Goal: Communication & Community: Answer question/provide support

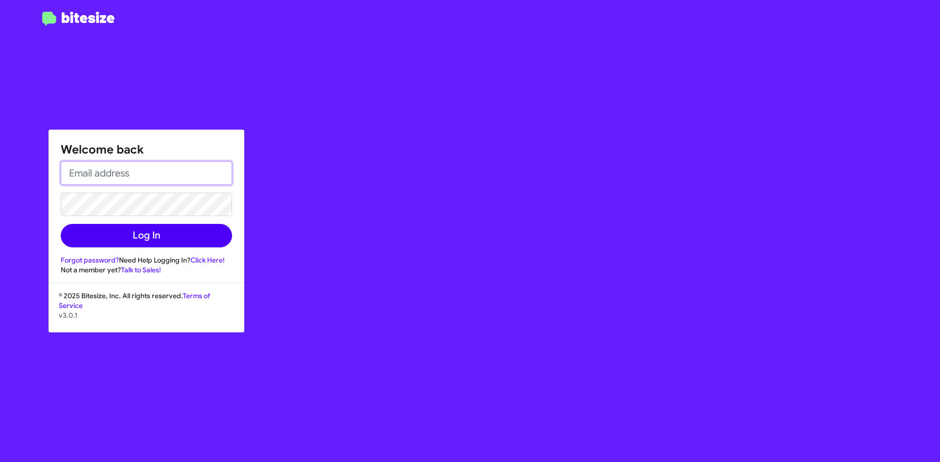
type input "[EMAIL_ADDRESS][DOMAIN_NAME]"
click at [200, 229] on button "Log In" at bounding box center [146, 235] width 171 height 23
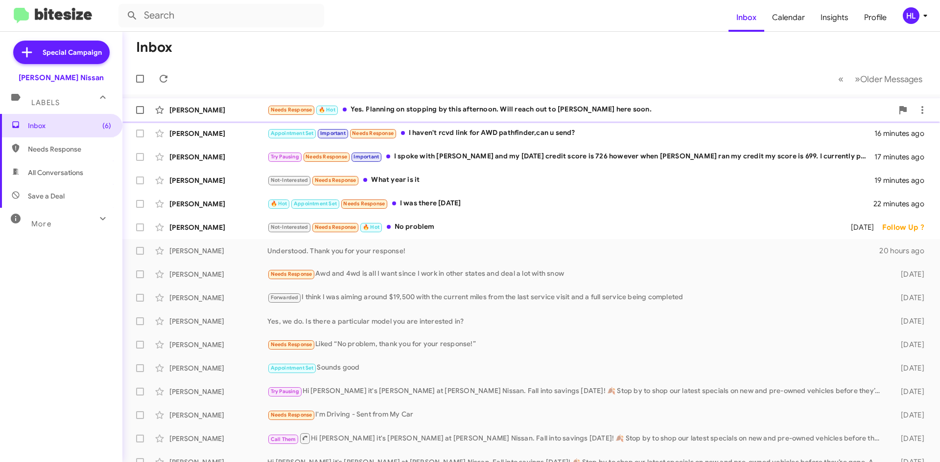
click at [213, 118] on div "[PERSON_NAME] Needs Response 🔥 Hot Yes. Planning on stopping by this afternoon.…" at bounding box center [531, 110] width 802 height 20
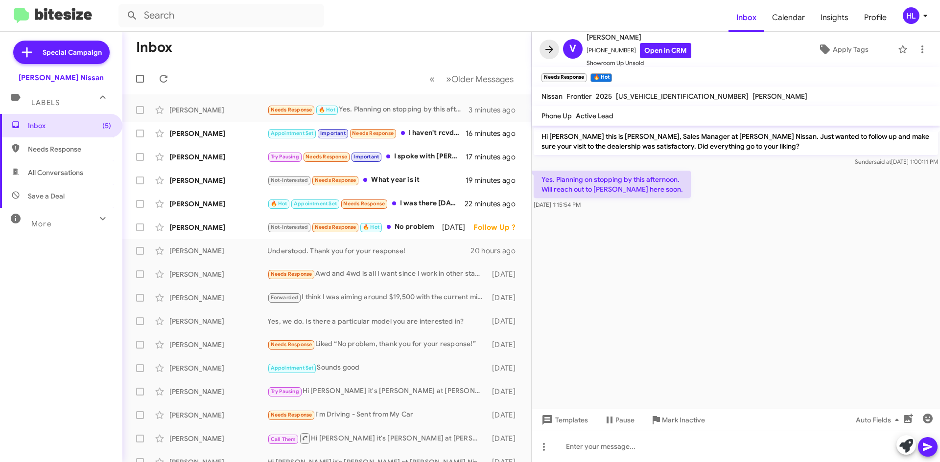
click at [548, 51] on icon at bounding box center [549, 50] width 12 height 12
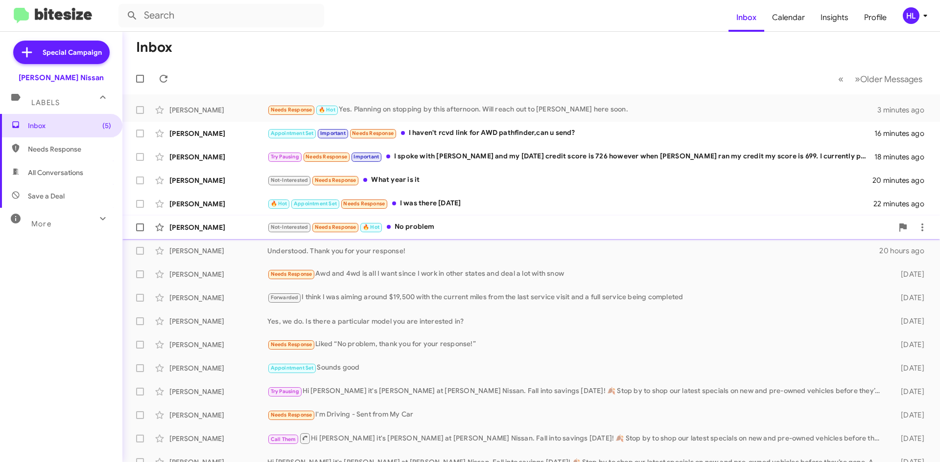
click at [248, 227] on div "[PERSON_NAME]" at bounding box center [218, 228] width 98 height 10
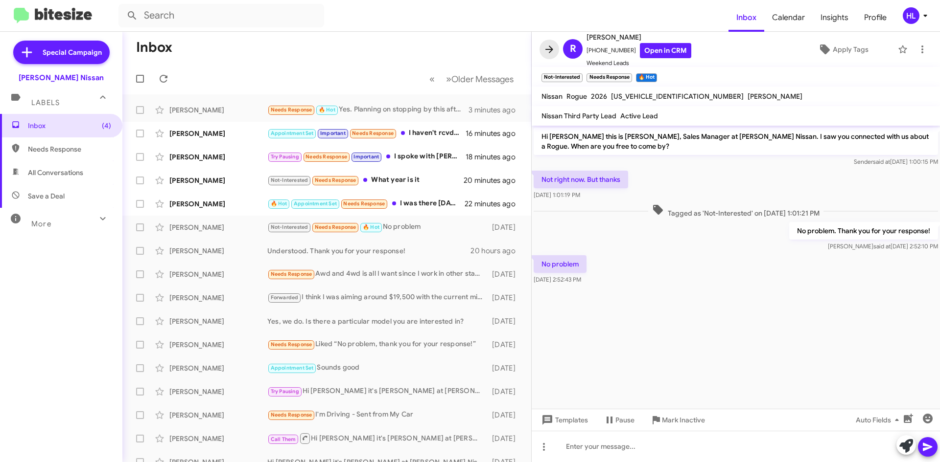
click at [545, 56] on button at bounding box center [549, 50] width 20 height 20
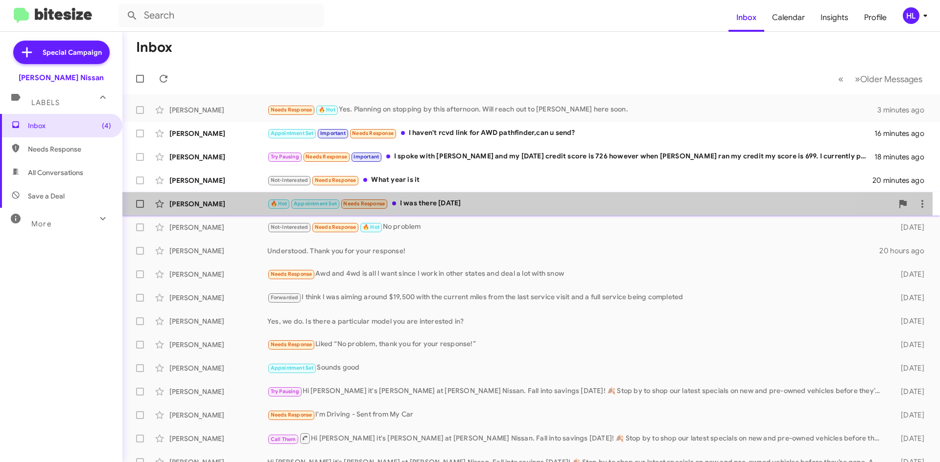
click at [210, 201] on div "[PERSON_NAME]" at bounding box center [218, 204] width 98 height 10
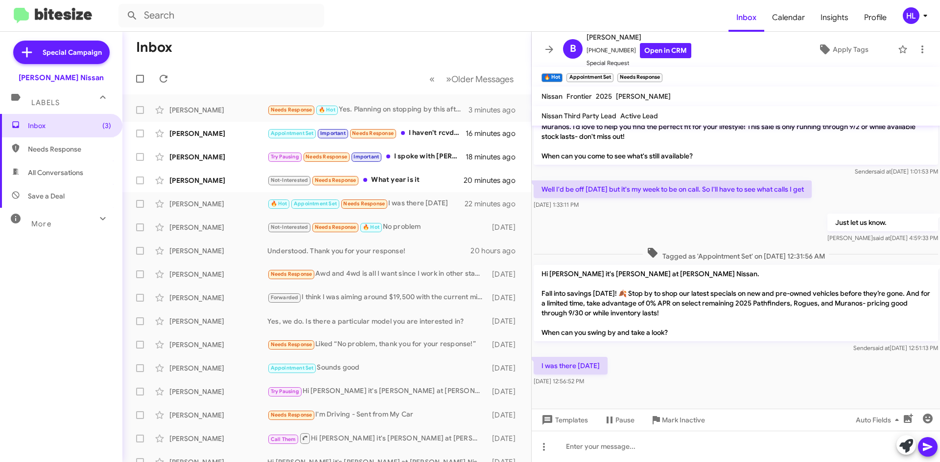
scroll to position [209, 0]
click at [550, 52] on icon at bounding box center [549, 49] width 8 height 7
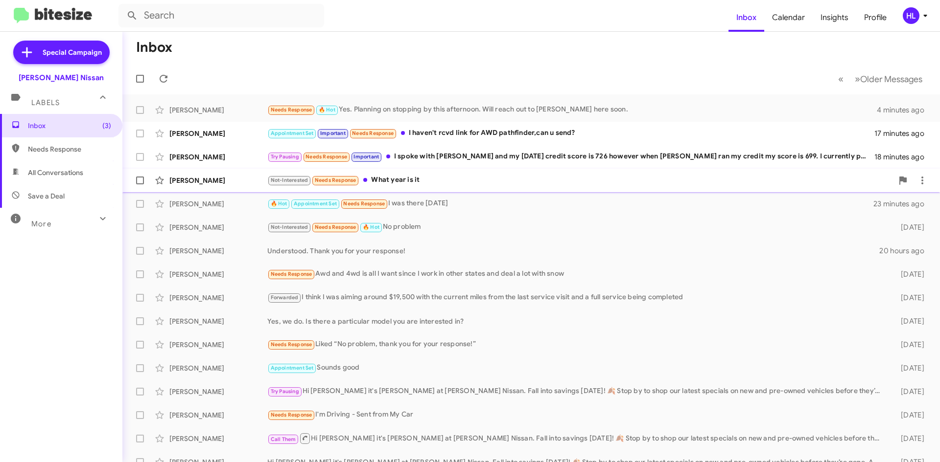
click at [203, 185] on div "[PERSON_NAME] Not-Interested Needs Response What year is it 20 minutes ago" at bounding box center [531, 181] width 802 height 20
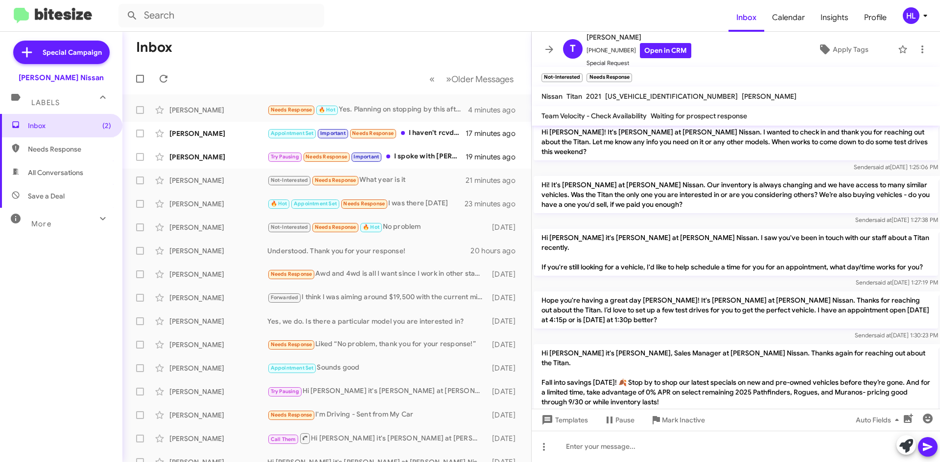
scroll to position [189, 0]
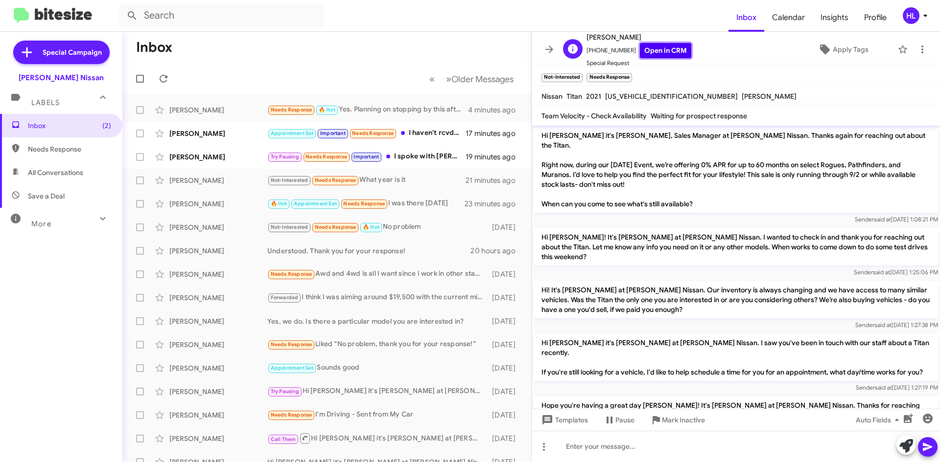
click at [665, 52] on link "Open in CRM" at bounding box center [665, 50] width 51 height 15
click at [668, 52] on link "Open in CRM" at bounding box center [665, 50] width 51 height 15
click at [542, 51] on span at bounding box center [549, 50] width 20 height 12
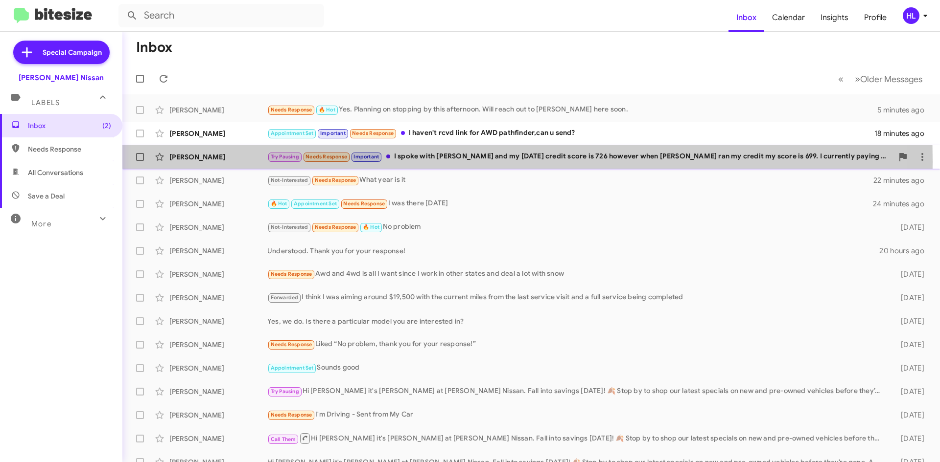
click at [235, 162] on div "[PERSON_NAME] Try Pausing Needs Response Important I spoke with [PERSON_NAME] a…" at bounding box center [531, 157] width 802 height 20
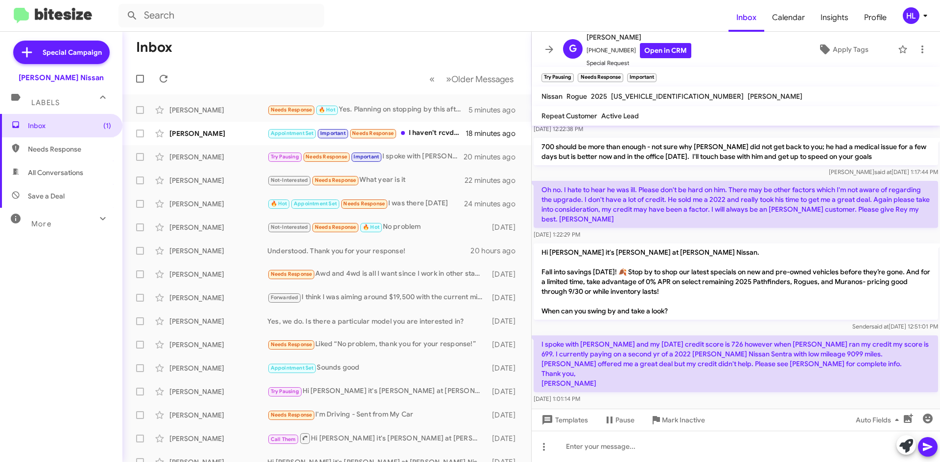
scroll to position [97, 0]
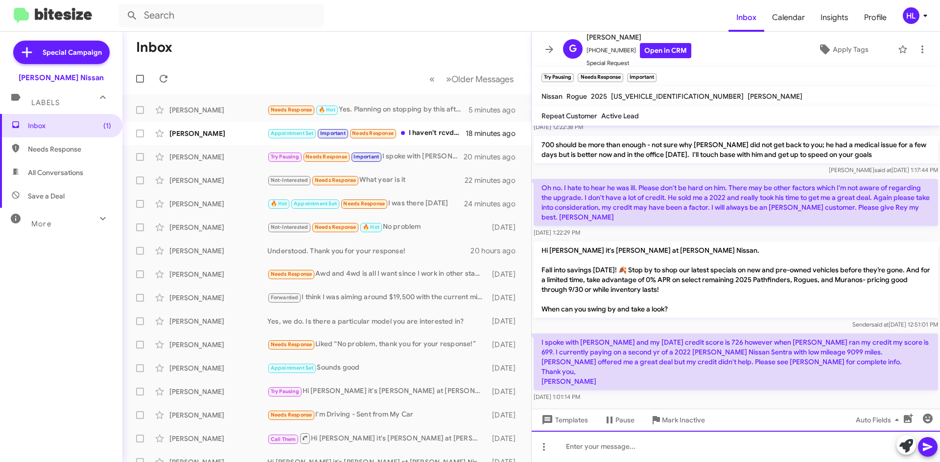
click at [703, 451] on div at bounding box center [735, 446] width 408 height 31
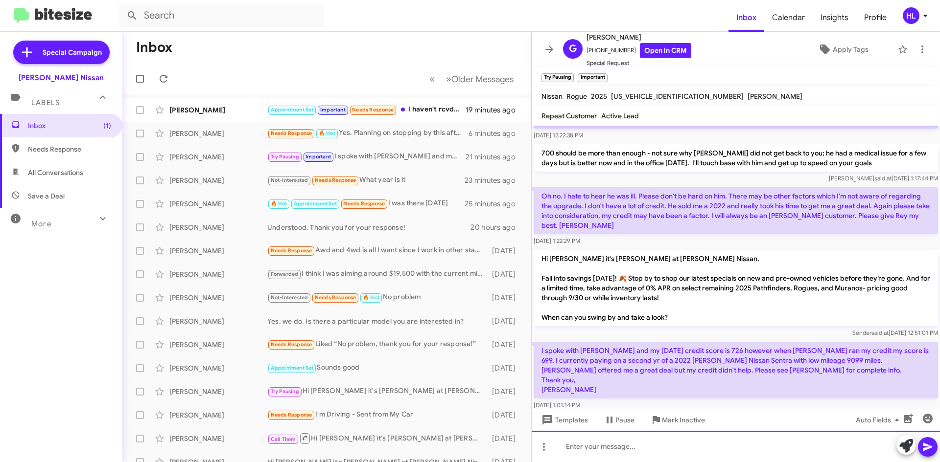
scroll to position [133, 0]
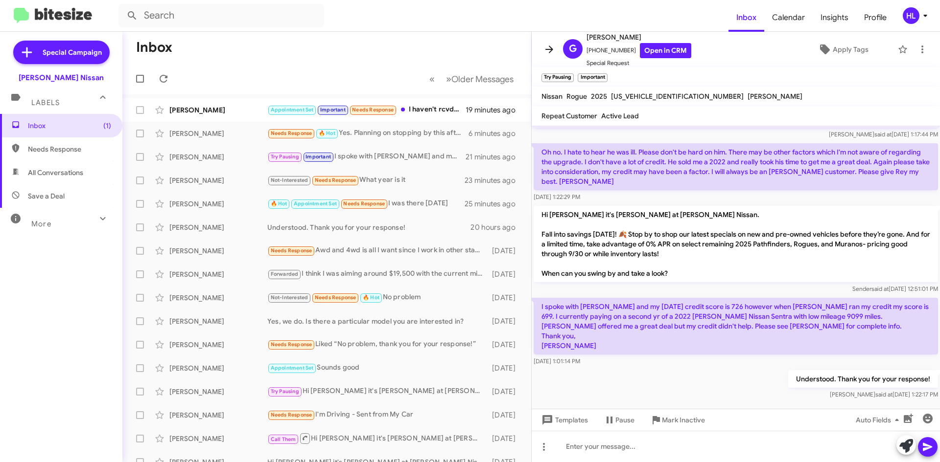
click at [548, 53] on icon at bounding box center [549, 50] width 12 height 12
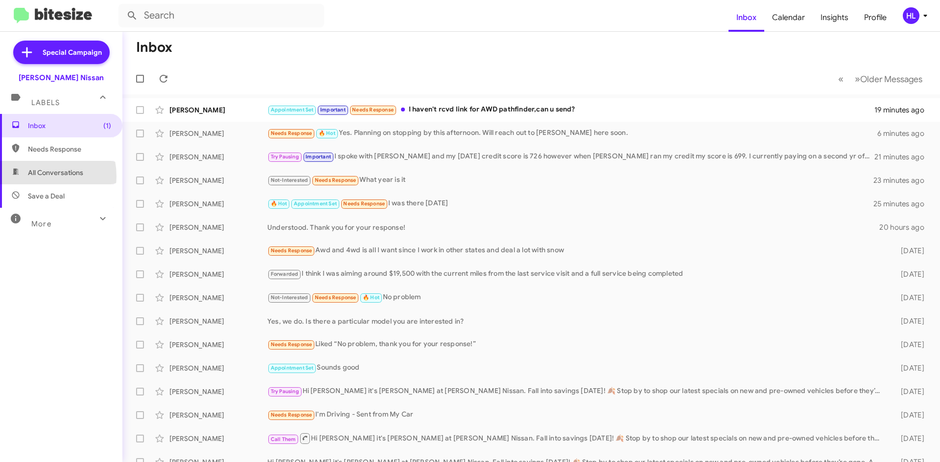
click at [31, 177] on span "All Conversations" at bounding box center [55, 173] width 55 height 10
type input "in:all-conversations"
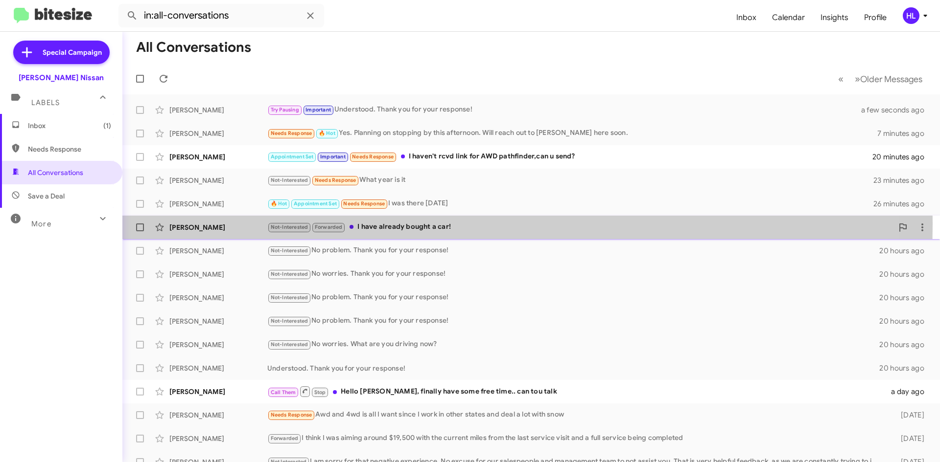
click at [231, 224] on div "[PERSON_NAME]" at bounding box center [218, 228] width 98 height 10
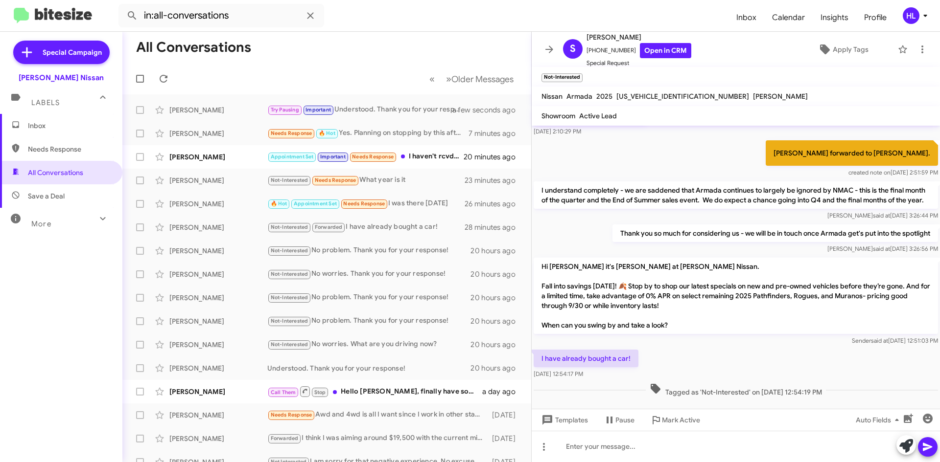
scroll to position [83, 0]
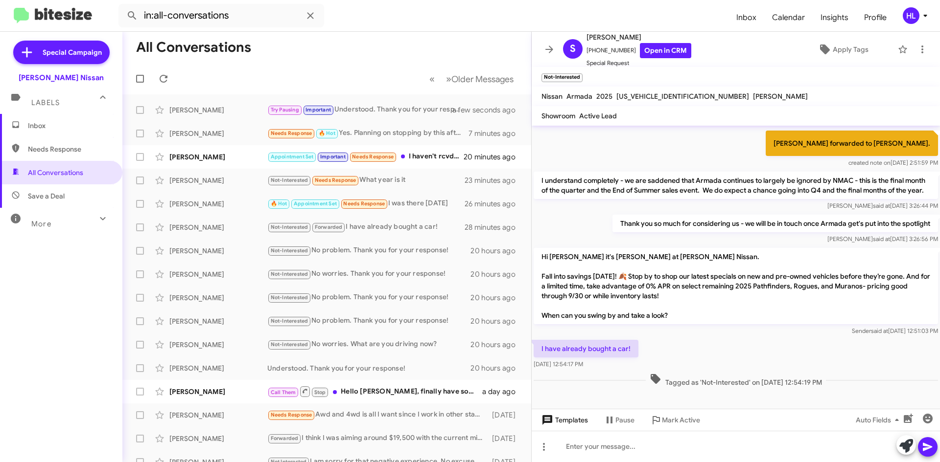
click at [571, 419] on span "Templates" at bounding box center [563, 421] width 48 height 18
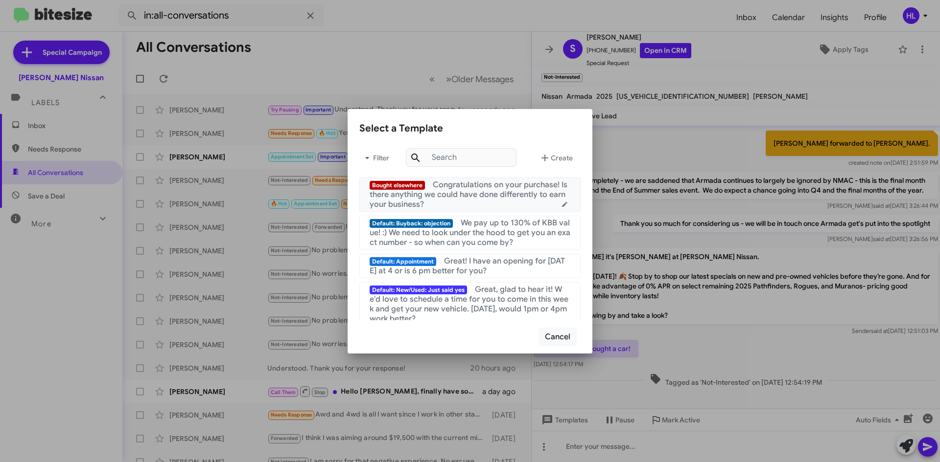
click at [513, 200] on div "Bought elsewhere Congratulations on your purchase! Is there anything we could h…" at bounding box center [469, 194] width 201 height 29
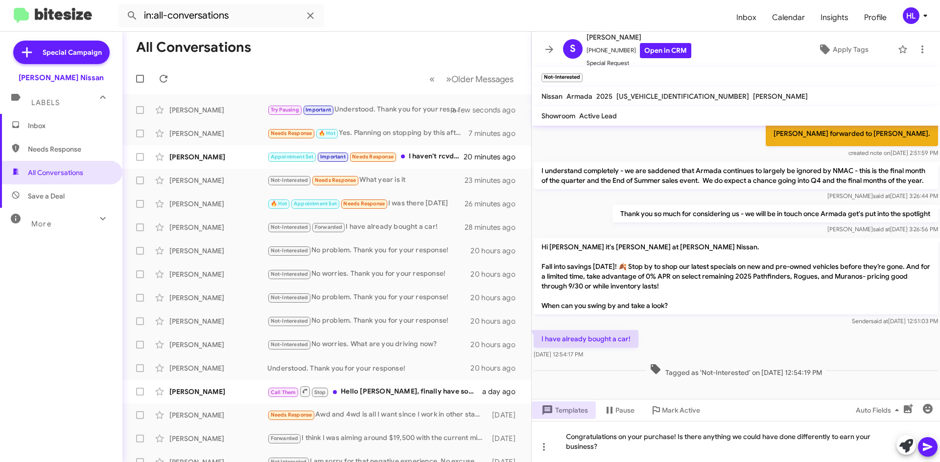
scroll to position [93, 0]
click at [666, 53] on link "Open in CRM" at bounding box center [665, 50] width 51 height 15
click at [643, 56] on link "Open in CRM" at bounding box center [665, 50] width 51 height 15
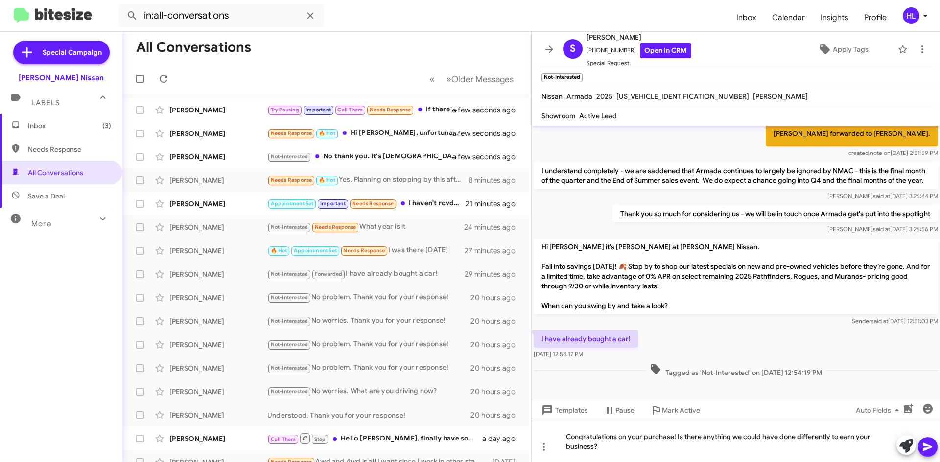
click at [926, 441] on icon at bounding box center [927, 447] width 12 height 12
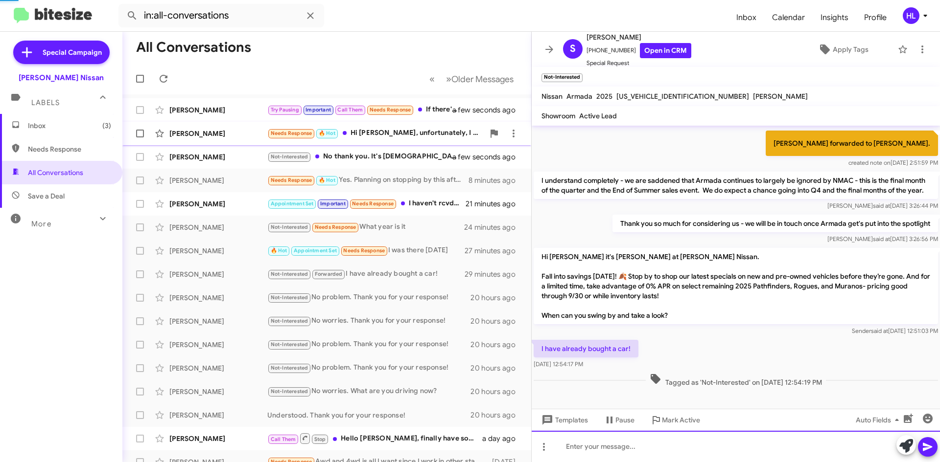
scroll to position [0, 0]
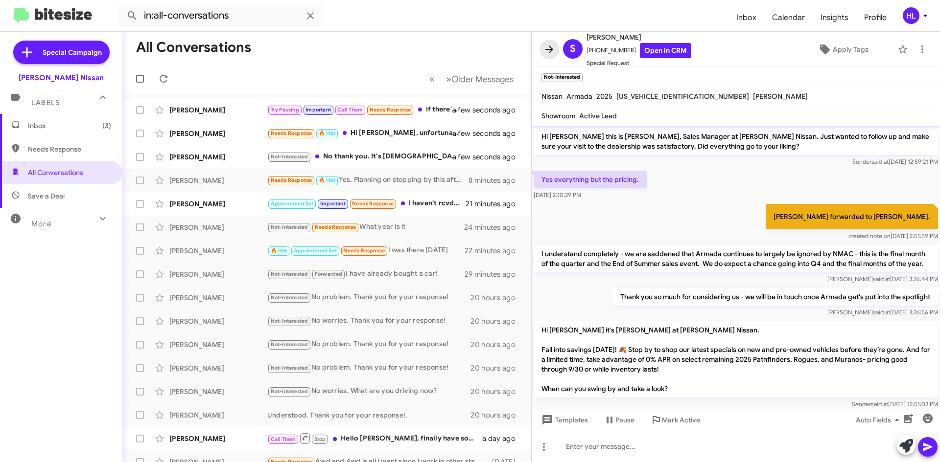
click at [546, 52] on icon at bounding box center [549, 50] width 12 height 12
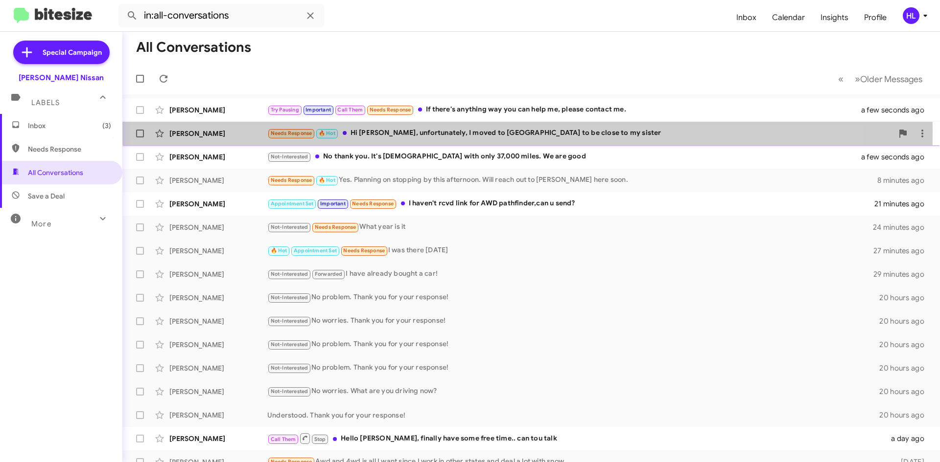
click at [213, 131] on div "[PERSON_NAME]" at bounding box center [218, 134] width 98 height 10
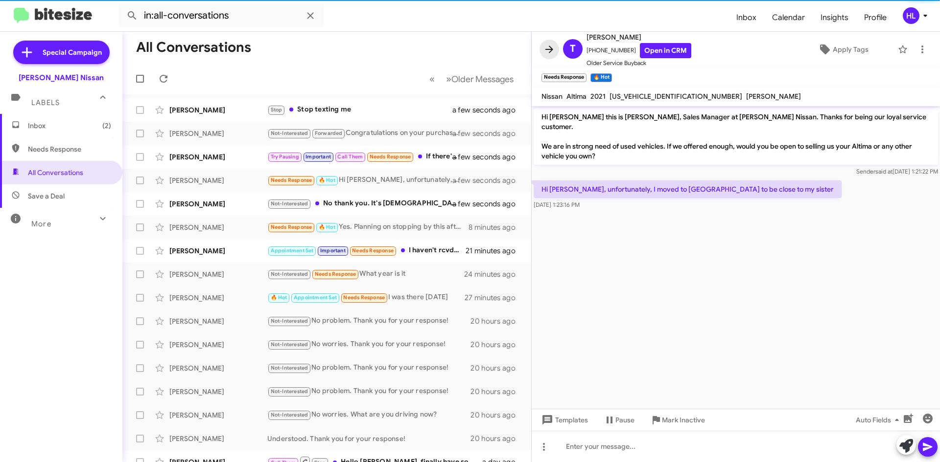
click at [543, 56] on button at bounding box center [549, 50] width 20 height 20
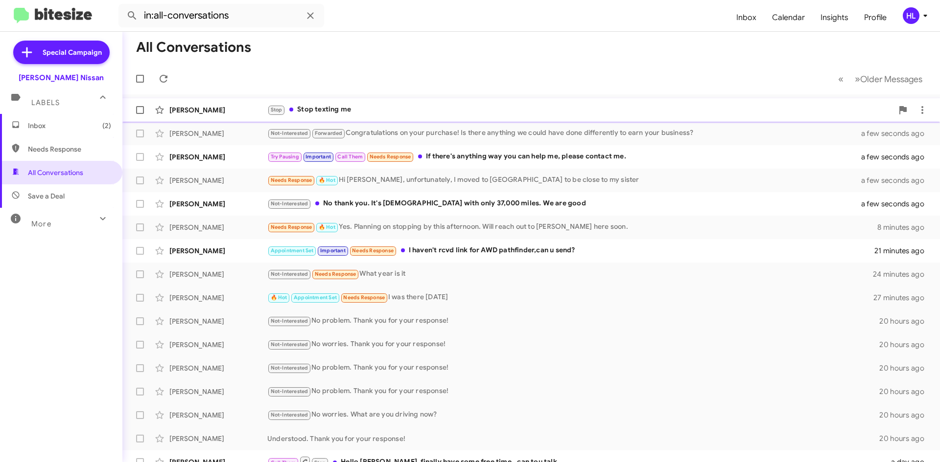
click at [212, 113] on div "[PERSON_NAME]" at bounding box center [218, 110] width 98 height 10
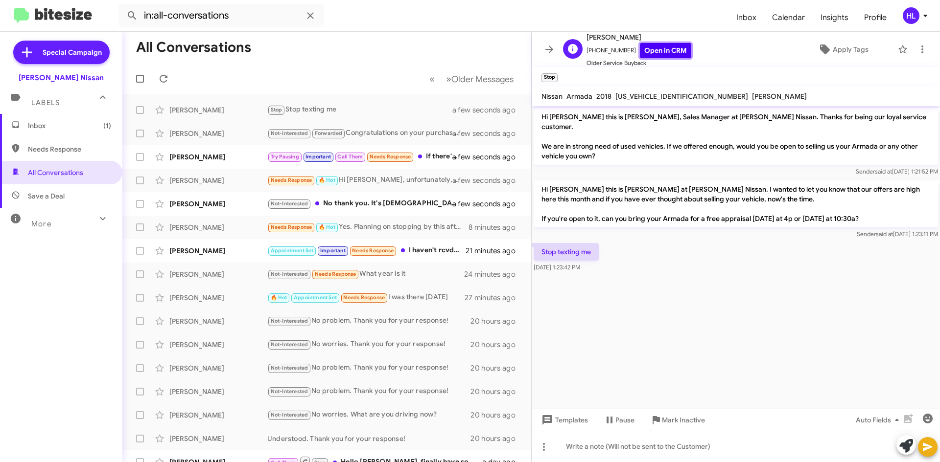
click at [670, 52] on link "Open in CRM" at bounding box center [665, 50] width 51 height 15
click at [548, 48] on icon at bounding box center [549, 50] width 12 height 12
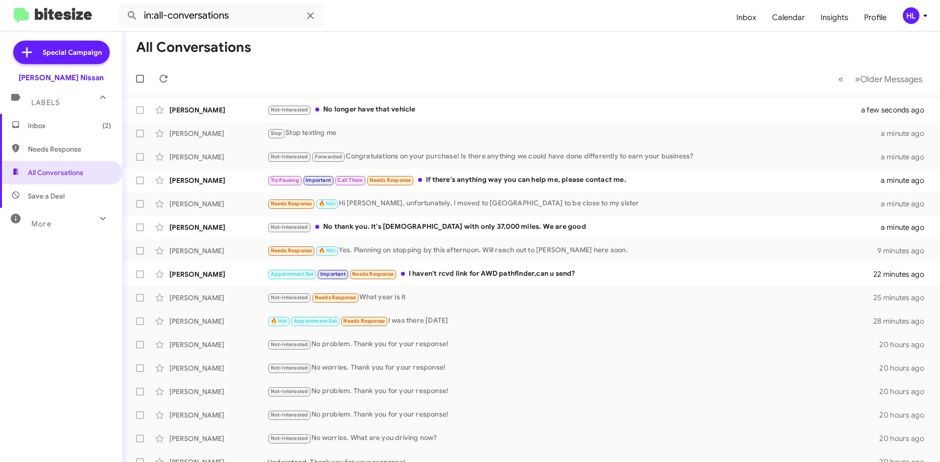
click at [85, 132] on span "Inbox (2)" at bounding box center [61, 125] width 122 height 23
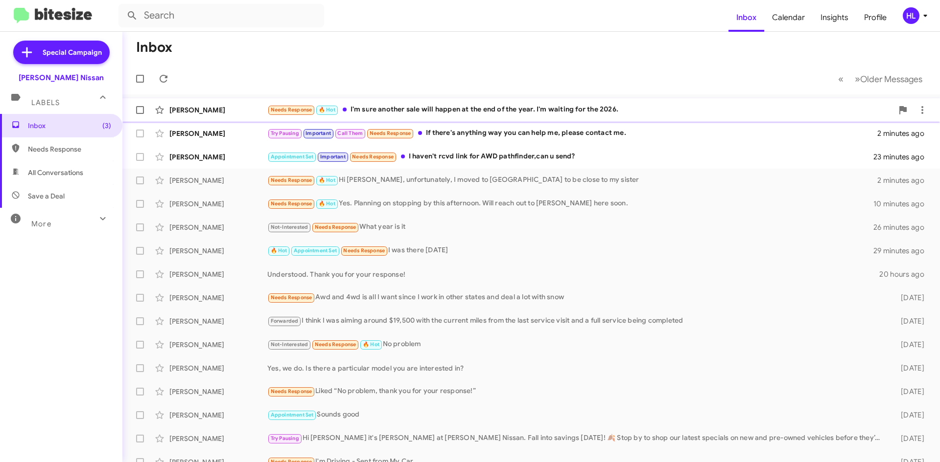
click at [249, 114] on div "[PERSON_NAME]" at bounding box center [218, 110] width 98 height 10
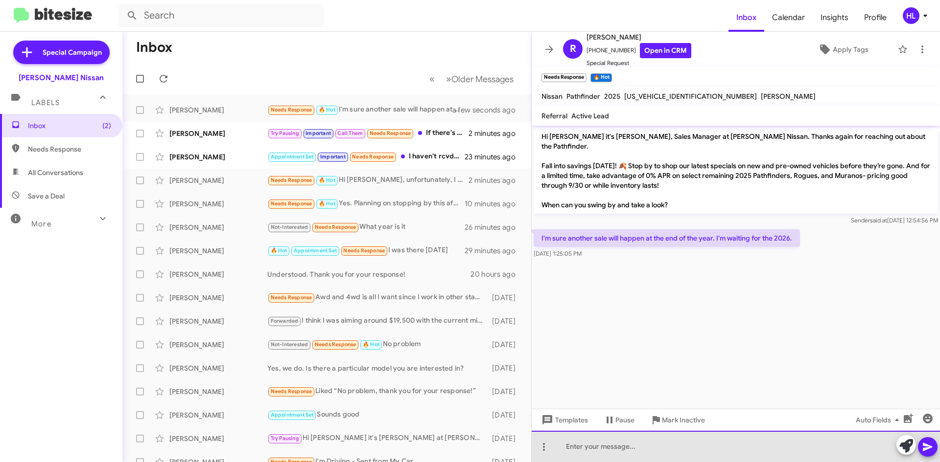
click at [654, 456] on div at bounding box center [735, 446] width 408 height 31
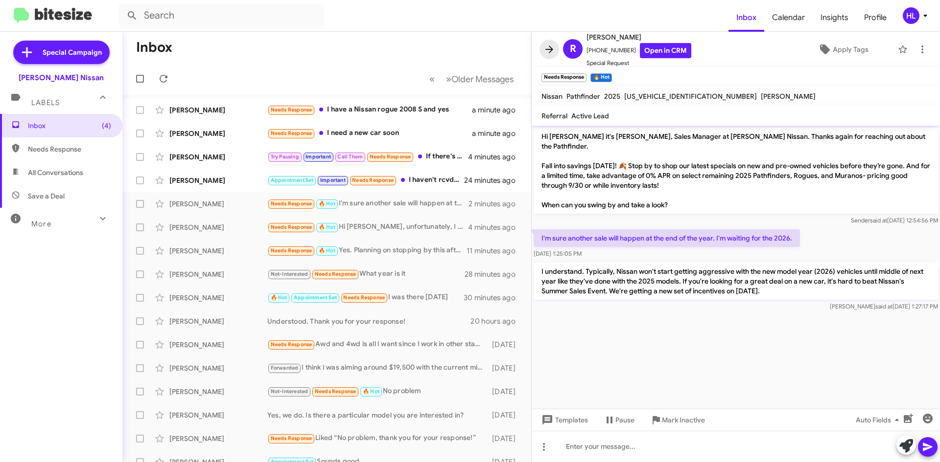
click at [551, 52] on icon at bounding box center [549, 50] width 12 height 12
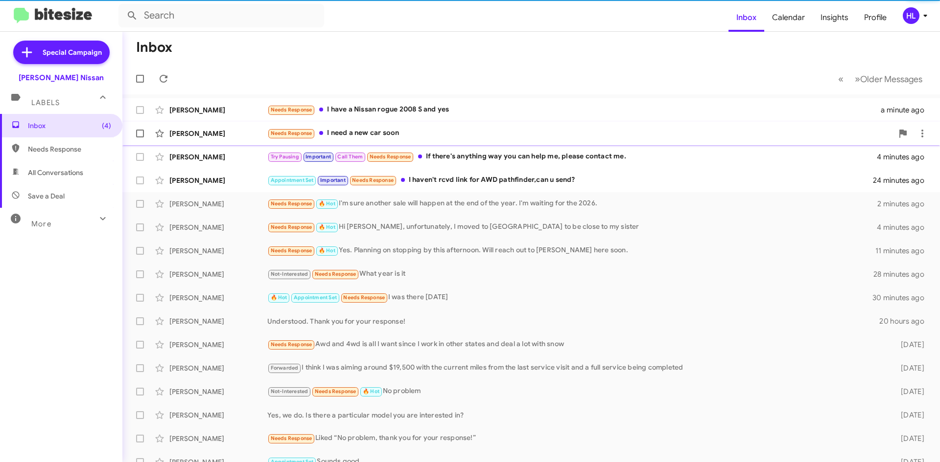
click at [192, 130] on div "[PERSON_NAME]" at bounding box center [218, 134] width 98 height 10
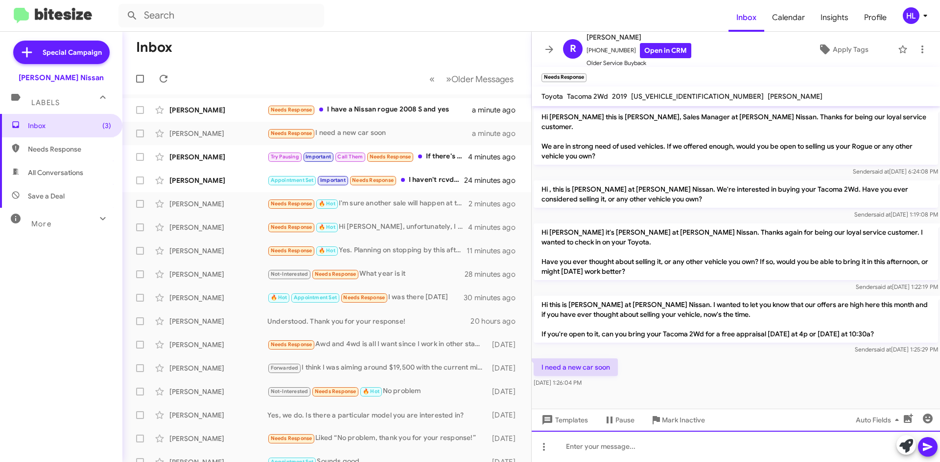
click at [743, 458] on div at bounding box center [735, 446] width 408 height 31
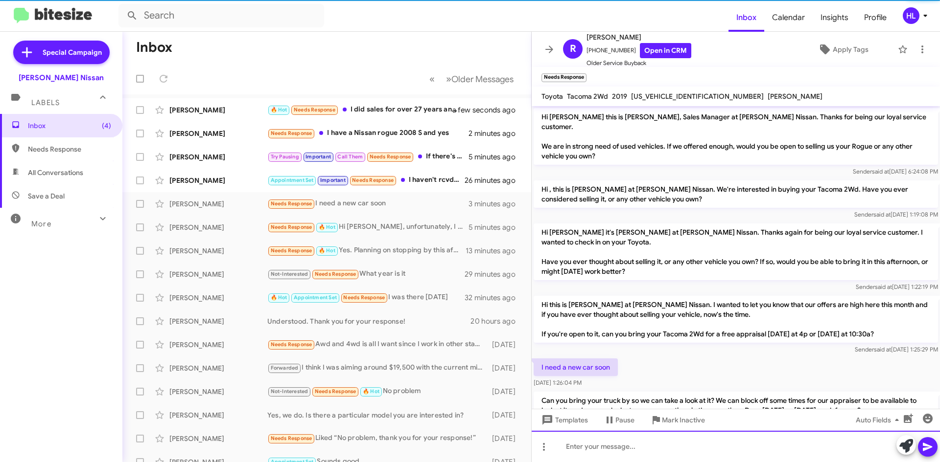
scroll to position [29, 0]
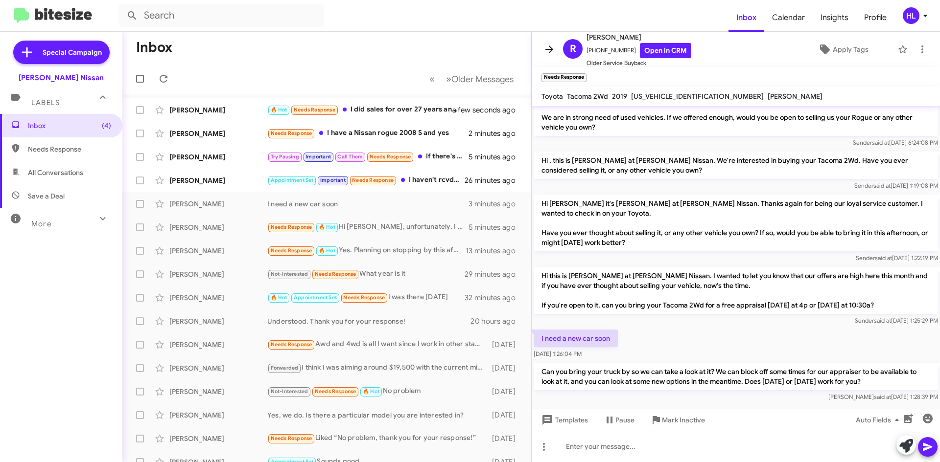
click at [546, 55] on icon at bounding box center [549, 50] width 12 height 12
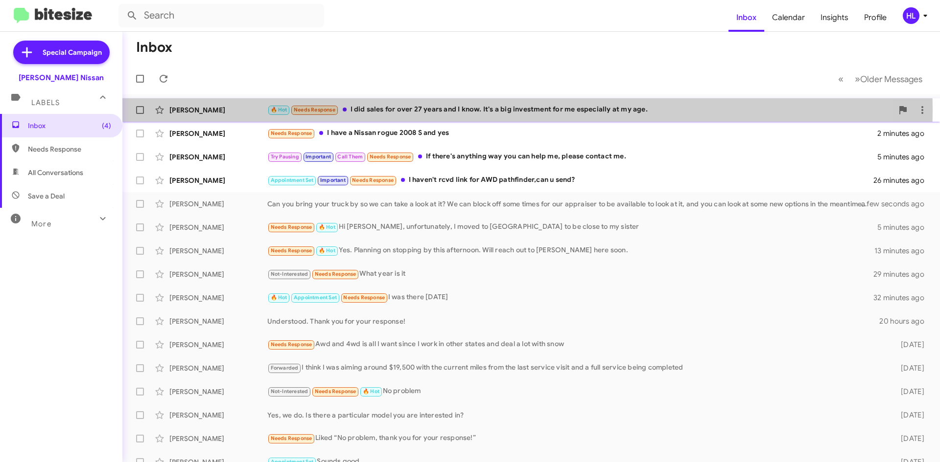
click at [228, 111] on div "[PERSON_NAME]" at bounding box center [218, 110] width 98 height 10
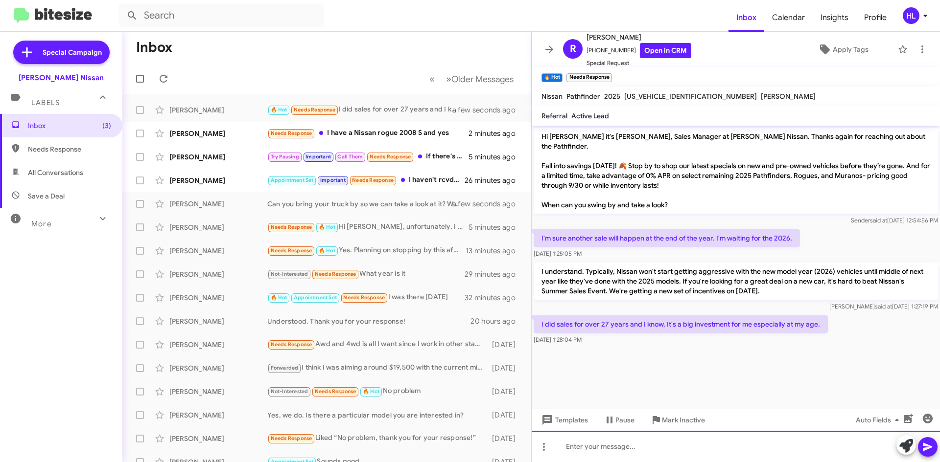
click at [638, 440] on div at bounding box center [735, 446] width 408 height 31
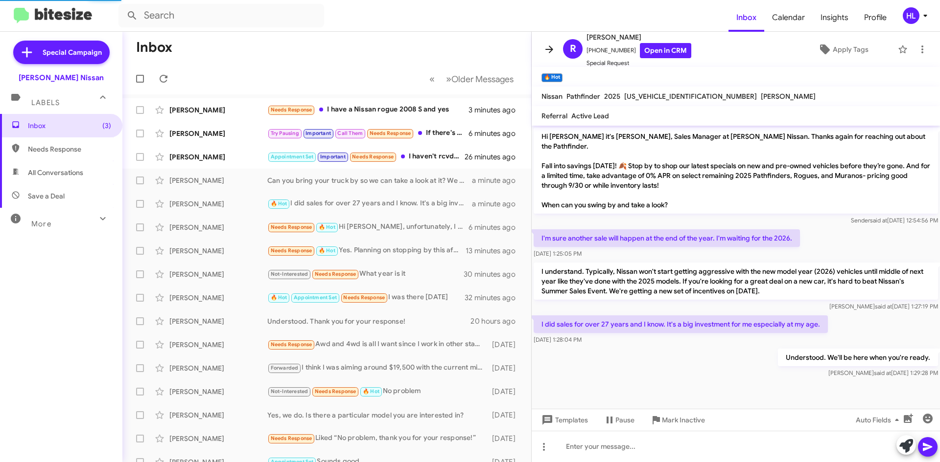
click at [551, 48] on icon at bounding box center [549, 50] width 12 height 12
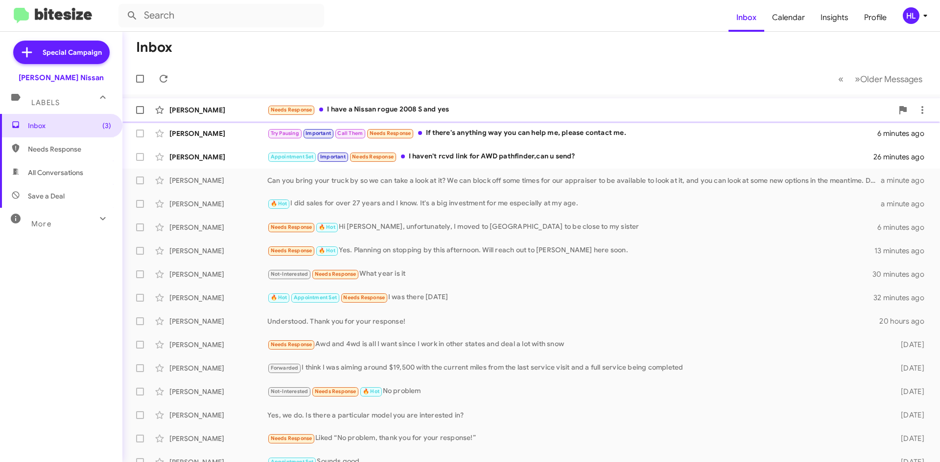
click at [205, 120] on span "[PERSON_NAME] Needs Response I have a Nissan rogue 2008 S and yes 3 minutes ago" at bounding box center [530, 109] width 817 height 23
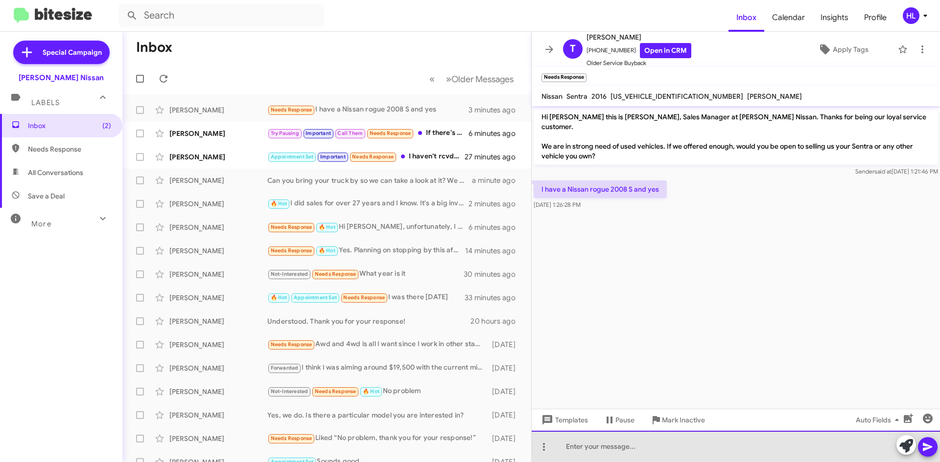
click at [726, 451] on div at bounding box center [735, 446] width 408 height 31
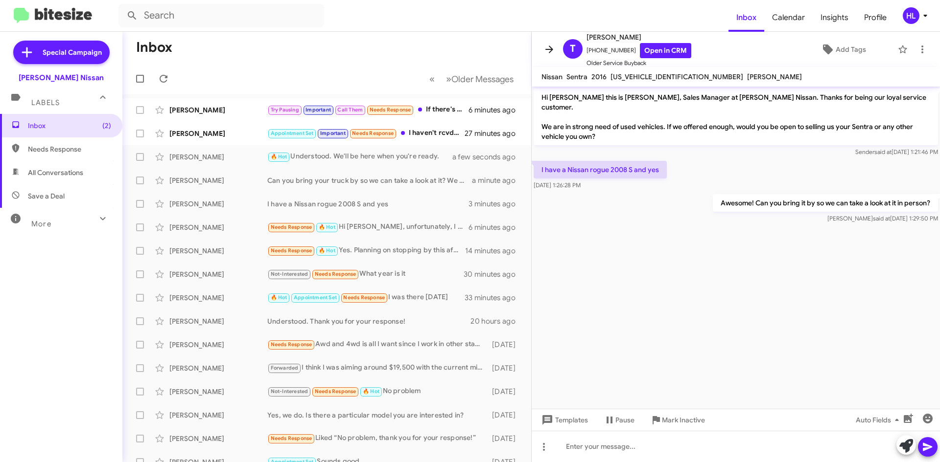
click at [544, 51] on icon at bounding box center [549, 50] width 12 height 12
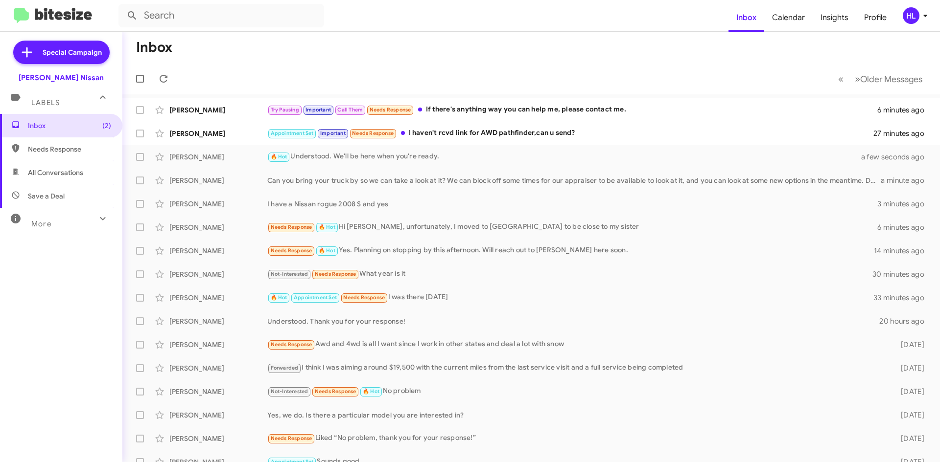
click at [65, 11] on img at bounding box center [53, 16] width 78 height 16
click at [91, 162] on span "All Conversations" at bounding box center [61, 172] width 122 height 23
type input "in:all-conversations"
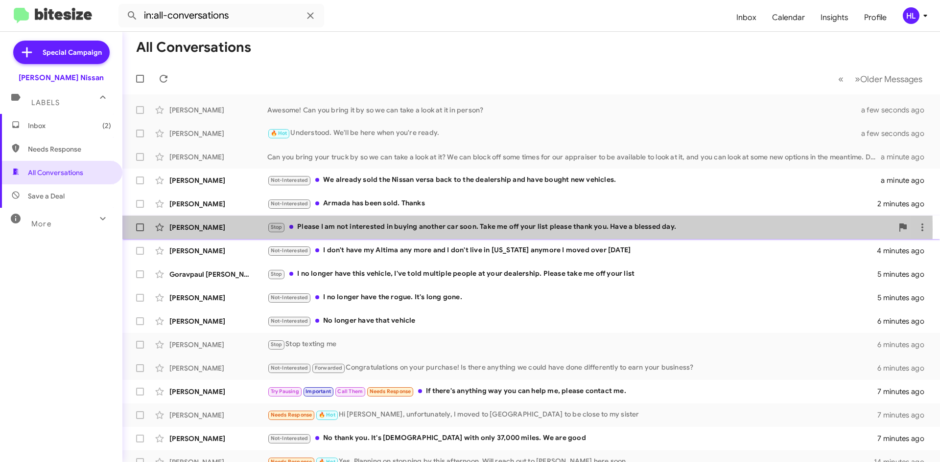
click at [237, 229] on div "[PERSON_NAME]" at bounding box center [218, 228] width 98 height 10
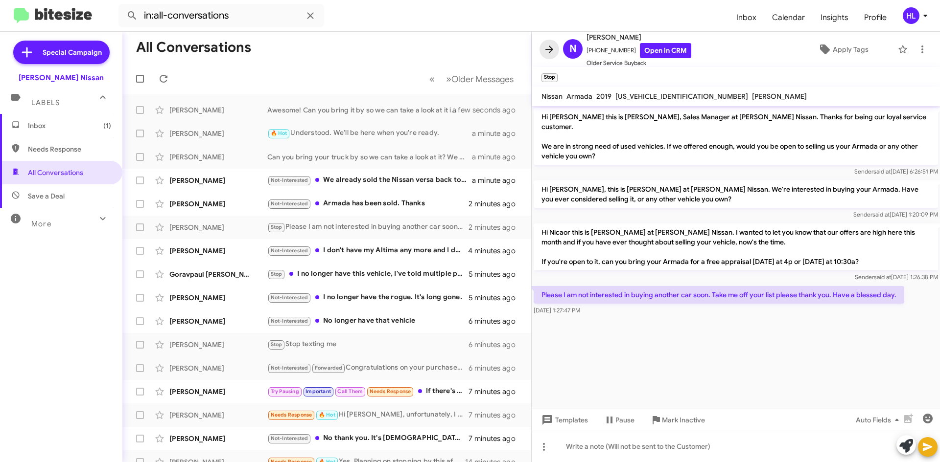
click at [548, 48] on icon at bounding box center [549, 50] width 12 height 12
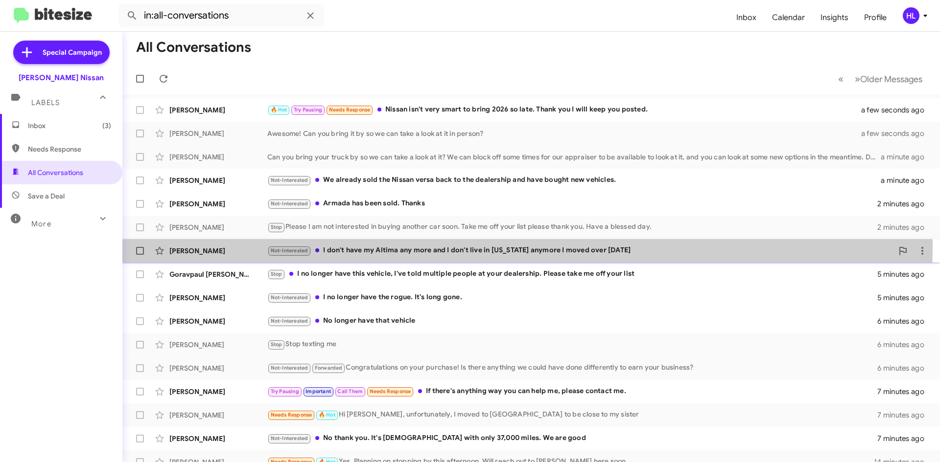
click at [242, 245] on div "[PERSON_NAME] Not-Interested I don't have my Altima any more and I don't live i…" at bounding box center [531, 251] width 802 height 20
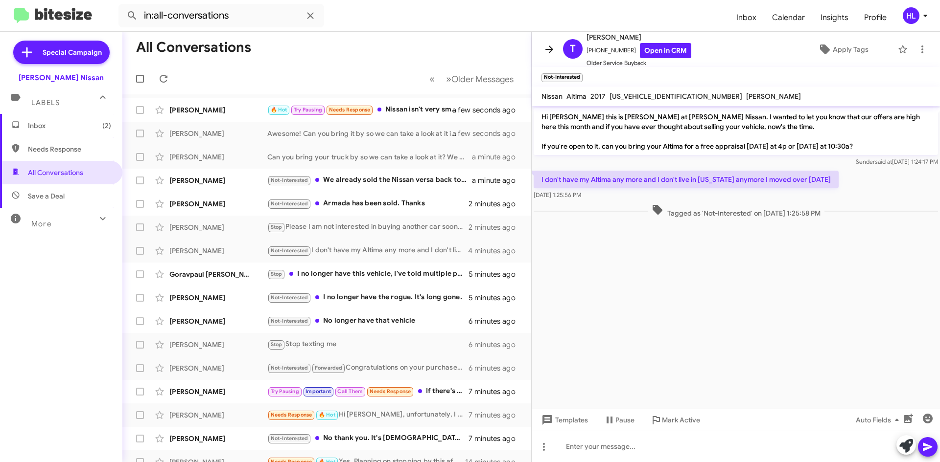
click at [548, 51] on icon at bounding box center [549, 50] width 12 height 12
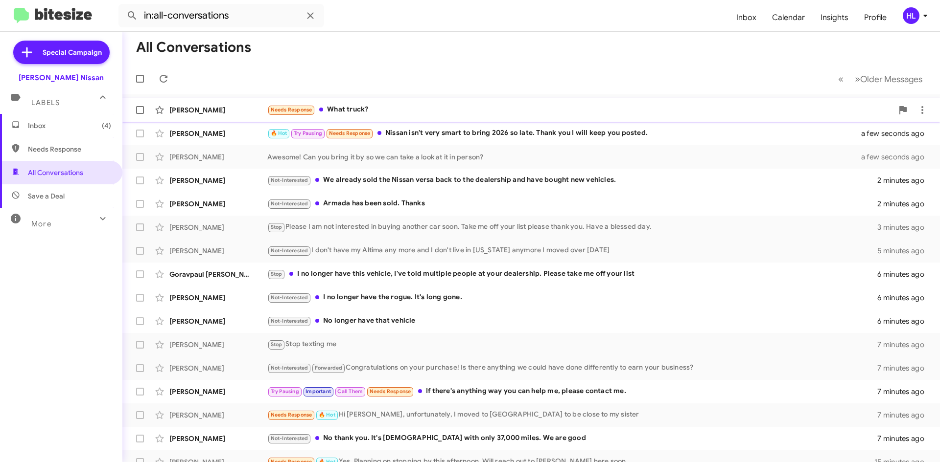
click at [243, 111] on div "[PERSON_NAME]" at bounding box center [218, 110] width 98 height 10
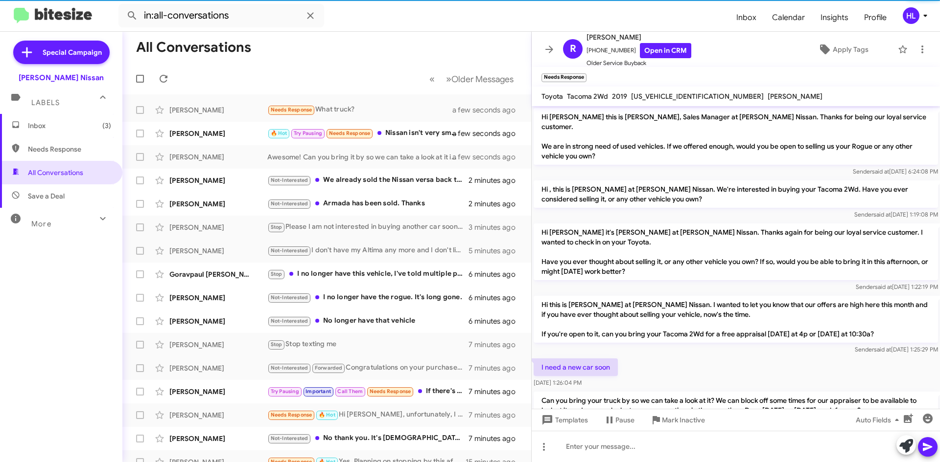
scroll to position [45, 0]
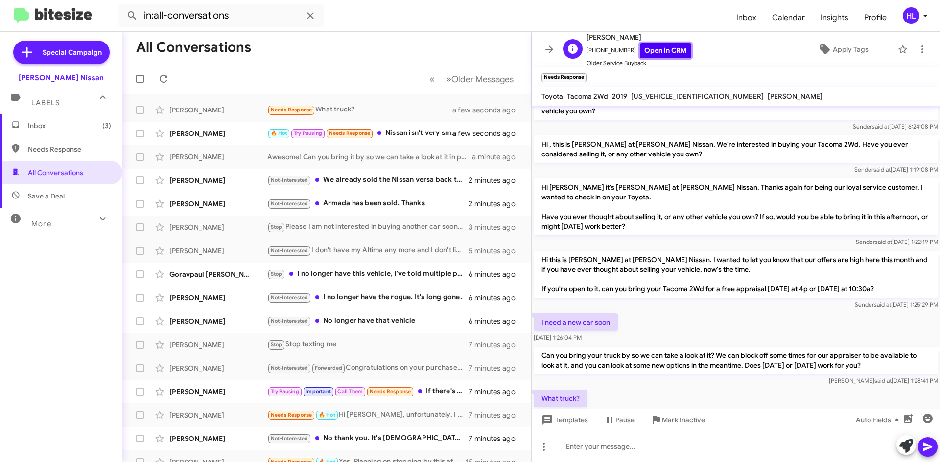
click at [657, 50] on link "Open in CRM" at bounding box center [665, 50] width 51 height 15
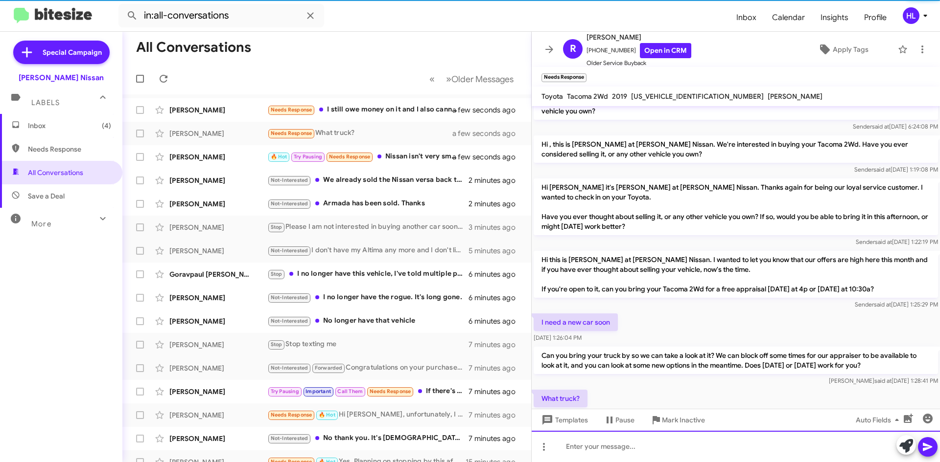
click at [644, 453] on div at bounding box center [735, 446] width 408 height 31
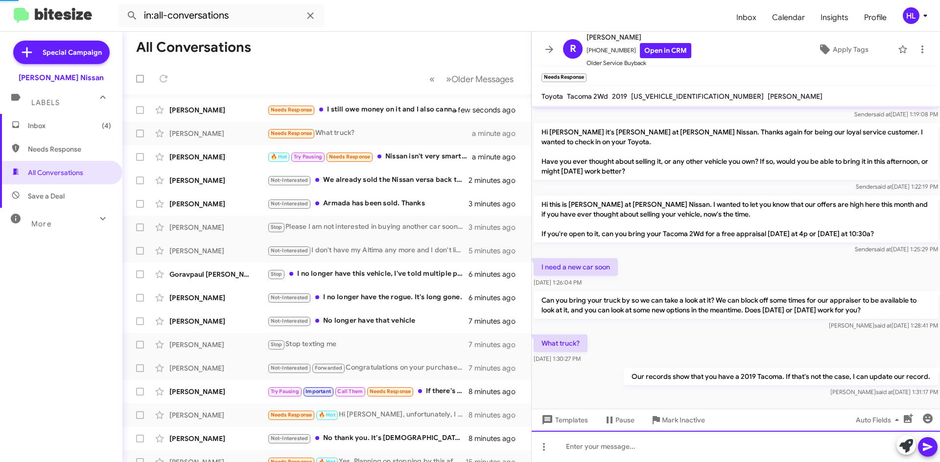
scroll to position [81, 0]
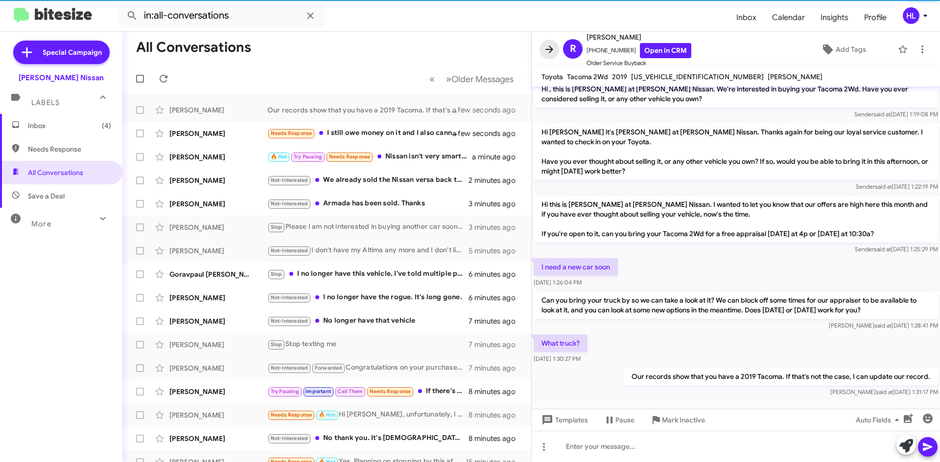
click at [547, 46] on icon at bounding box center [549, 50] width 12 height 12
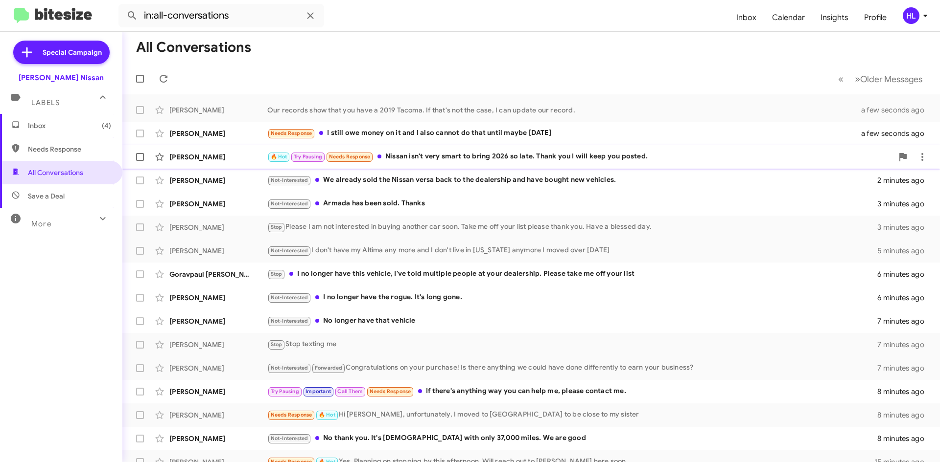
click at [210, 164] on div "[PERSON_NAME] 🔥 Hot Try Pausing Needs Response Nissan isn't very smart to bring…" at bounding box center [531, 157] width 802 height 20
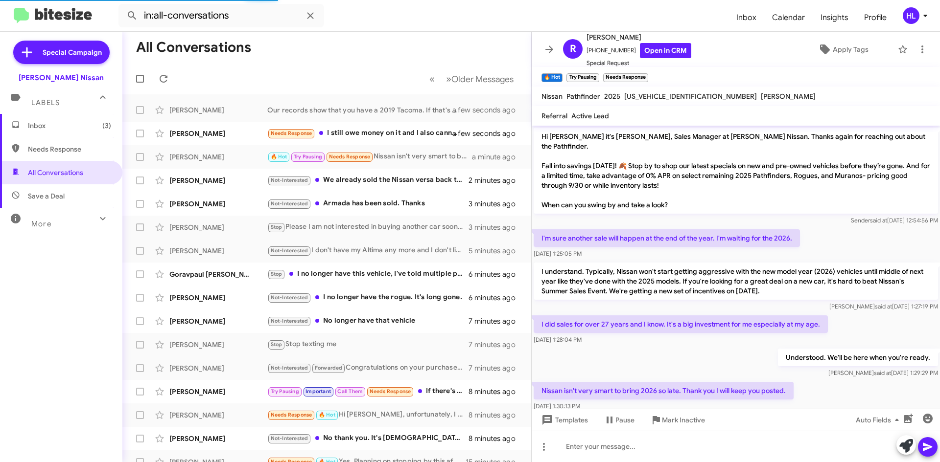
scroll to position [9, 0]
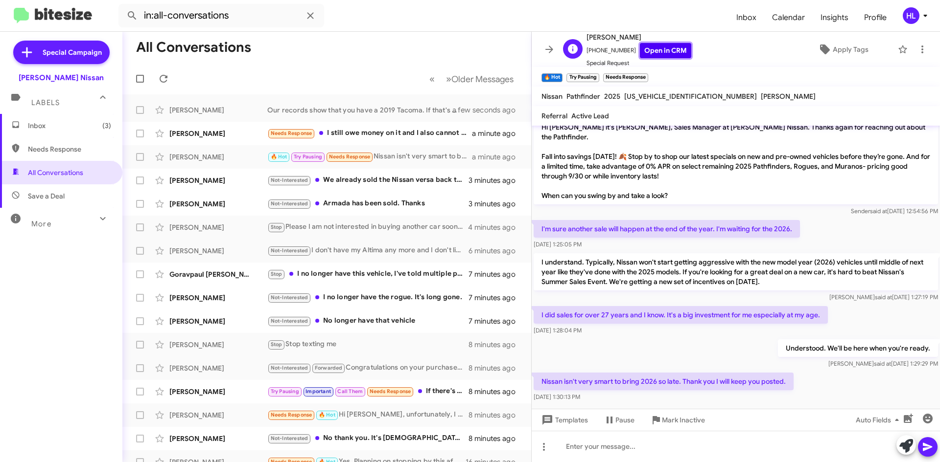
click at [666, 49] on link "Open in CRM" at bounding box center [665, 50] width 51 height 15
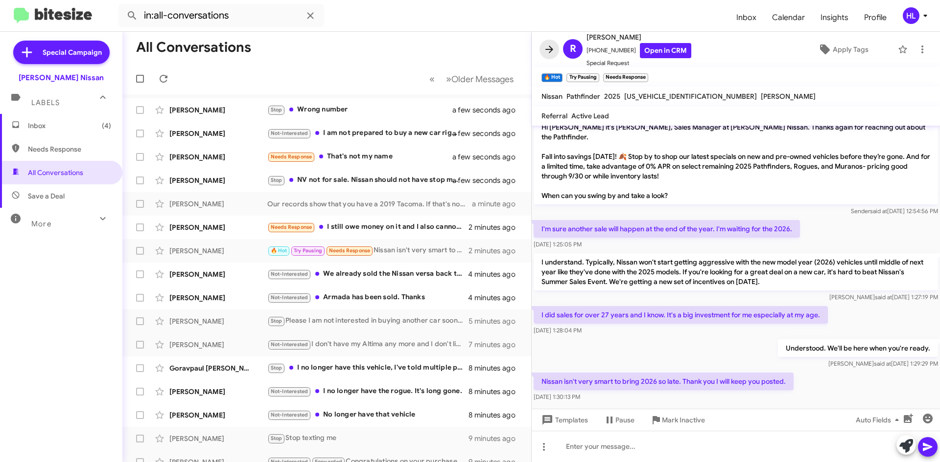
click at [549, 43] on button at bounding box center [549, 50] width 20 height 20
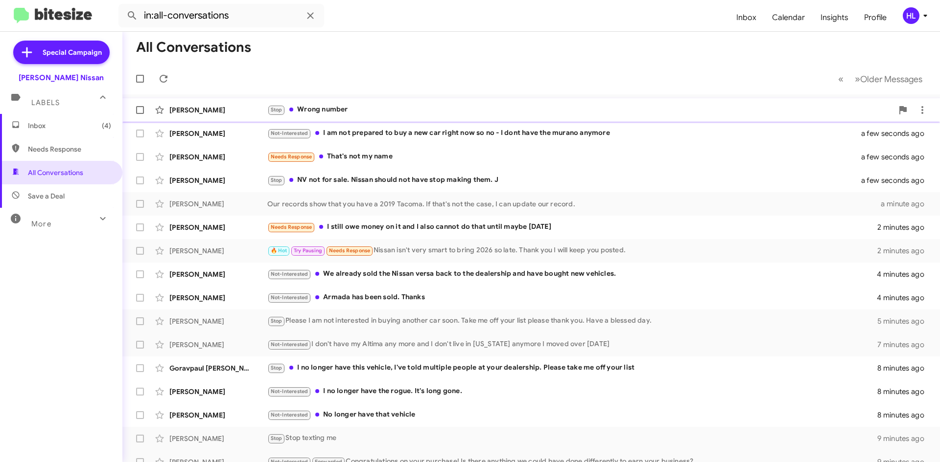
click at [230, 108] on div "[PERSON_NAME]" at bounding box center [218, 110] width 98 height 10
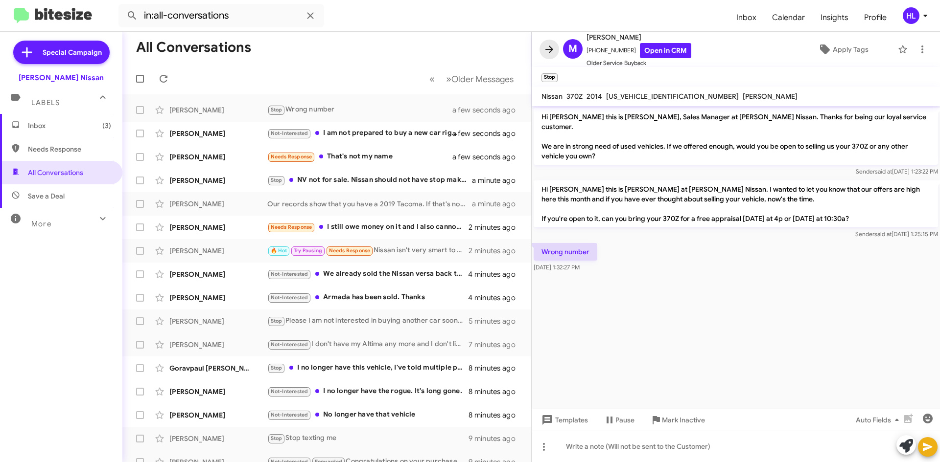
click at [555, 49] on span at bounding box center [549, 50] width 20 height 12
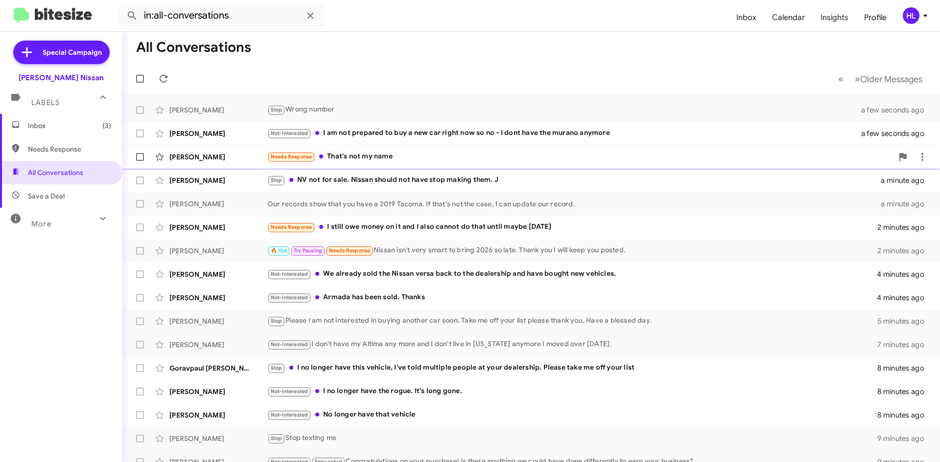
click at [229, 165] on div "[PERSON_NAME] Needs Response That's not my name a few seconds ago" at bounding box center [531, 157] width 802 height 20
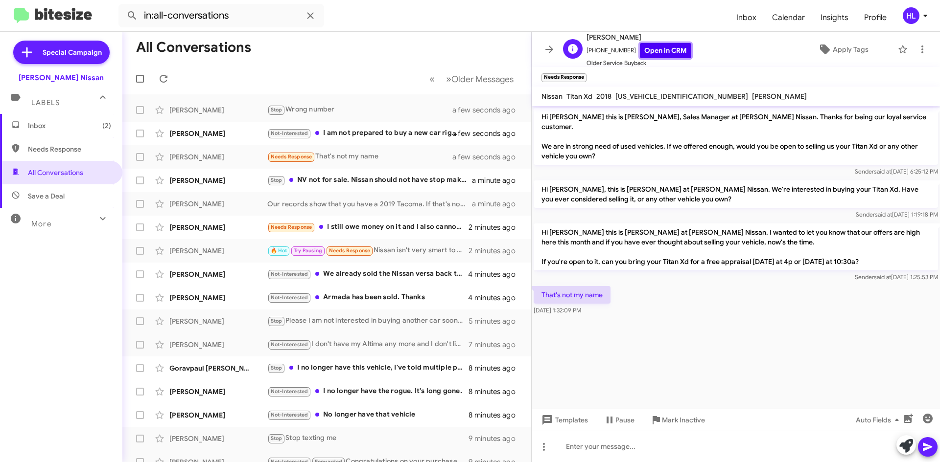
click at [654, 52] on link "Open in CRM" at bounding box center [665, 50] width 51 height 15
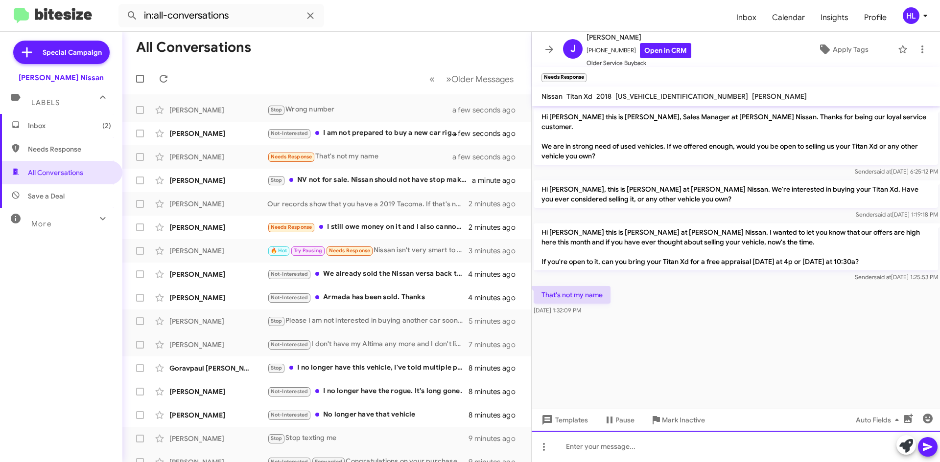
click at [674, 452] on div at bounding box center [735, 446] width 408 height 31
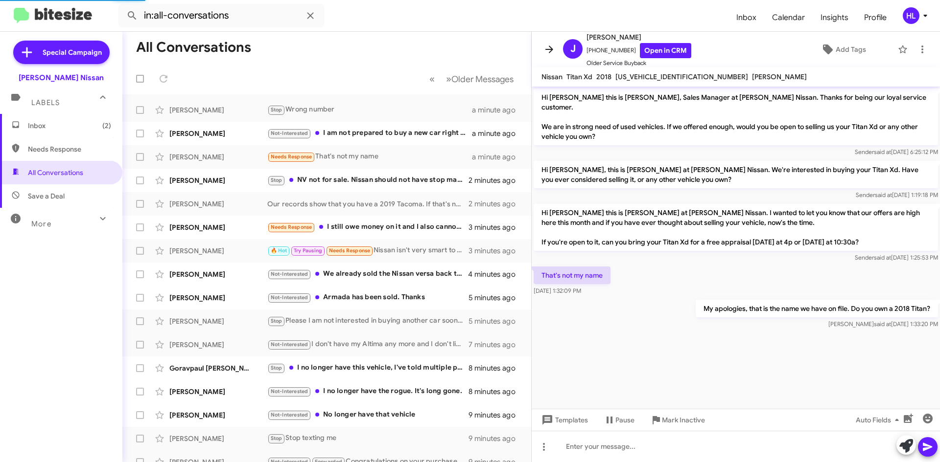
click at [548, 49] on icon at bounding box center [549, 49] width 8 height 7
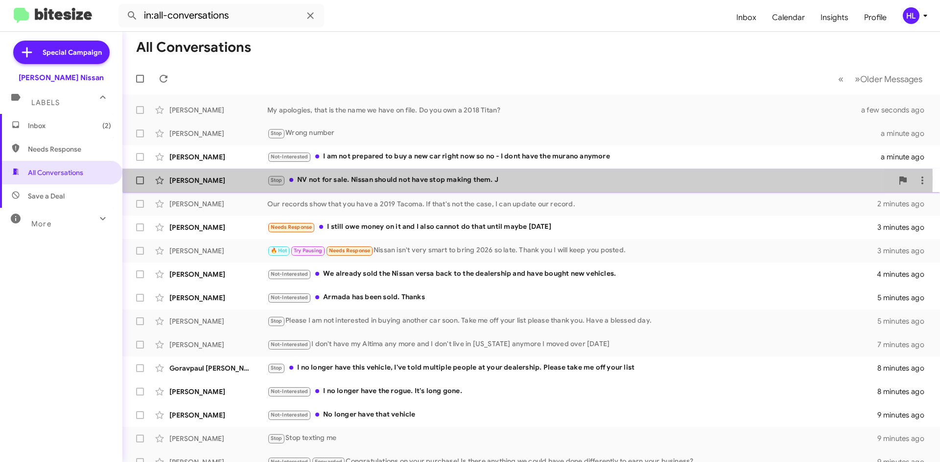
click at [224, 179] on div "[PERSON_NAME]" at bounding box center [218, 181] width 98 height 10
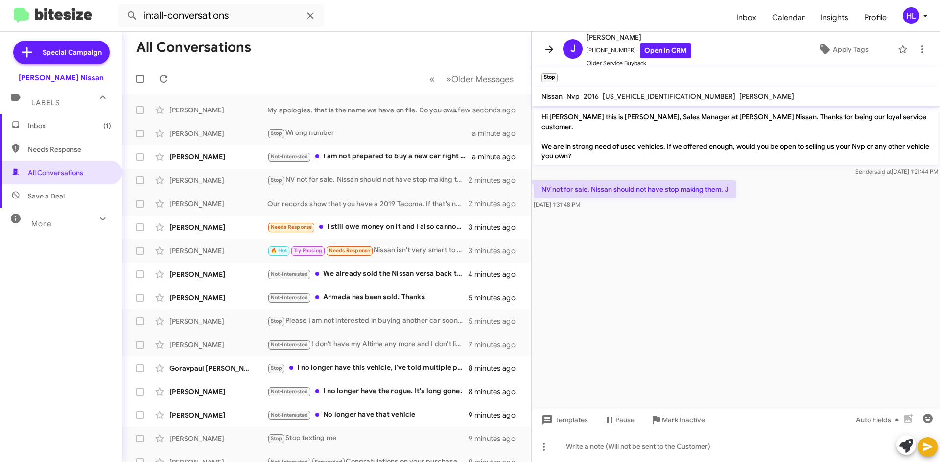
click at [543, 55] on icon at bounding box center [549, 50] width 12 height 12
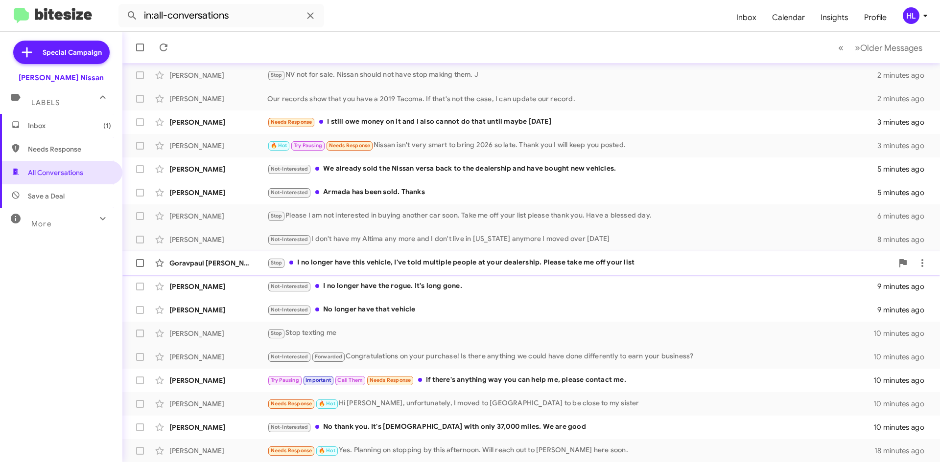
scroll to position [106, 0]
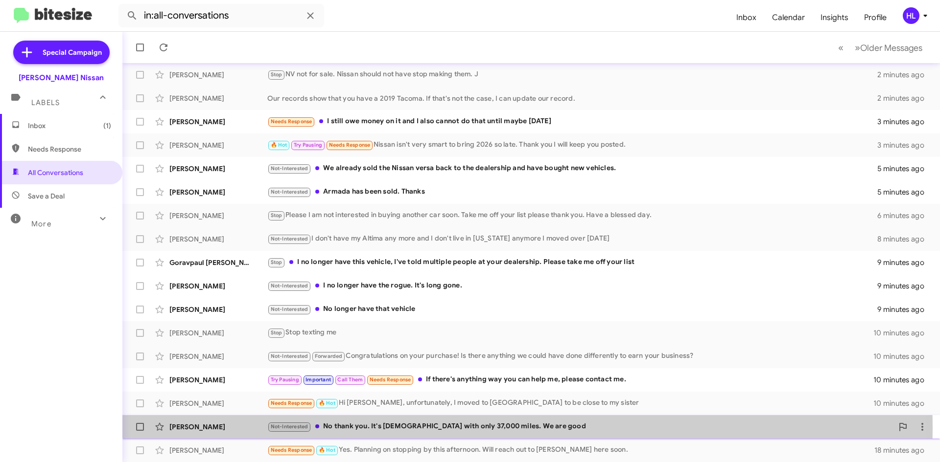
click at [245, 428] on div "[PERSON_NAME]" at bounding box center [218, 427] width 98 height 10
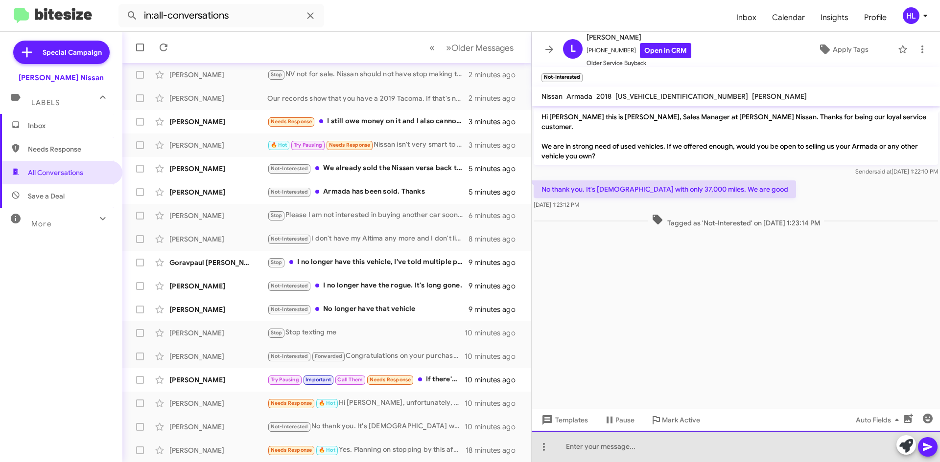
click at [719, 457] on div at bounding box center [735, 446] width 408 height 31
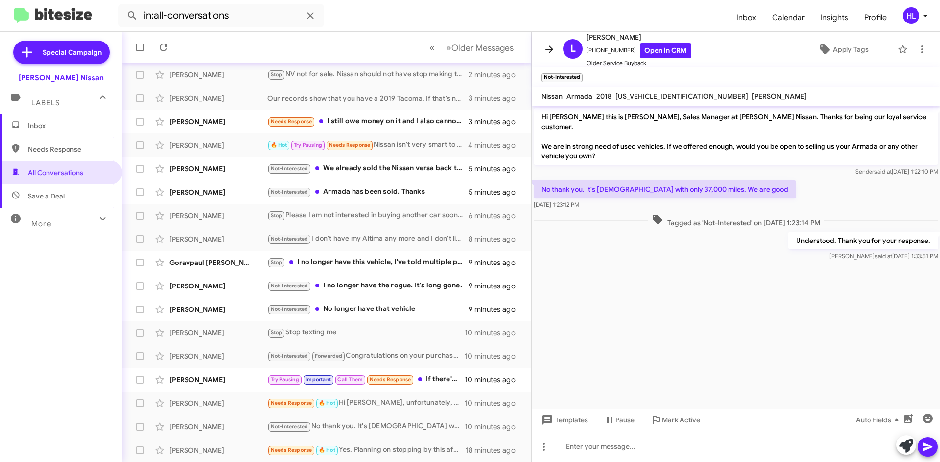
click at [551, 51] on icon at bounding box center [549, 50] width 12 height 12
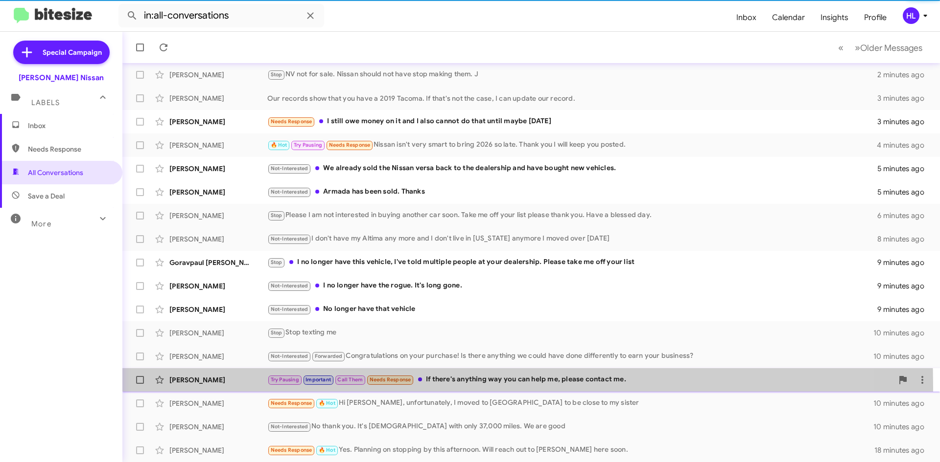
click at [219, 388] on div "[PERSON_NAME] Try Pausing Important Call Them Needs Response If there's anythin…" at bounding box center [531, 380] width 802 height 20
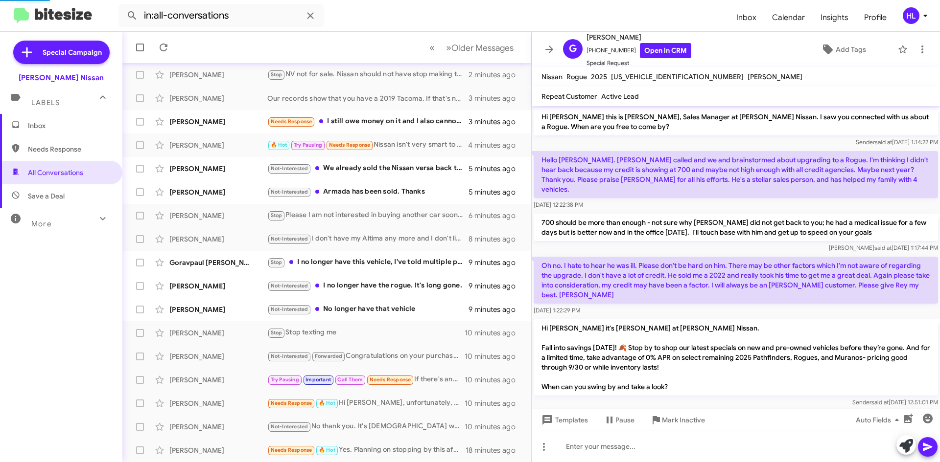
scroll to position [149, 0]
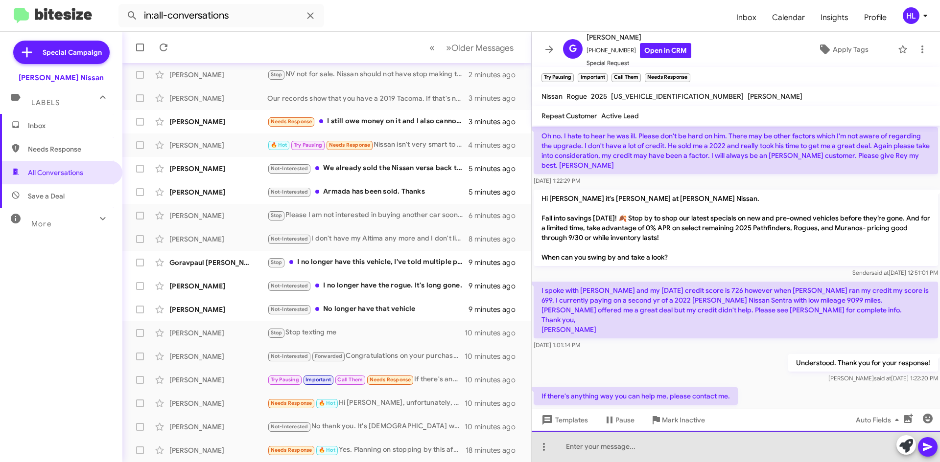
click at [748, 442] on div at bounding box center [735, 446] width 408 height 31
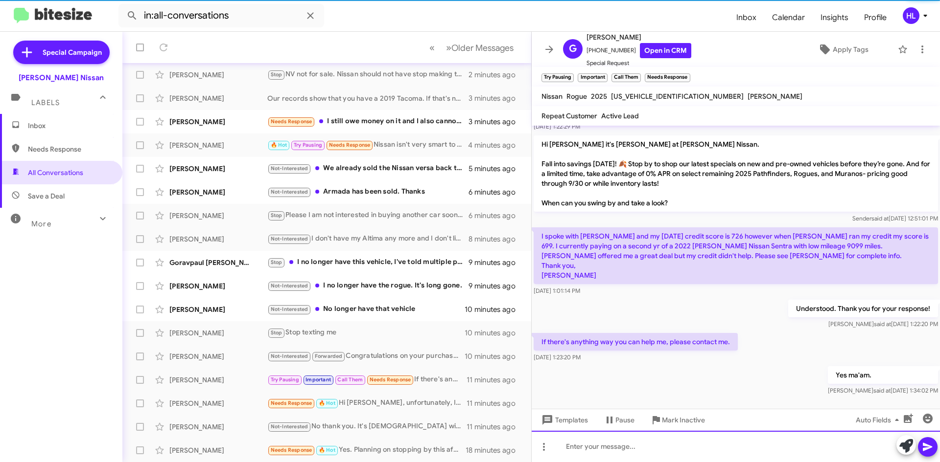
scroll to position [205, 0]
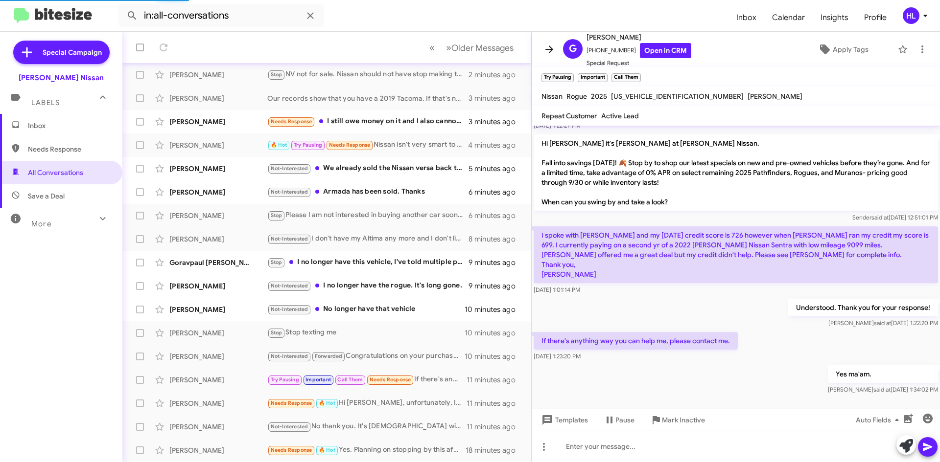
click at [550, 49] on icon at bounding box center [549, 49] width 8 height 7
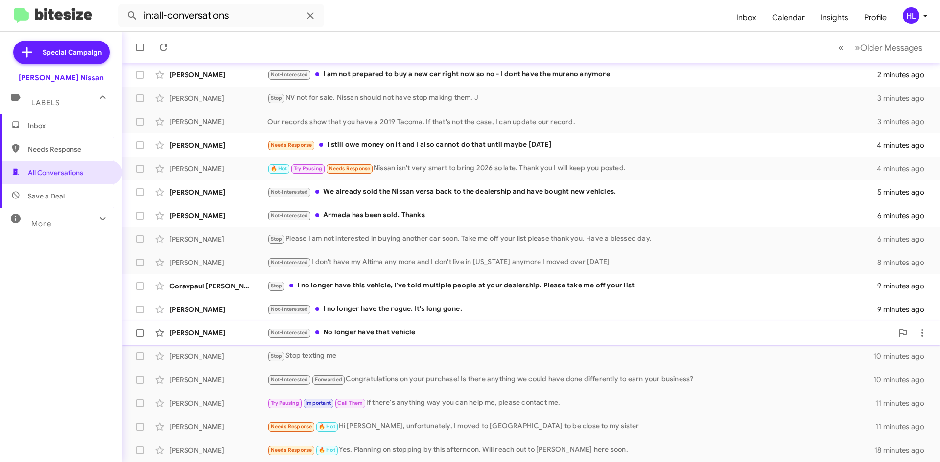
click at [209, 330] on div "[PERSON_NAME]" at bounding box center [218, 333] width 98 height 10
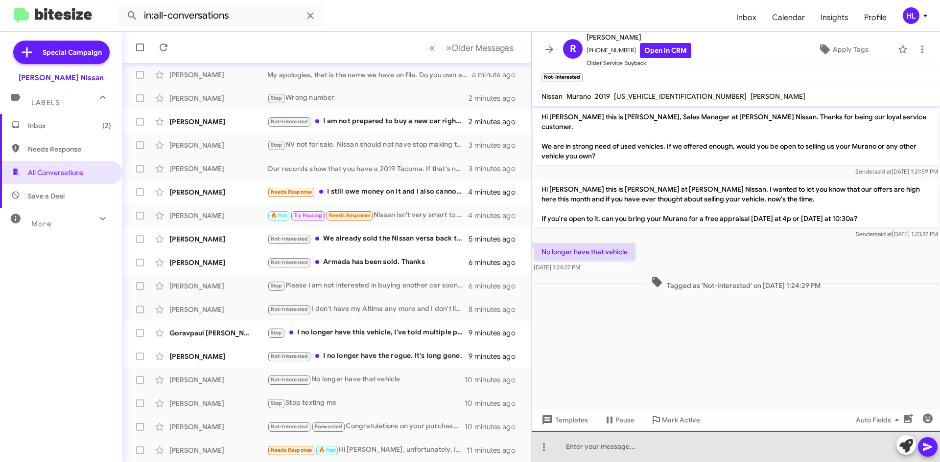
click at [654, 455] on div at bounding box center [735, 446] width 408 height 31
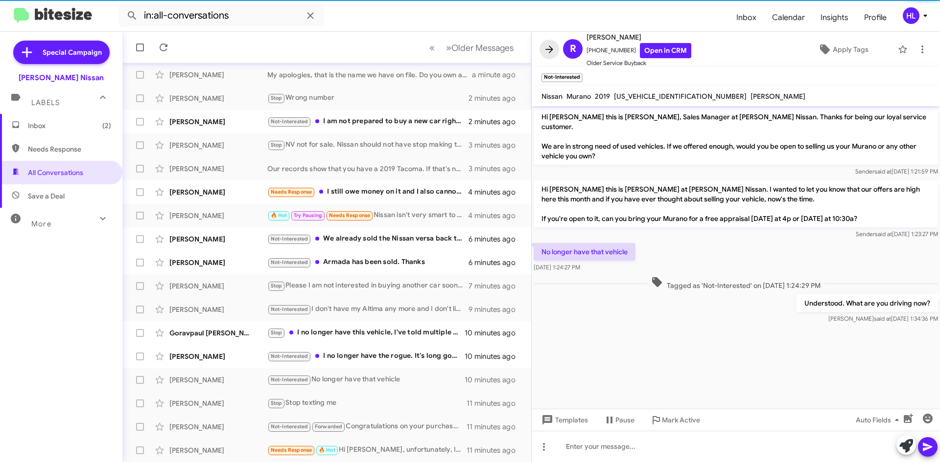
click at [554, 44] on icon at bounding box center [549, 50] width 12 height 12
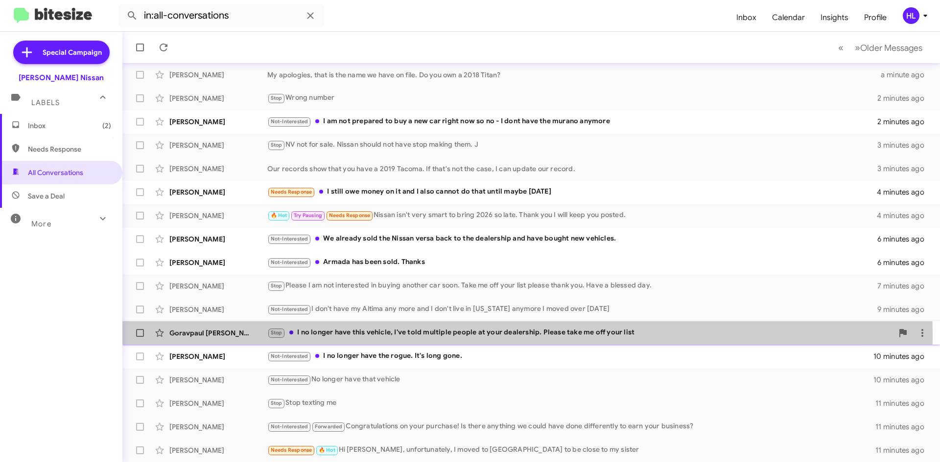
click at [212, 337] on div "Goravpaul [PERSON_NAME]" at bounding box center [218, 333] width 98 height 10
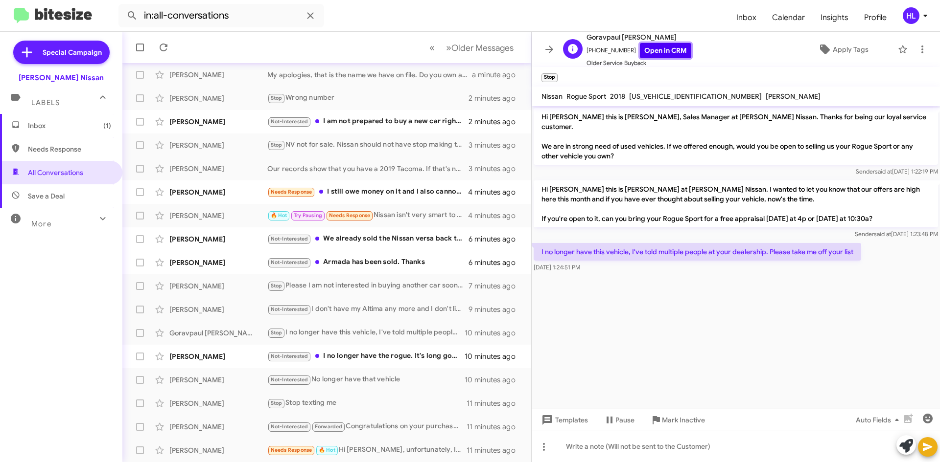
click at [650, 50] on link "Open in CRM" at bounding box center [665, 50] width 51 height 15
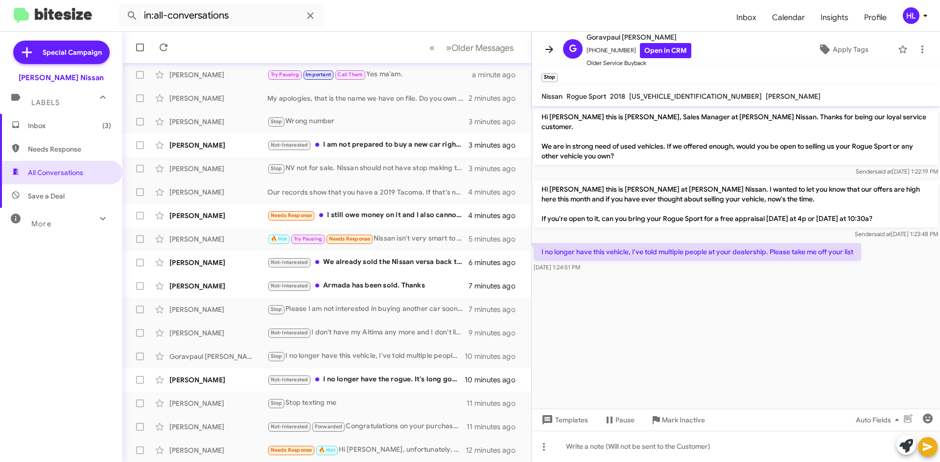
click at [547, 54] on icon at bounding box center [549, 50] width 12 height 12
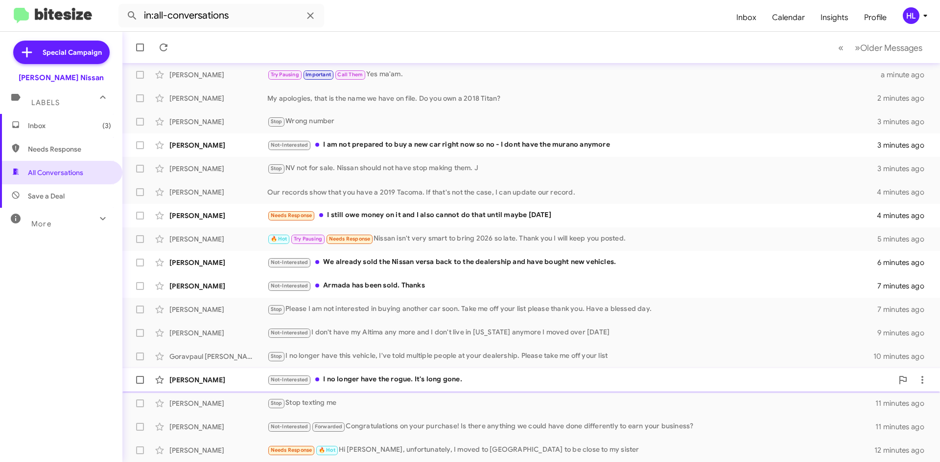
click at [233, 387] on div "[PERSON_NAME] Not-Interested I no longer have the rogue. It's long gone. 10 min…" at bounding box center [531, 380] width 802 height 20
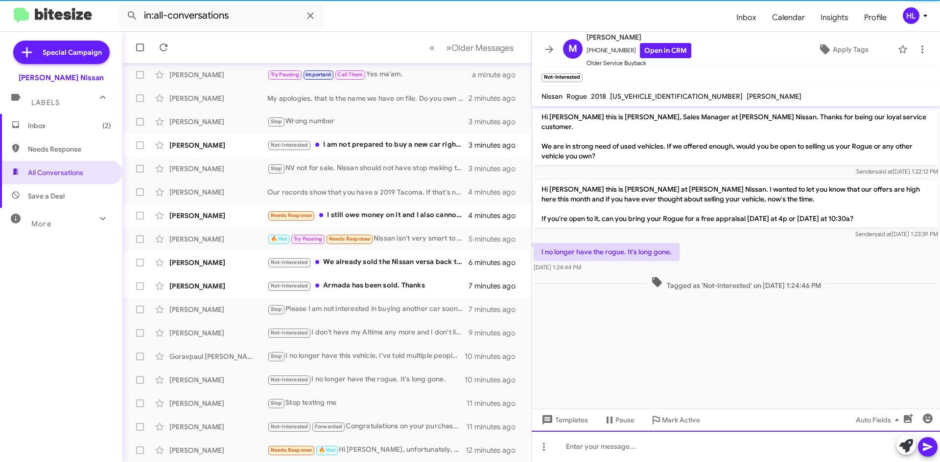
click at [710, 442] on div at bounding box center [735, 446] width 408 height 31
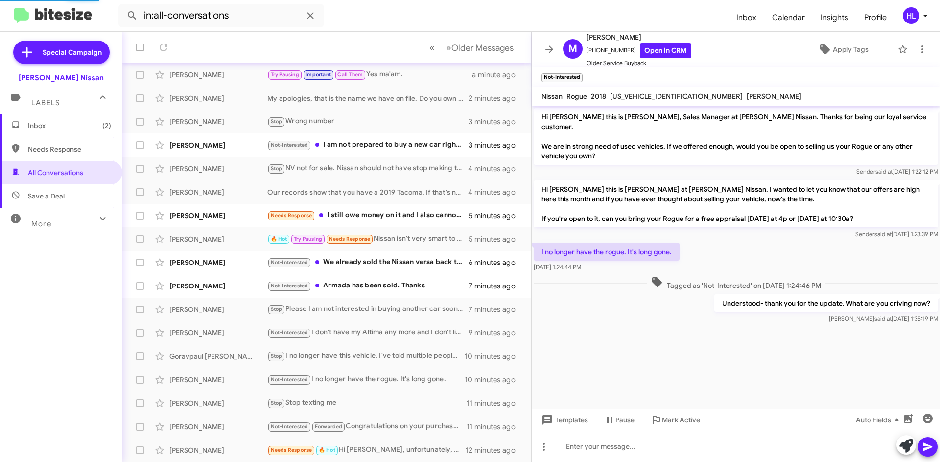
click at [551, 43] on button at bounding box center [549, 50] width 20 height 20
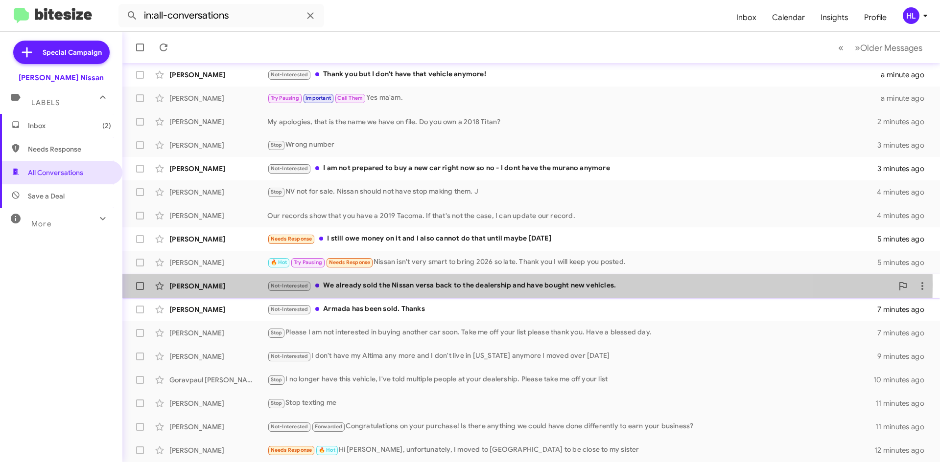
click at [188, 284] on div "[PERSON_NAME]" at bounding box center [218, 286] width 98 height 10
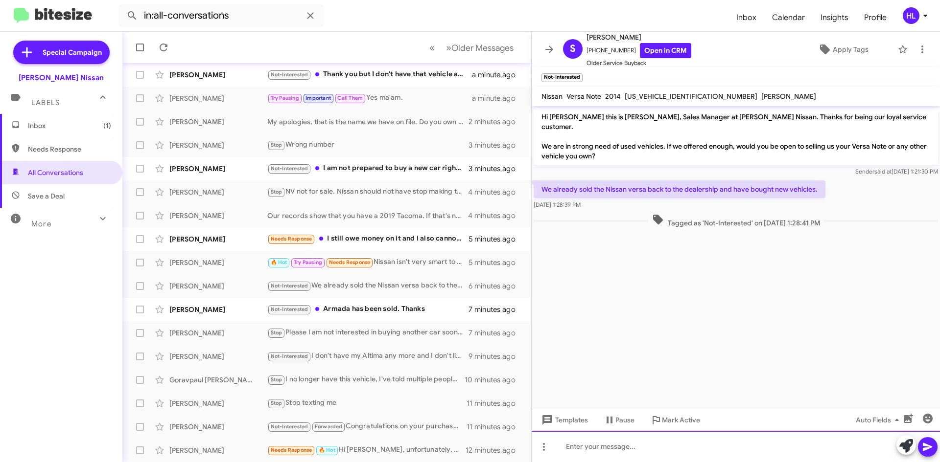
click at [715, 456] on div at bounding box center [735, 446] width 408 height 31
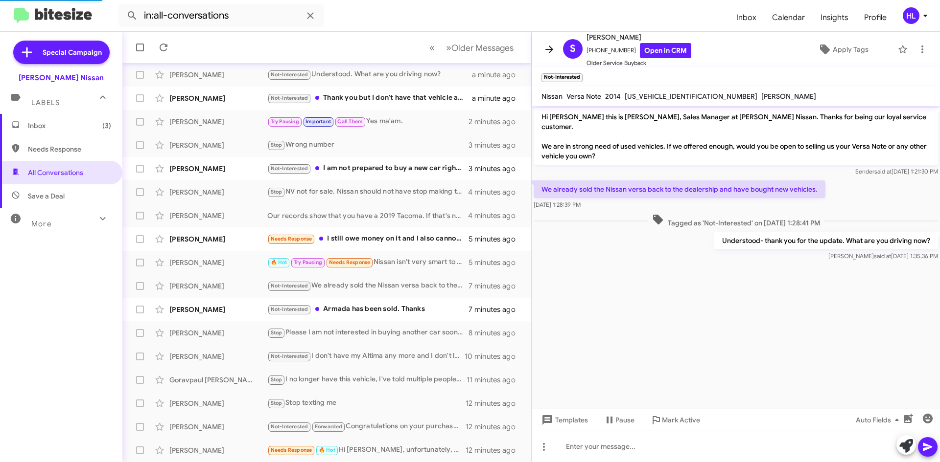
click at [546, 48] on icon at bounding box center [549, 50] width 12 height 12
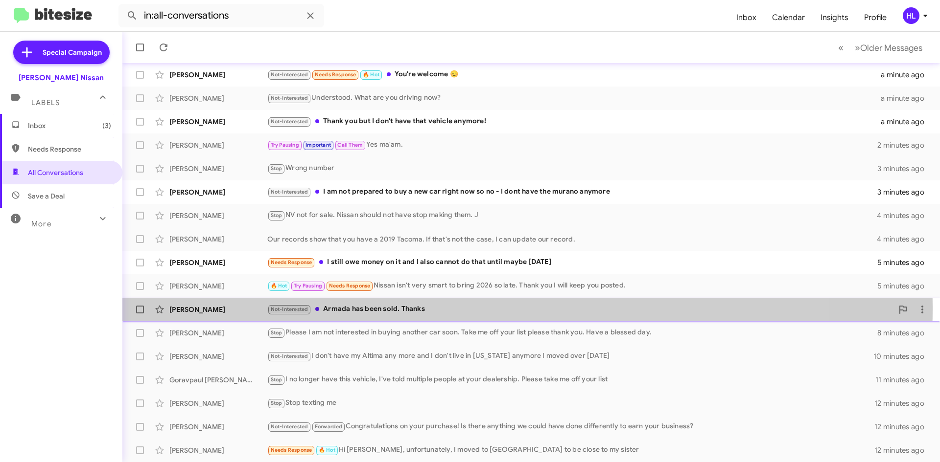
click at [197, 307] on div "[PERSON_NAME]" at bounding box center [218, 310] width 98 height 10
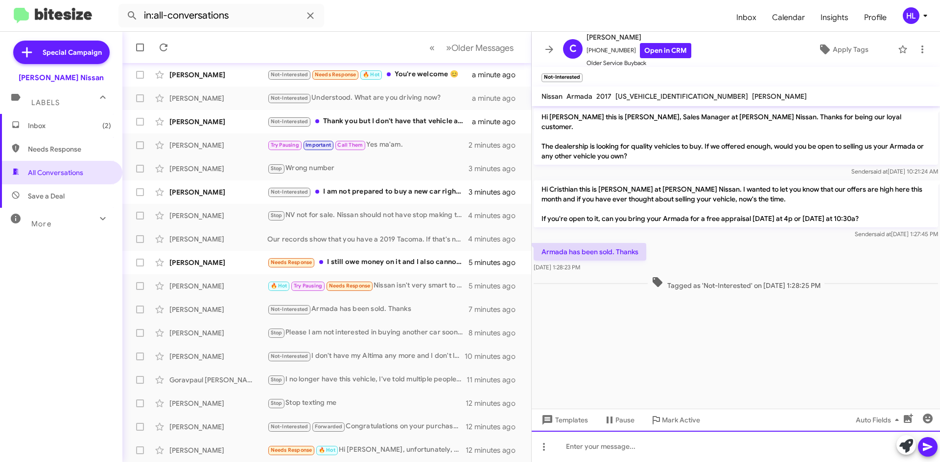
click at [715, 453] on div at bounding box center [735, 446] width 408 height 31
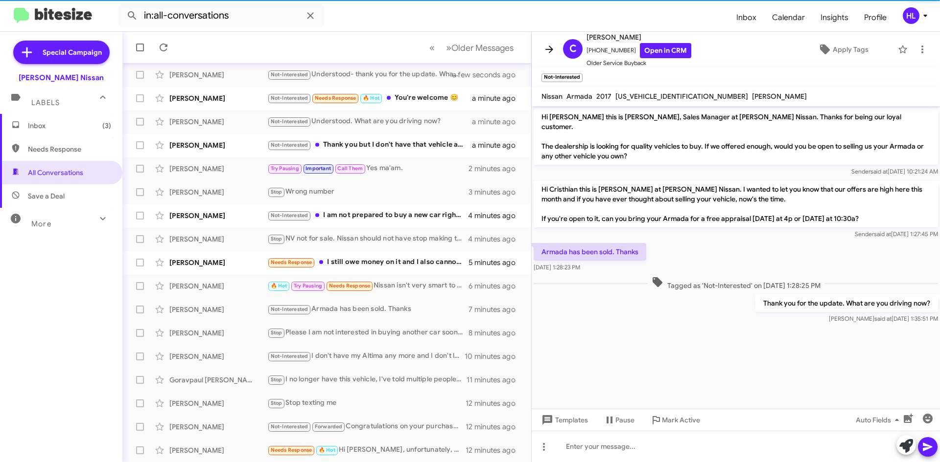
click at [548, 50] on icon at bounding box center [549, 49] width 8 height 7
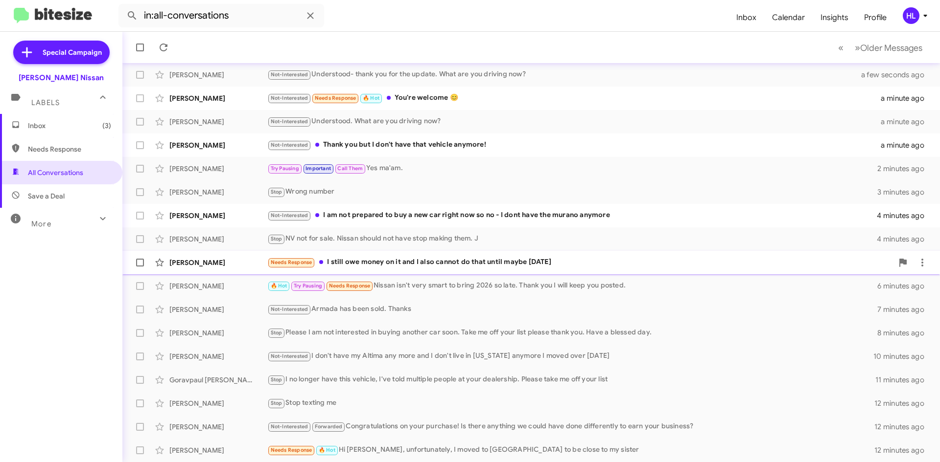
click at [229, 266] on div "[PERSON_NAME]" at bounding box center [218, 263] width 98 height 10
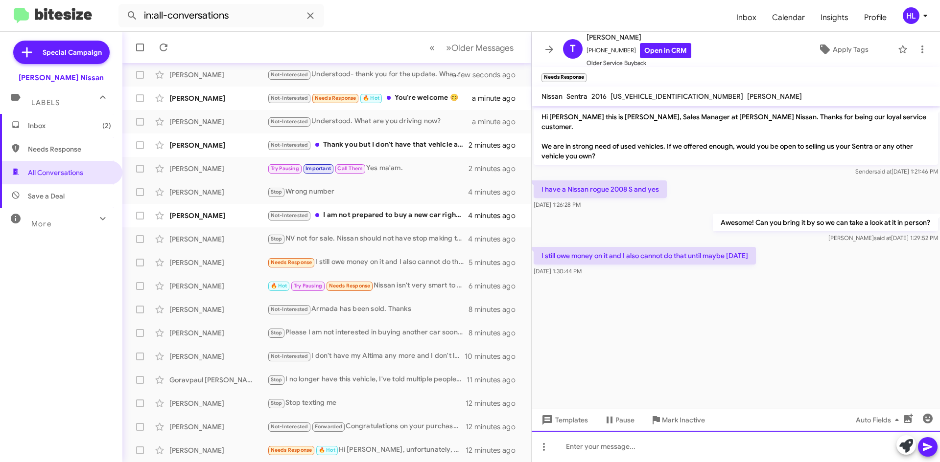
click at [671, 459] on div at bounding box center [735, 446] width 408 height 31
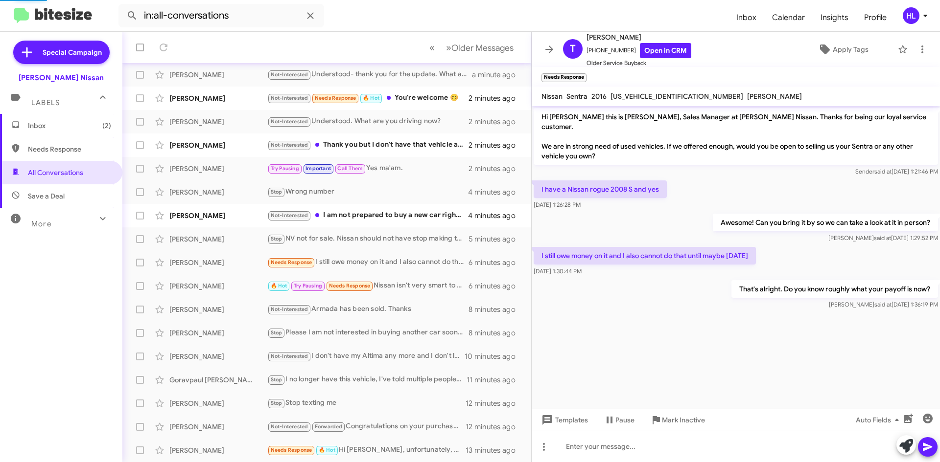
click at [545, 53] on icon at bounding box center [549, 50] width 12 height 12
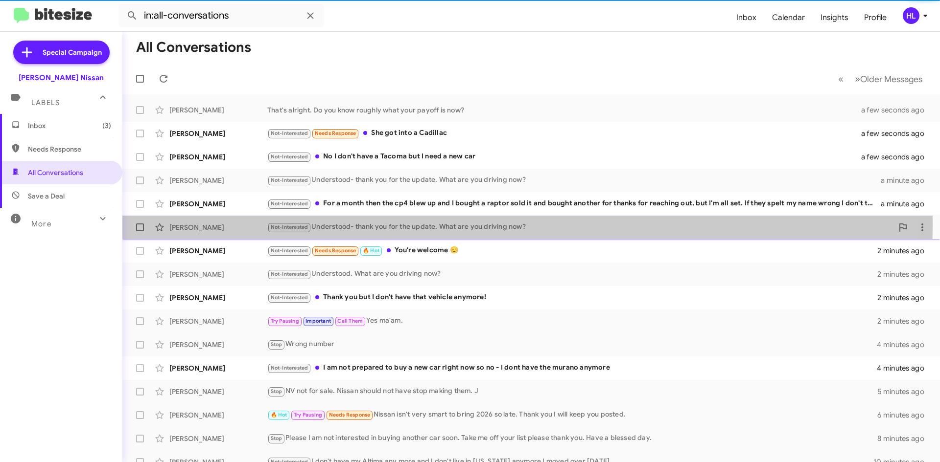
click at [241, 224] on div "[PERSON_NAME]" at bounding box center [218, 228] width 98 height 10
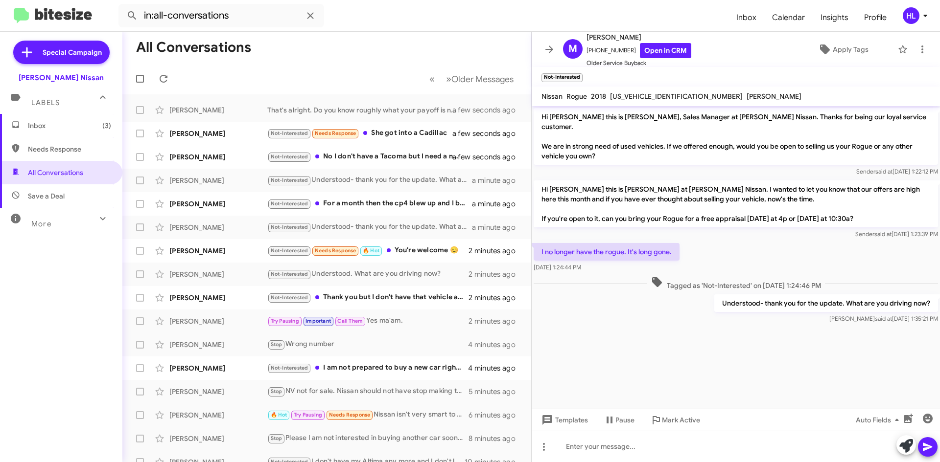
click at [553, 46] on icon at bounding box center [549, 50] width 12 height 12
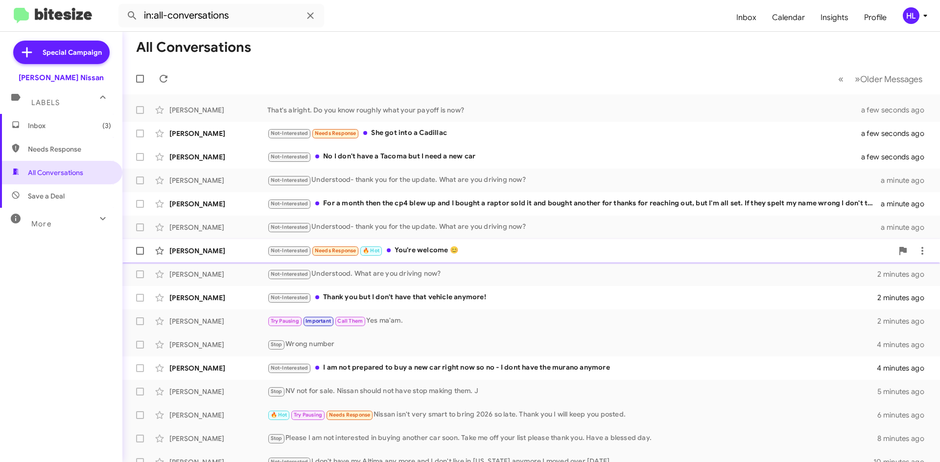
click at [441, 248] on div "Not-Interested Needs Response 🔥 Hot You're welcome 😊" at bounding box center [579, 250] width 625 height 11
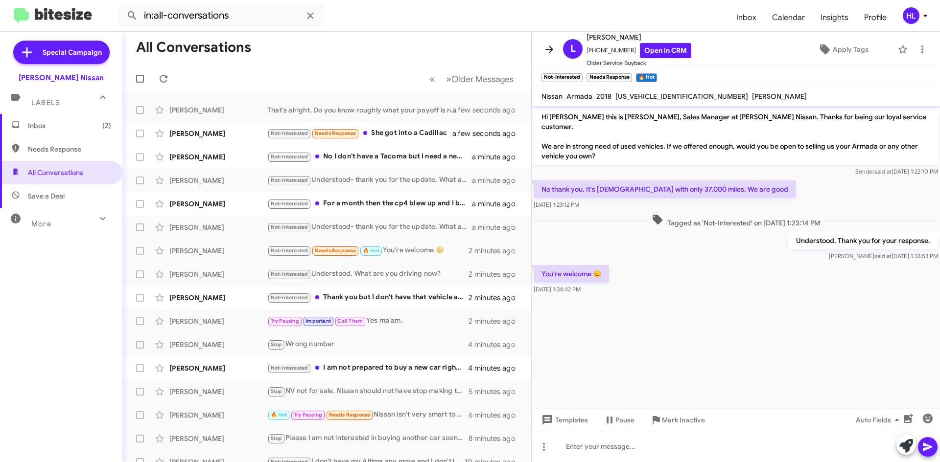
click at [546, 51] on icon at bounding box center [549, 50] width 12 height 12
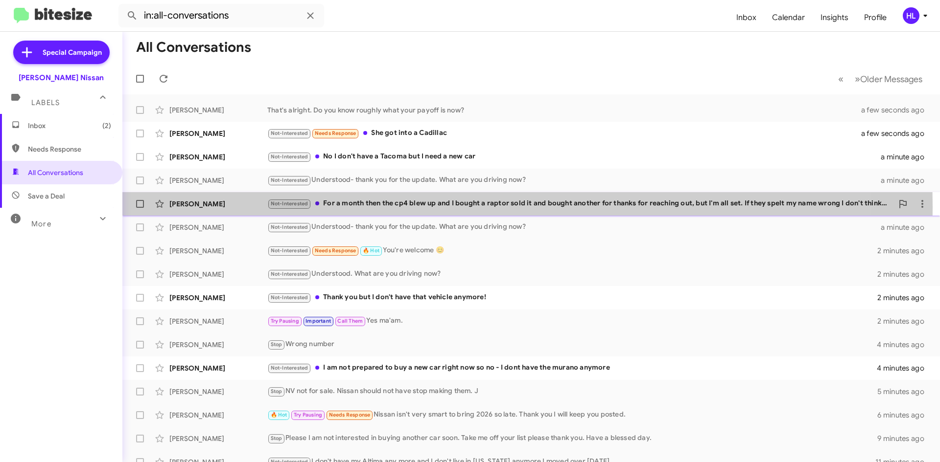
click at [218, 207] on div "[PERSON_NAME]" at bounding box center [218, 204] width 98 height 10
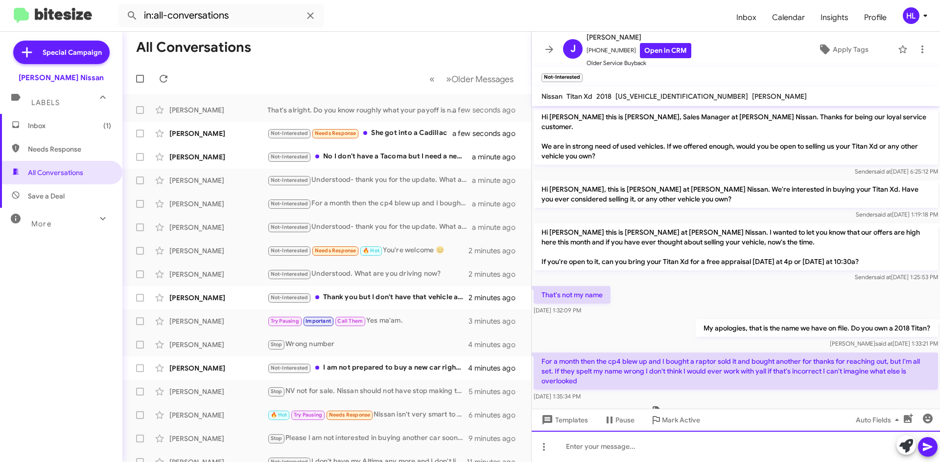
click at [657, 458] on div at bounding box center [735, 446] width 408 height 31
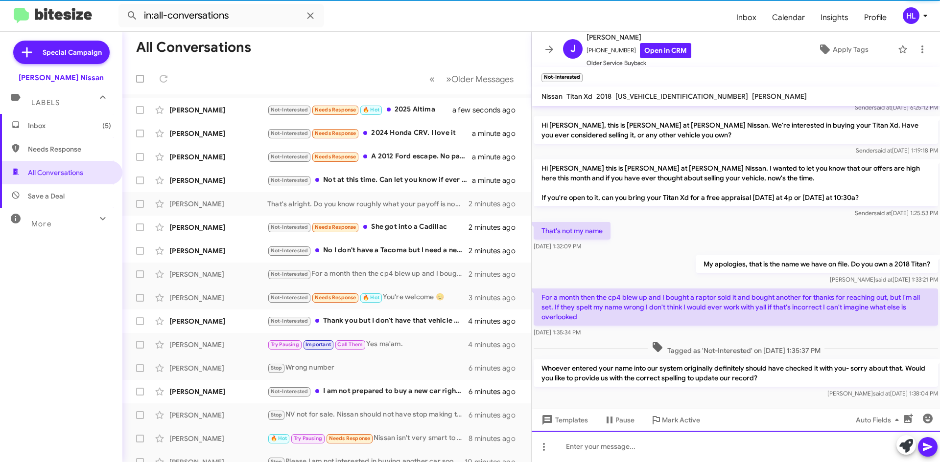
scroll to position [66, 0]
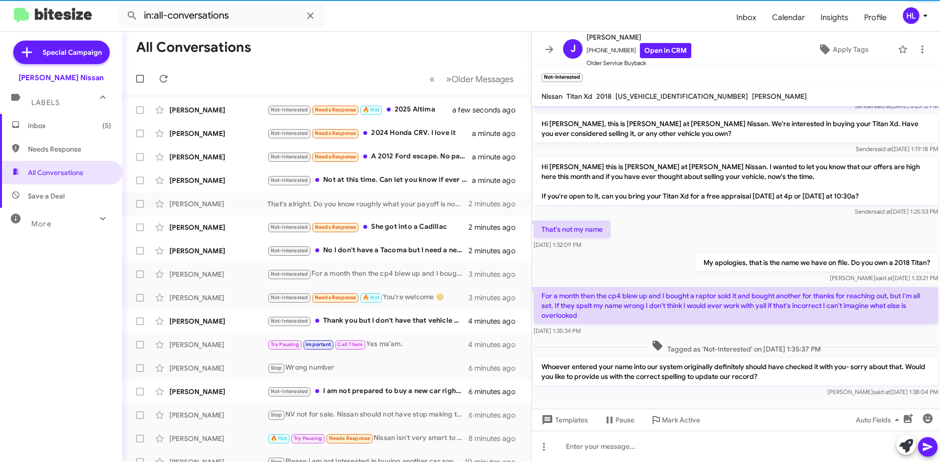
click at [549, 51] on icon at bounding box center [549, 50] width 12 height 12
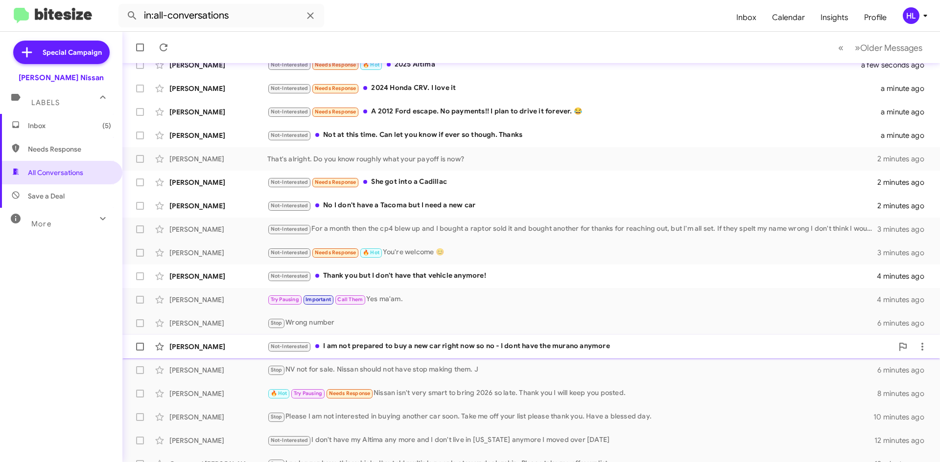
scroll to position [106, 0]
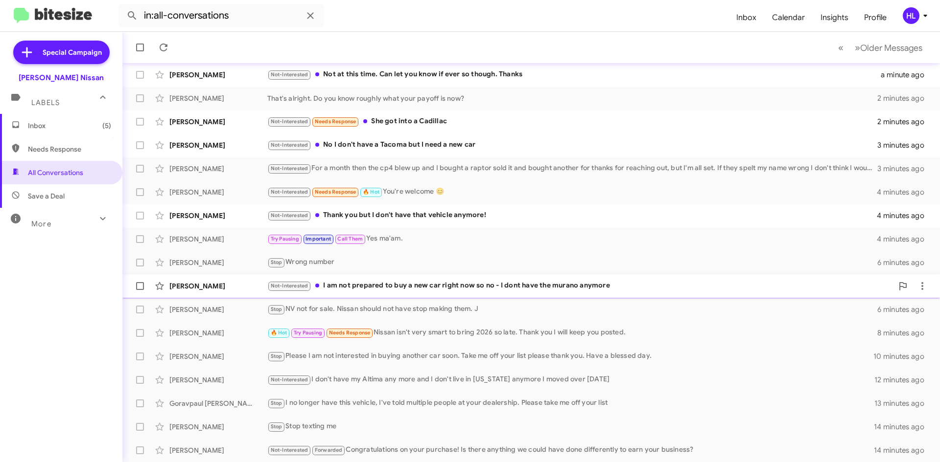
click at [226, 288] on div "[PERSON_NAME]" at bounding box center [218, 286] width 98 height 10
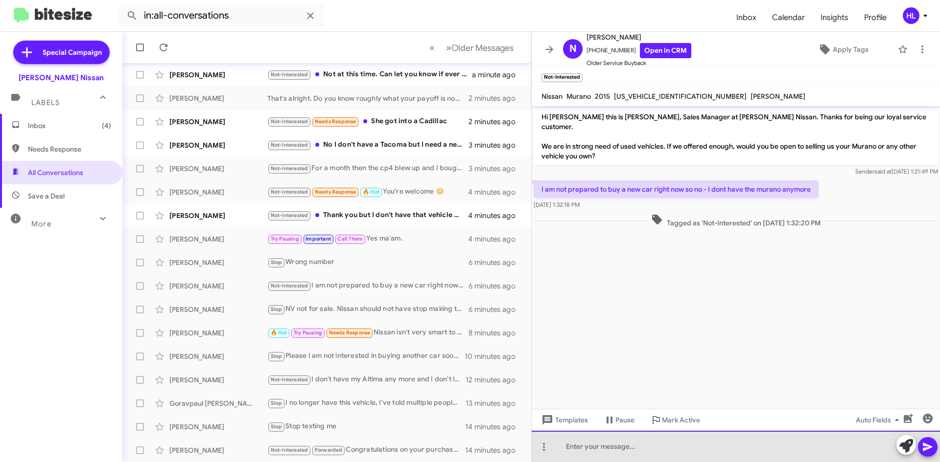
click at [695, 451] on div at bounding box center [735, 446] width 408 height 31
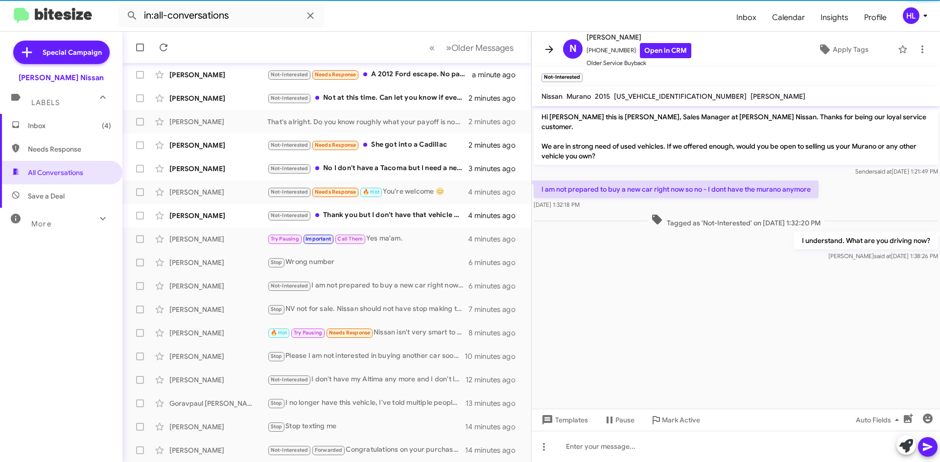
click at [552, 50] on icon at bounding box center [549, 49] width 8 height 7
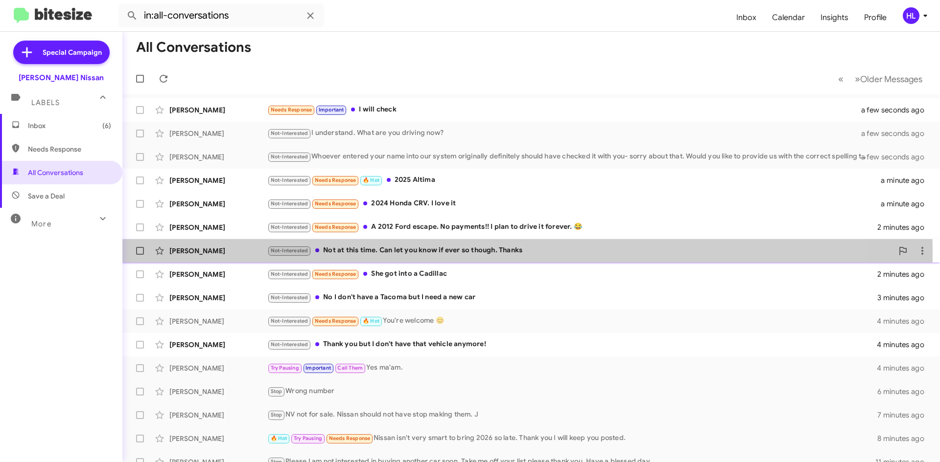
click at [215, 253] on div "[PERSON_NAME]" at bounding box center [218, 251] width 98 height 10
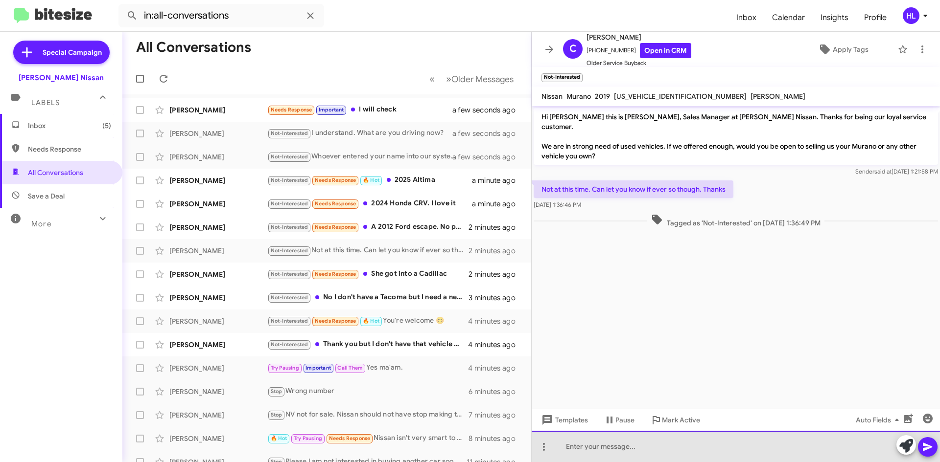
click at [641, 451] on div at bounding box center [735, 446] width 408 height 31
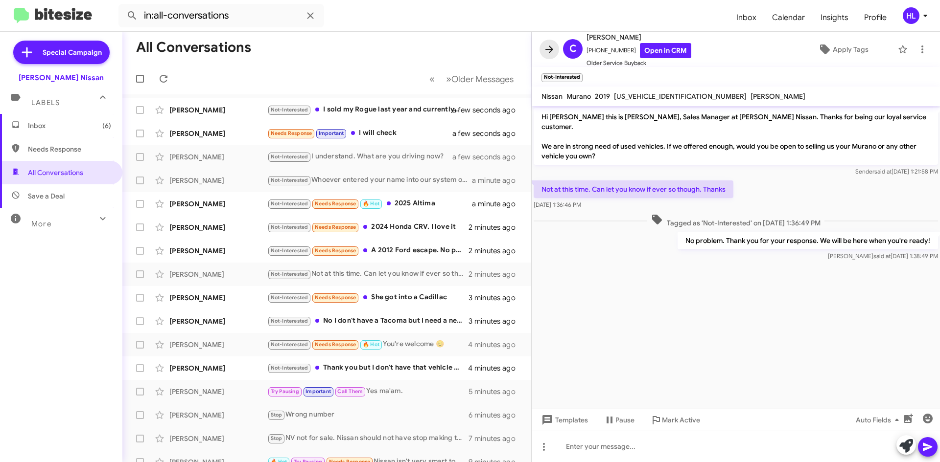
click at [555, 46] on span at bounding box center [549, 50] width 20 height 12
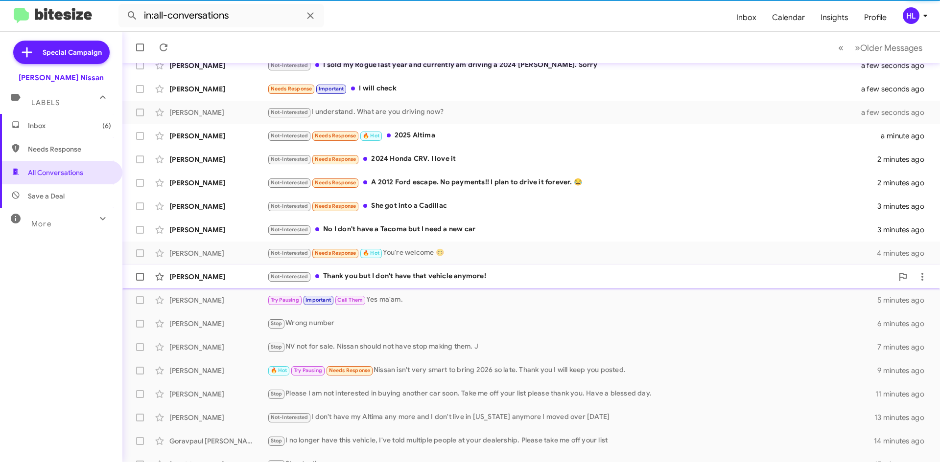
scroll to position [106, 0]
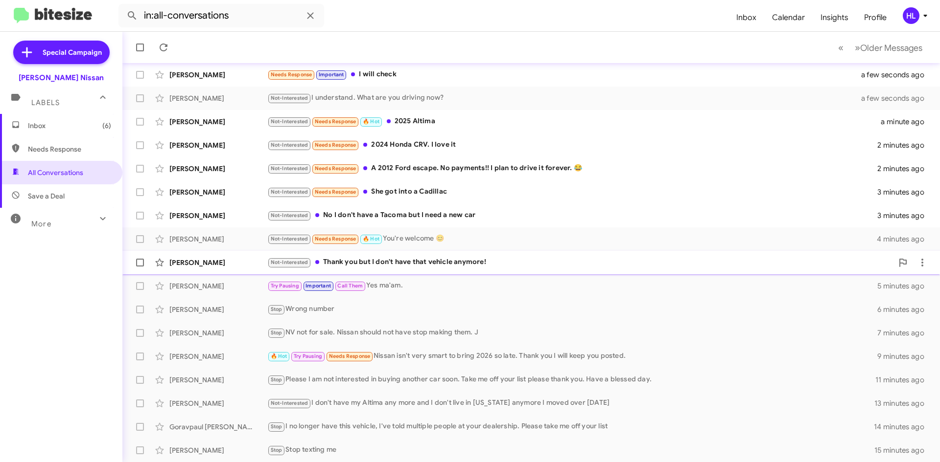
click at [215, 267] on div "[PERSON_NAME]" at bounding box center [218, 263] width 98 height 10
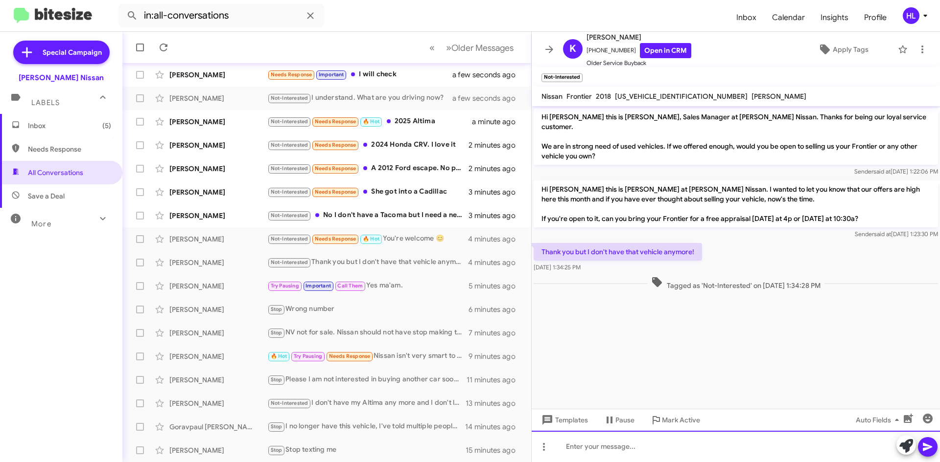
click at [729, 462] on div at bounding box center [735, 446] width 408 height 31
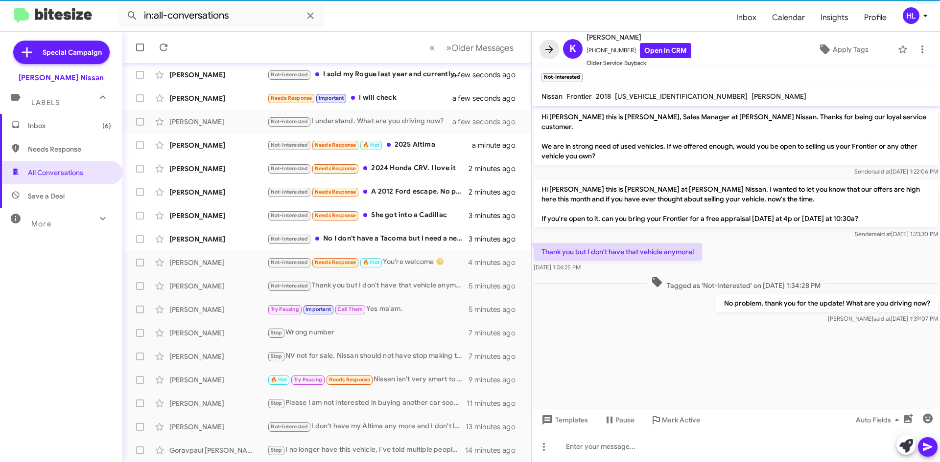
click at [552, 48] on icon at bounding box center [549, 50] width 12 height 12
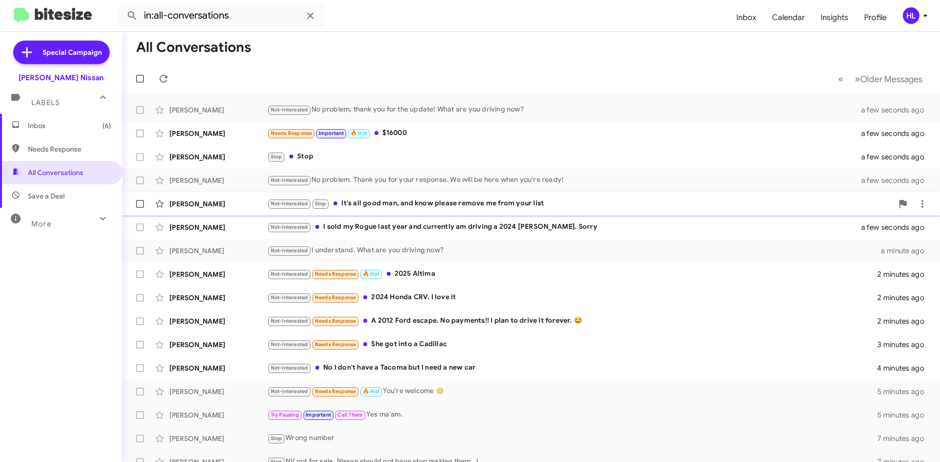
click at [252, 207] on div "[PERSON_NAME]" at bounding box center [218, 204] width 98 height 10
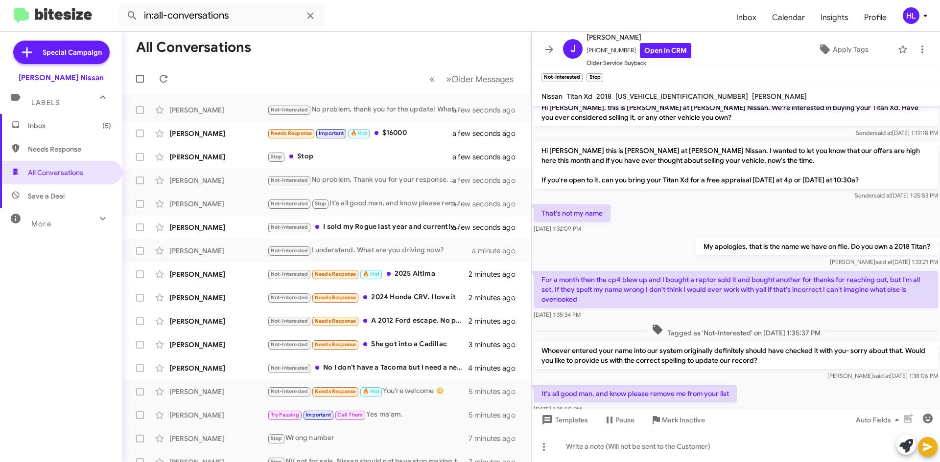
scroll to position [101, 0]
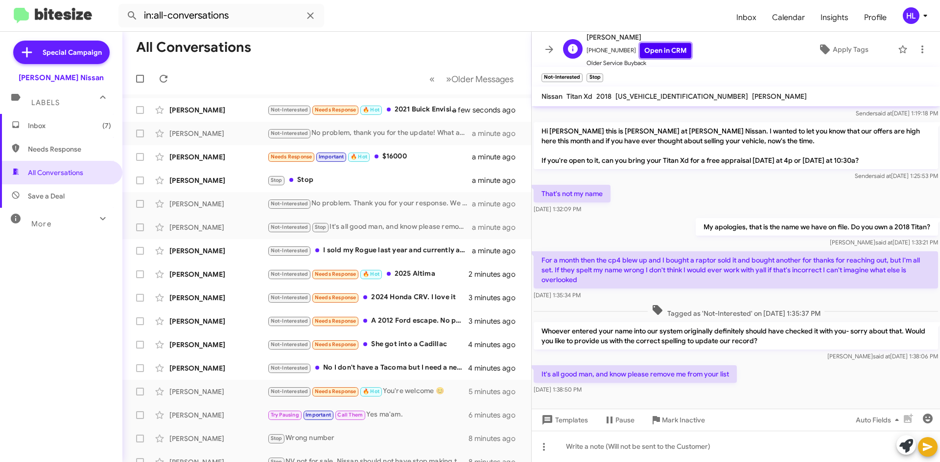
click at [651, 49] on link "Open in CRM" at bounding box center [665, 50] width 51 height 15
click at [548, 53] on icon at bounding box center [549, 50] width 12 height 12
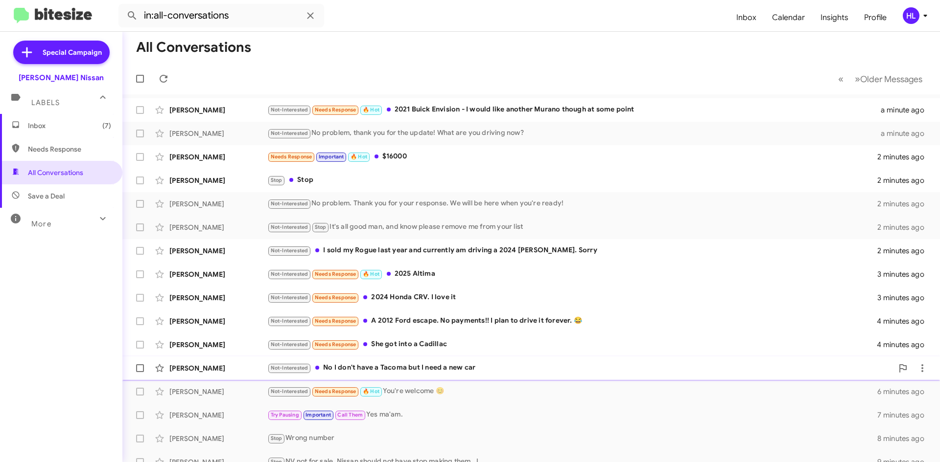
click at [233, 371] on div "[PERSON_NAME]" at bounding box center [218, 369] width 98 height 10
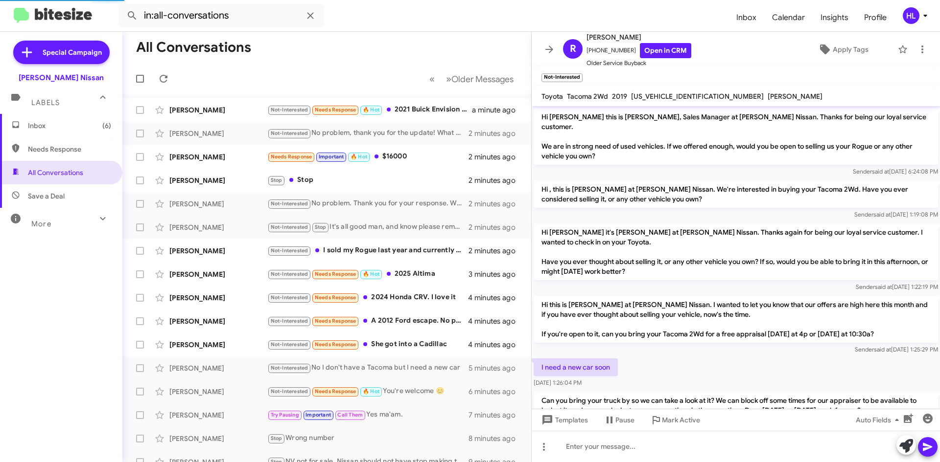
scroll to position [137, 0]
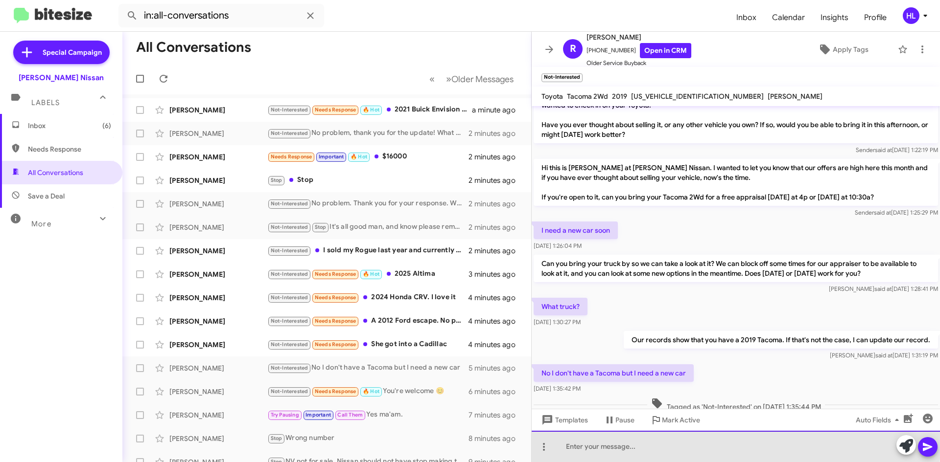
click at [713, 445] on div at bounding box center [735, 446] width 408 height 31
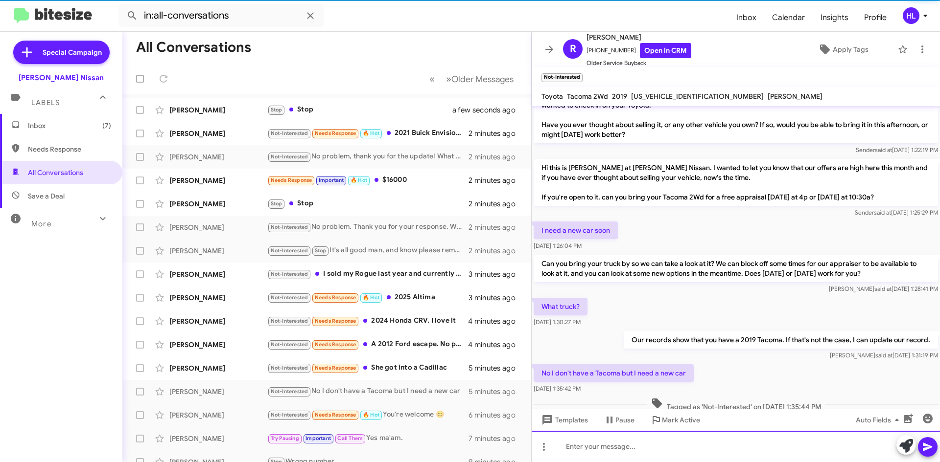
scroll to position [0, 0]
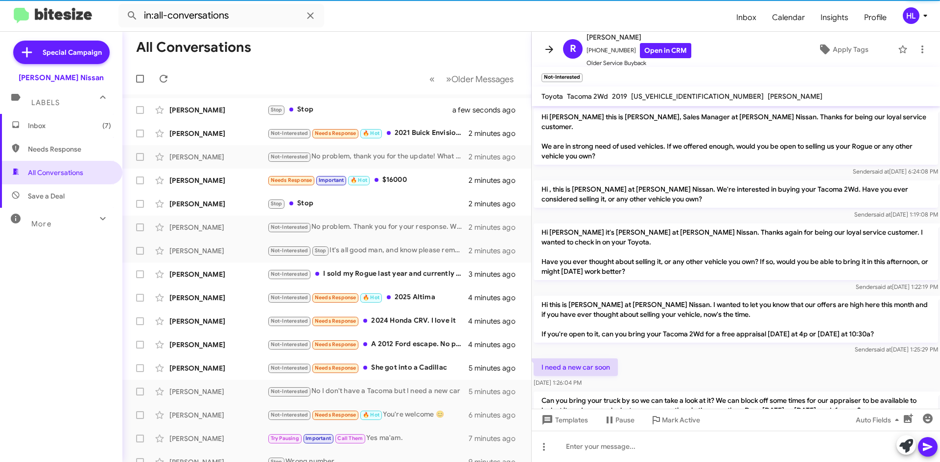
click at [549, 47] on icon at bounding box center [549, 50] width 12 height 12
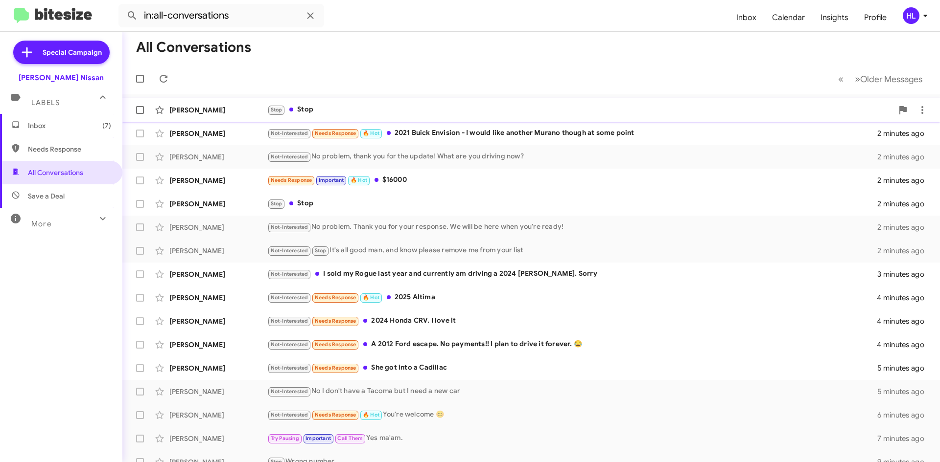
click at [250, 102] on div "[PERSON_NAME] Stop Stop a few seconds ago" at bounding box center [531, 110] width 802 height 20
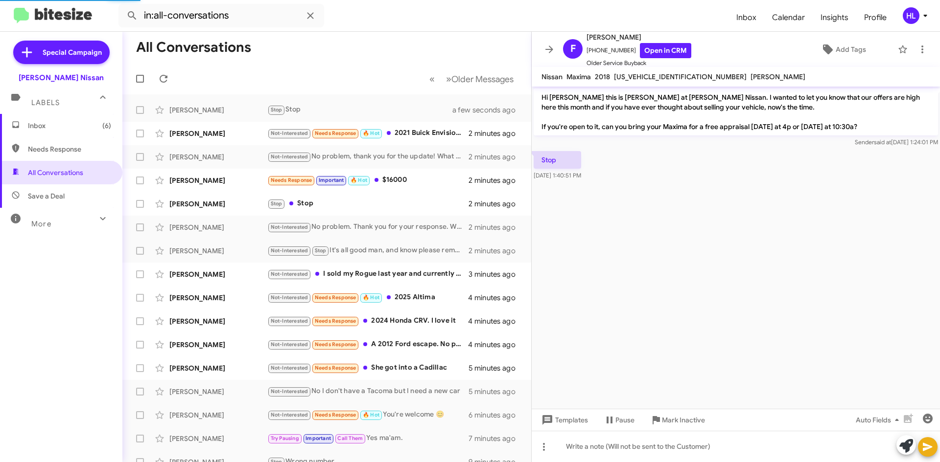
click at [551, 48] on icon at bounding box center [549, 49] width 8 height 7
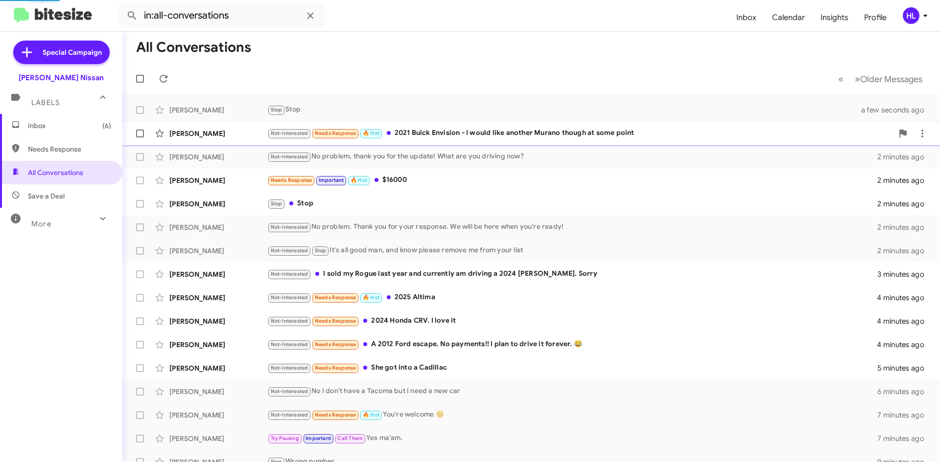
click at [200, 128] on div "[PERSON_NAME] Not-Interested Needs Response 🔥 Hot 2021 Buick Envision - I would…" at bounding box center [531, 134] width 802 height 20
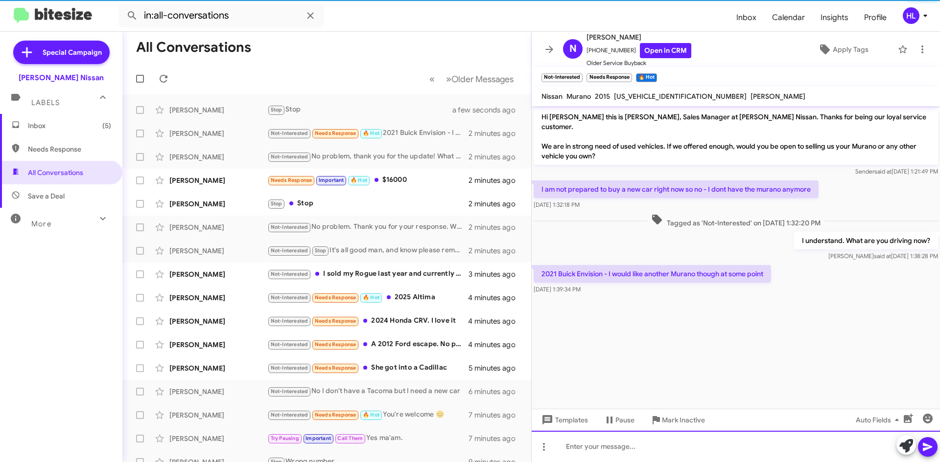
click at [689, 457] on div at bounding box center [735, 446] width 408 height 31
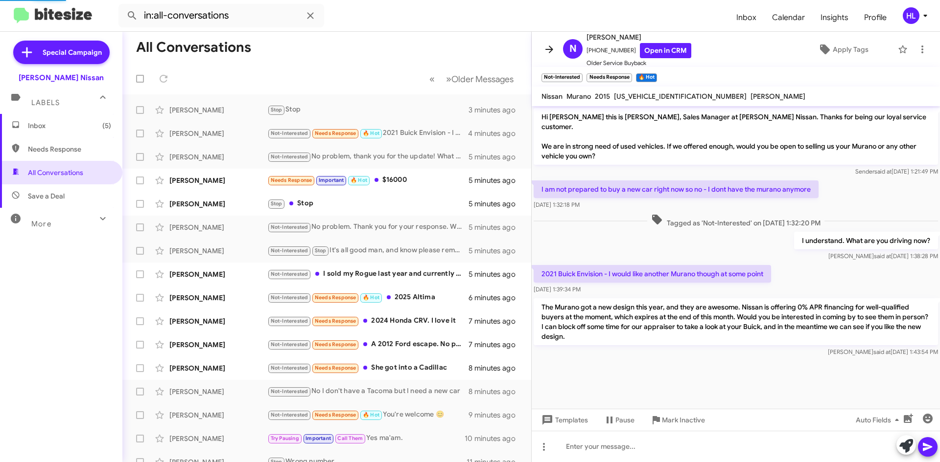
click at [552, 49] on icon at bounding box center [549, 50] width 12 height 12
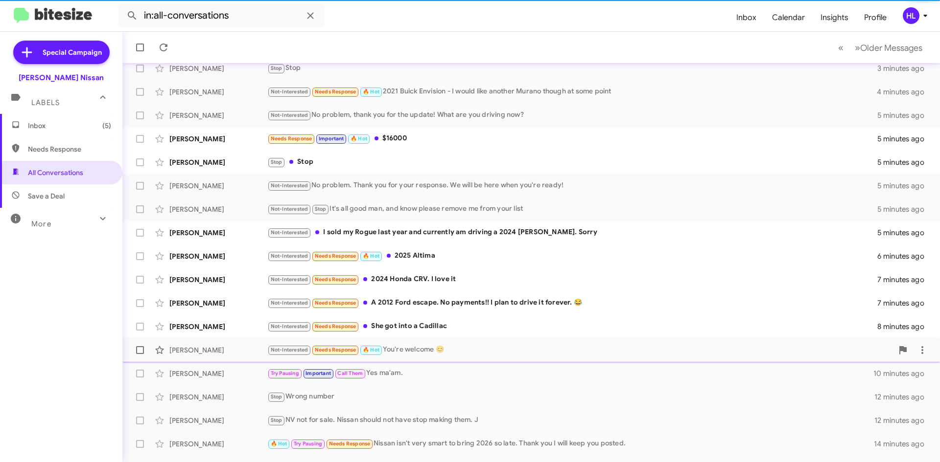
scroll to position [98, 0]
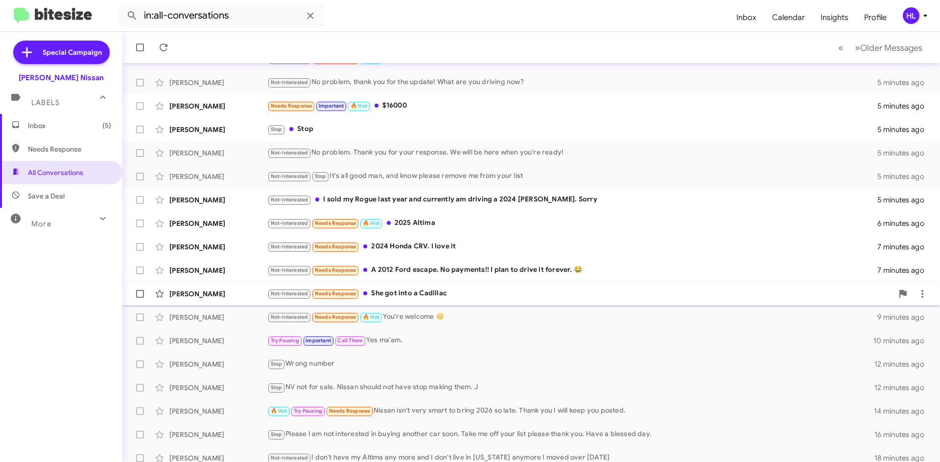
click at [229, 296] on div "[PERSON_NAME]" at bounding box center [218, 294] width 98 height 10
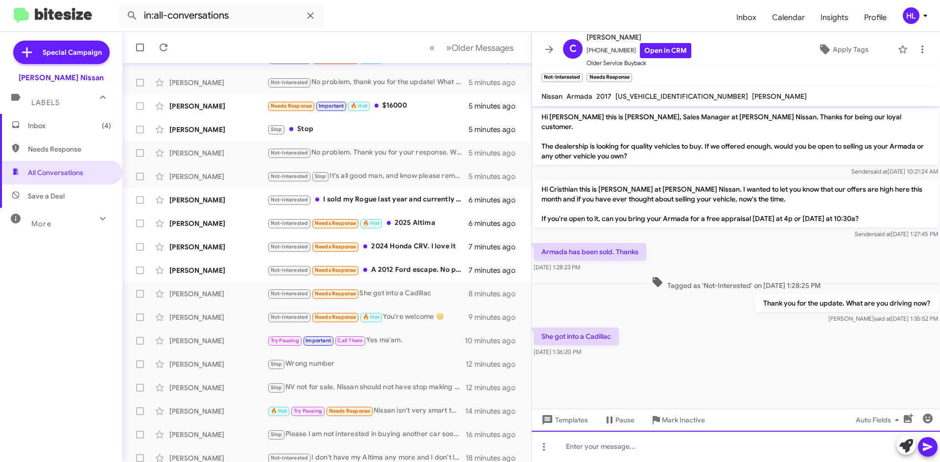
click at [623, 454] on div at bounding box center [735, 446] width 408 height 31
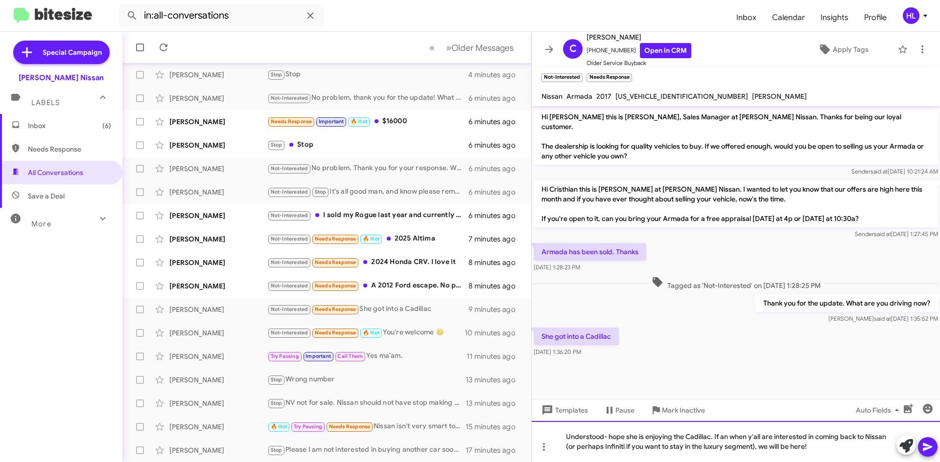
click at [728, 437] on div "Understood- hope she is enjoying the Cadillac. If an when y'all are interested …" at bounding box center [735, 441] width 408 height 41
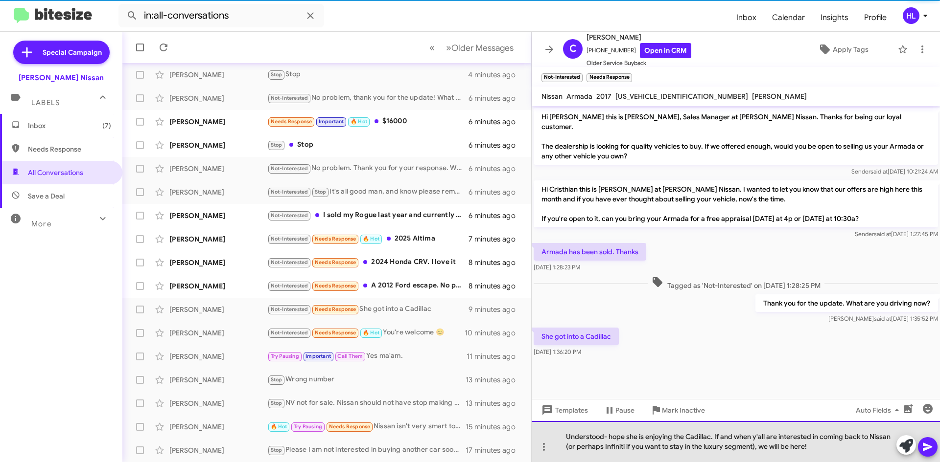
click at [812, 447] on div "Understood- hope she is enjoying the Cadillac. If and when y'all are interested…" at bounding box center [735, 441] width 408 height 41
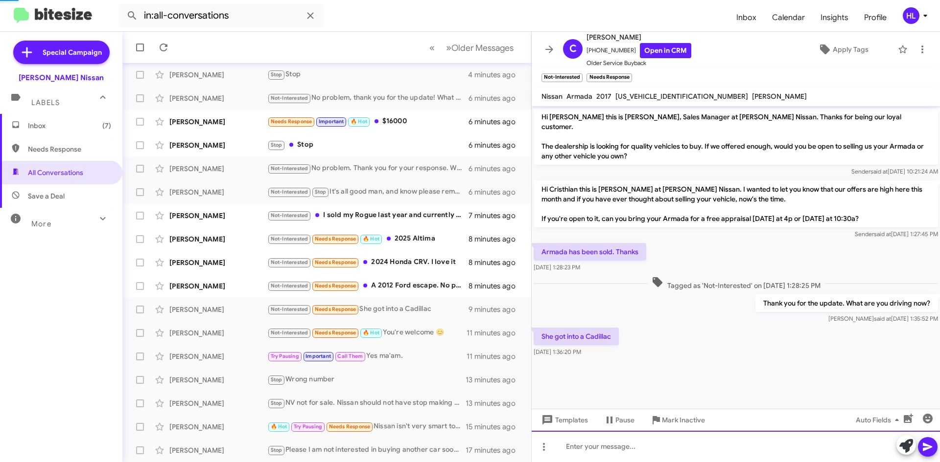
scroll to position [10, 0]
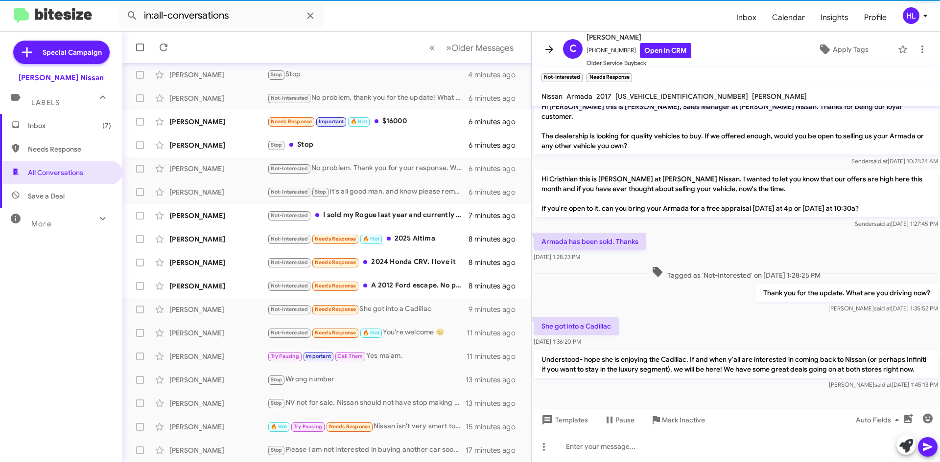
click at [551, 46] on icon at bounding box center [549, 50] width 12 height 12
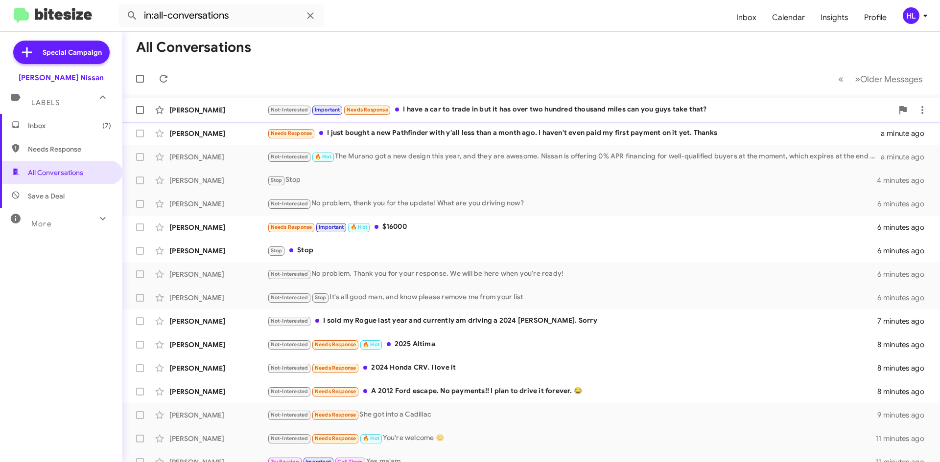
click at [236, 110] on div "[PERSON_NAME]" at bounding box center [218, 110] width 98 height 10
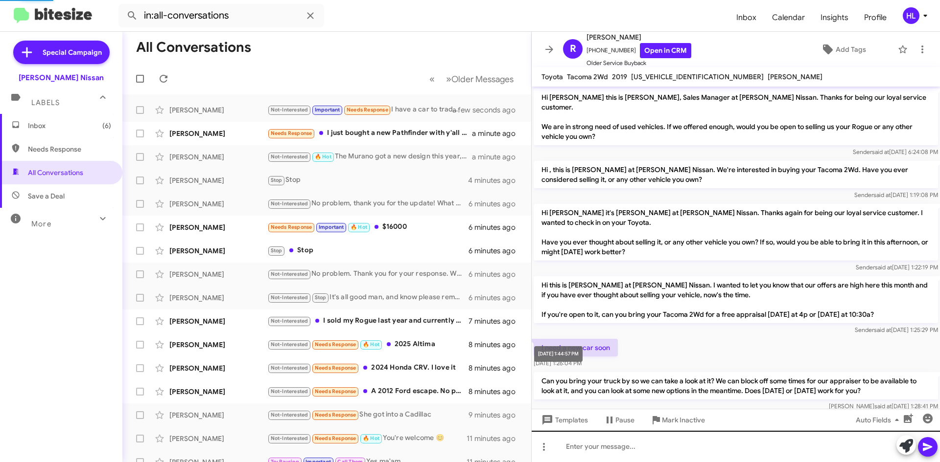
scroll to position [208, 0]
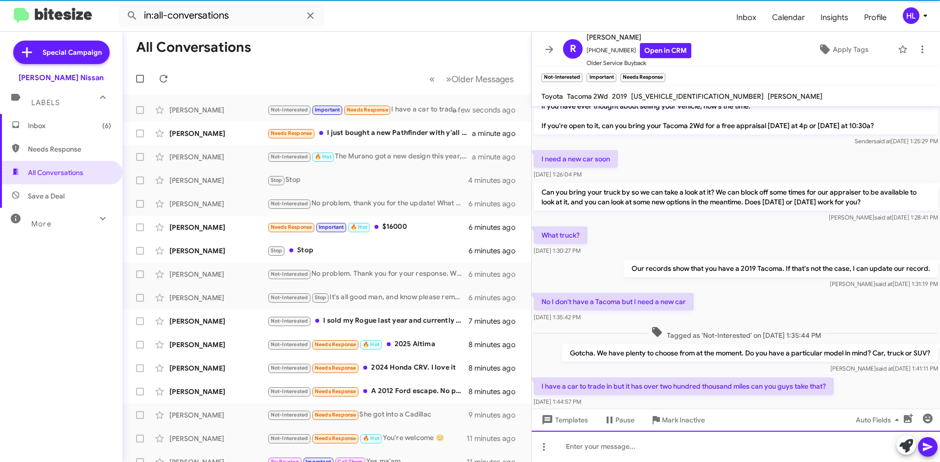
click at [640, 449] on div at bounding box center [735, 446] width 408 height 31
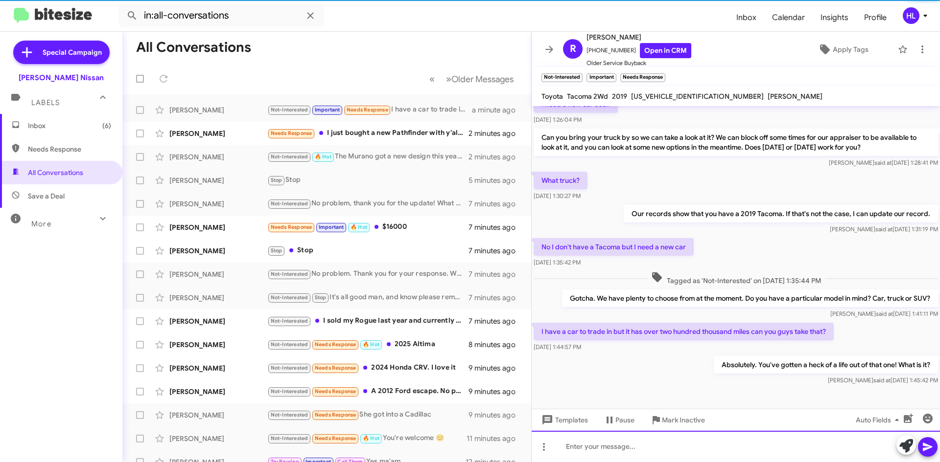
scroll to position [264, 0]
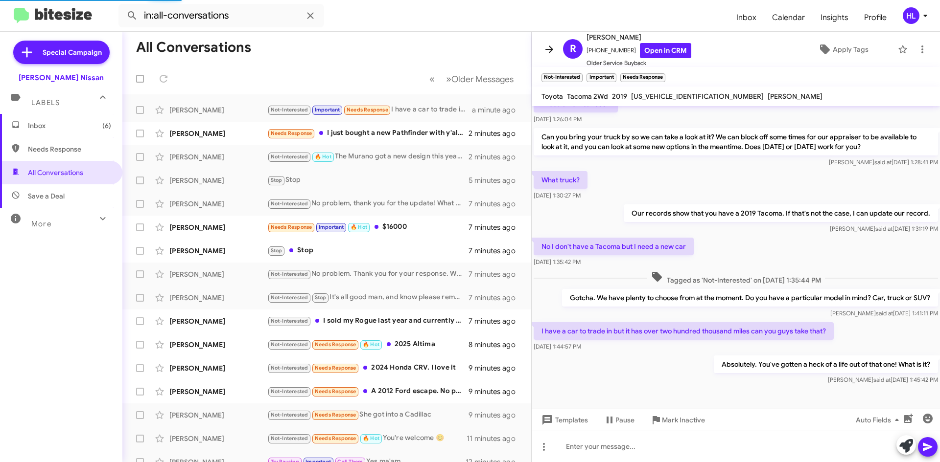
click at [549, 48] on icon at bounding box center [549, 50] width 12 height 12
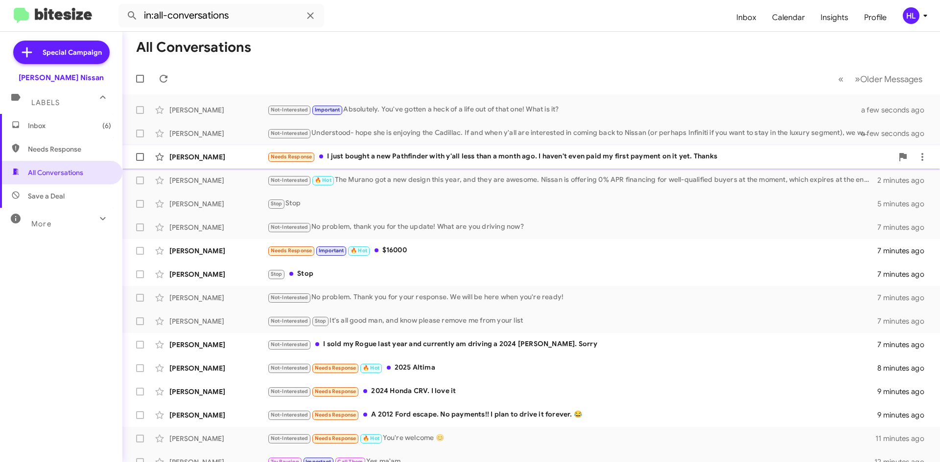
click at [204, 158] on div "[PERSON_NAME]" at bounding box center [218, 157] width 98 height 10
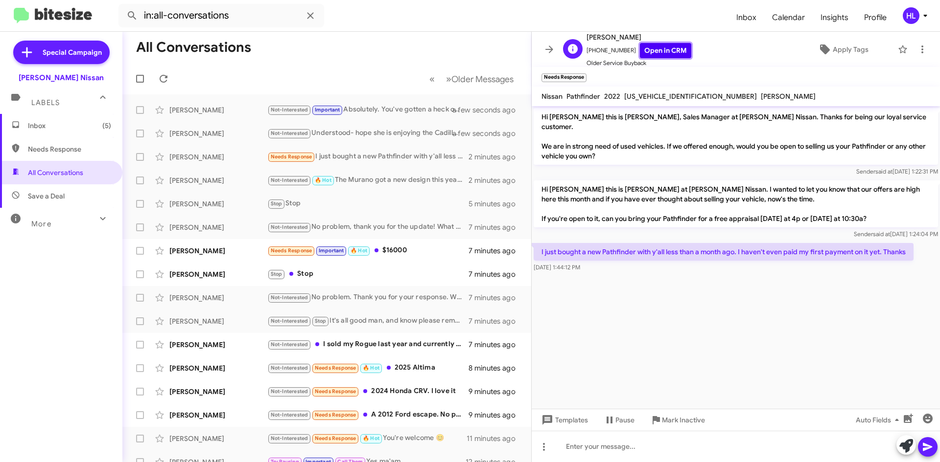
click at [666, 49] on link "Open in CRM" at bounding box center [665, 50] width 51 height 15
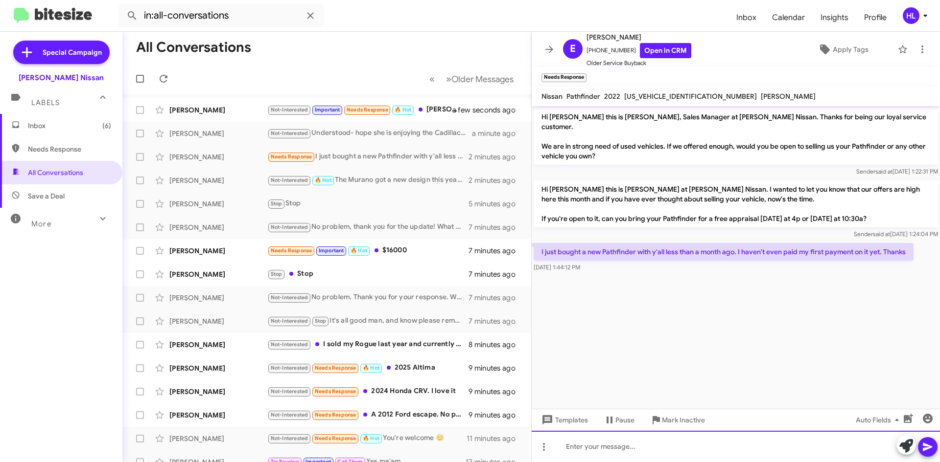
click at [687, 446] on div at bounding box center [735, 446] width 408 height 31
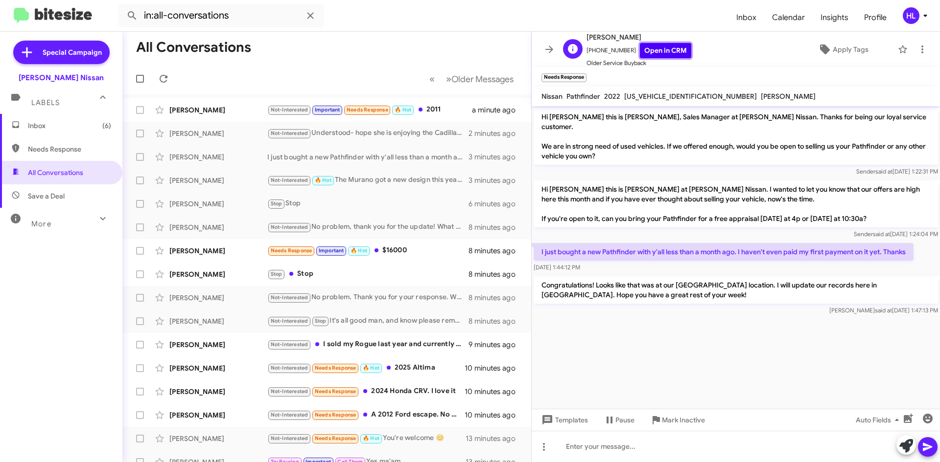
click at [640, 52] on link "Open in CRM" at bounding box center [665, 50] width 51 height 15
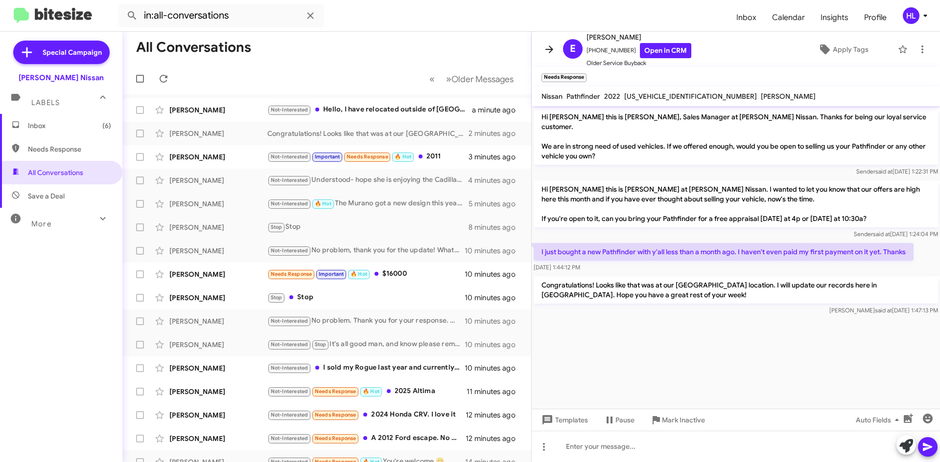
click at [551, 50] on icon at bounding box center [549, 50] width 12 height 12
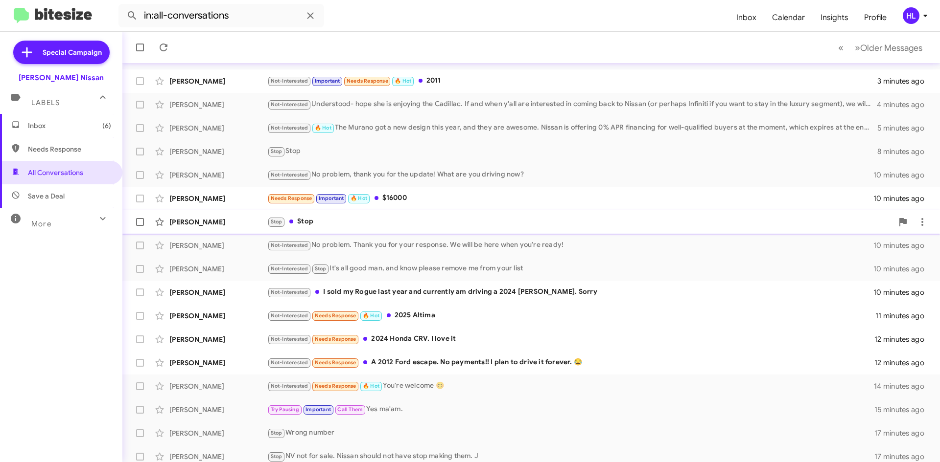
scroll to position [106, 0]
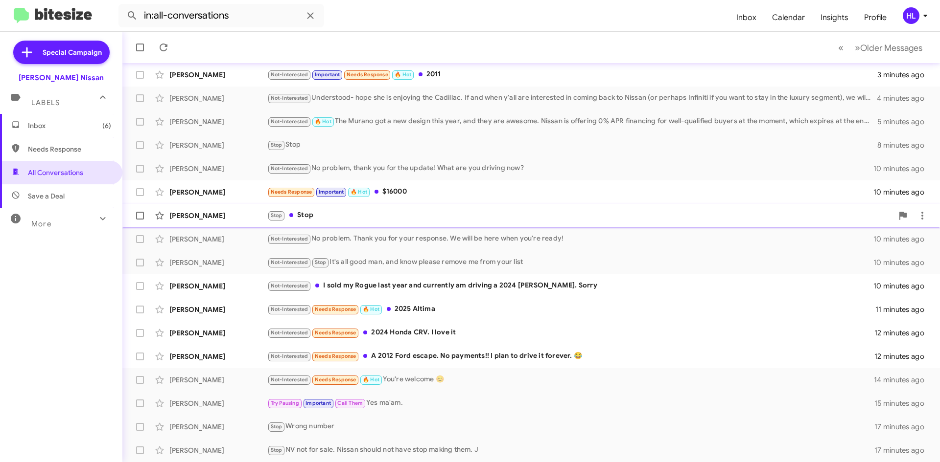
click at [236, 217] on div "[PERSON_NAME]" at bounding box center [218, 216] width 98 height 10
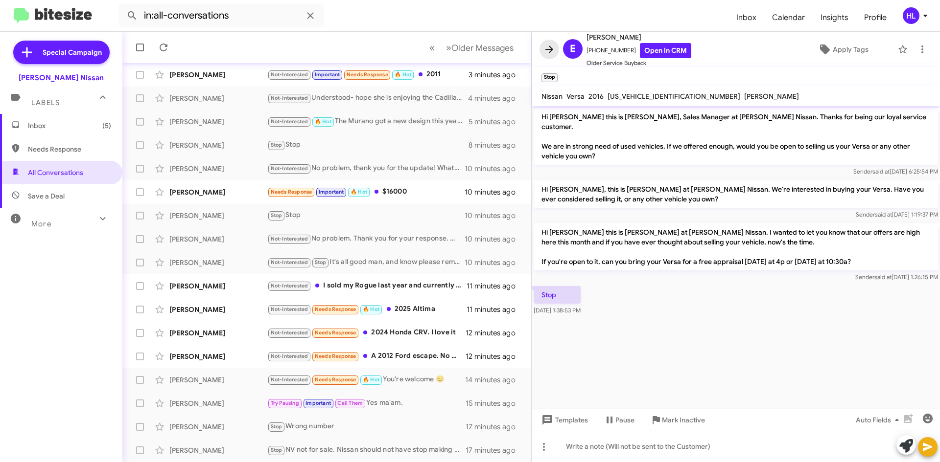
click at [545, 48] on icon at bounding box center [549, 50] width 12 height 12
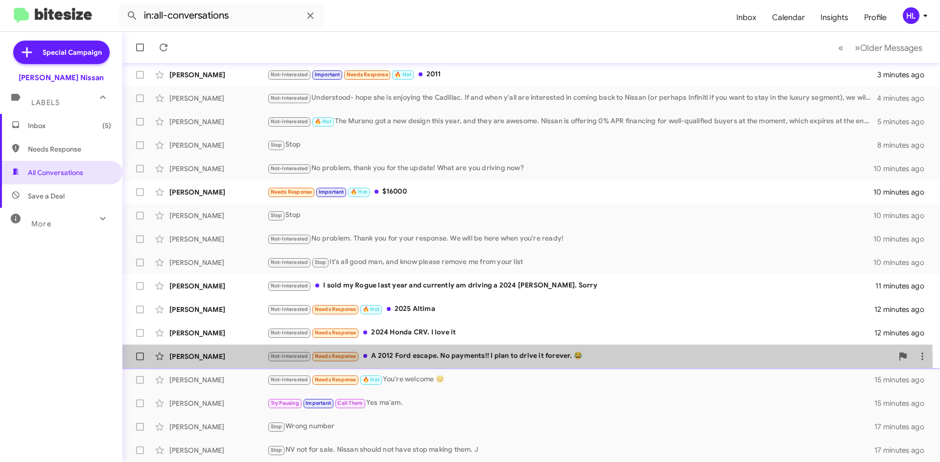
click at [244, 363] on div "[PERSON_NAME] Not-Interested Needs Response A 2012 Ford escape. No payments!! I…" at bounding box center [531, 357] width 802 height 20
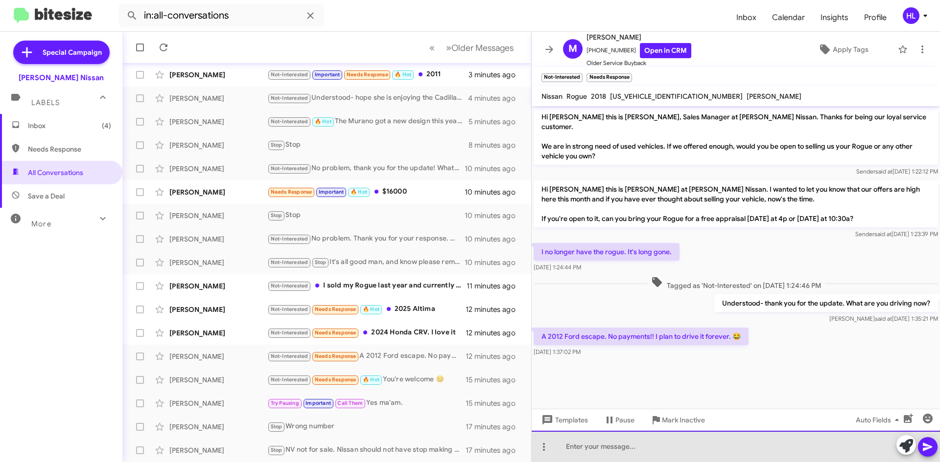
click at [709, 445] on div at bounding box center [735, 446] width 408 height 31
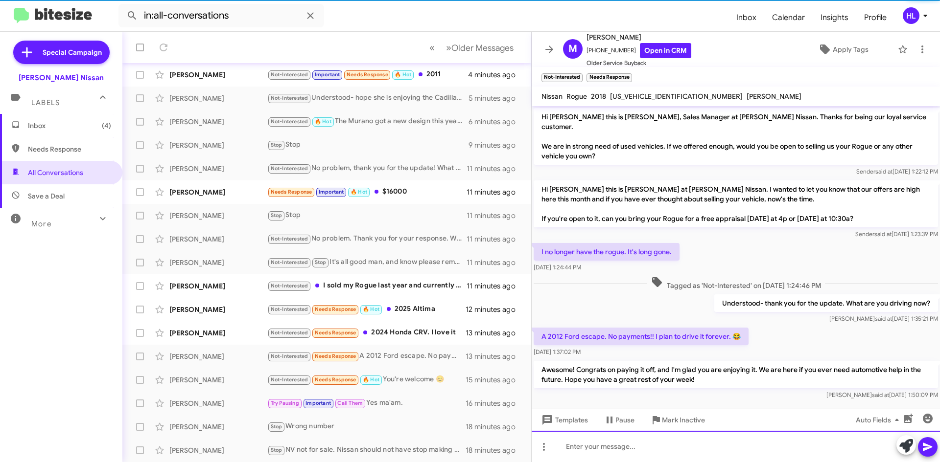
scroll to position [0, 0]
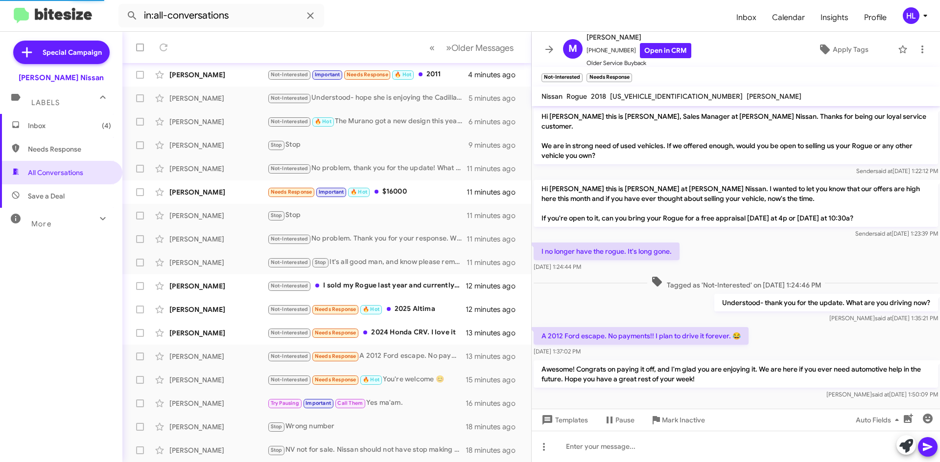
click at [545, 50] on icon at bounding box center [549, 50] width 12 height 12
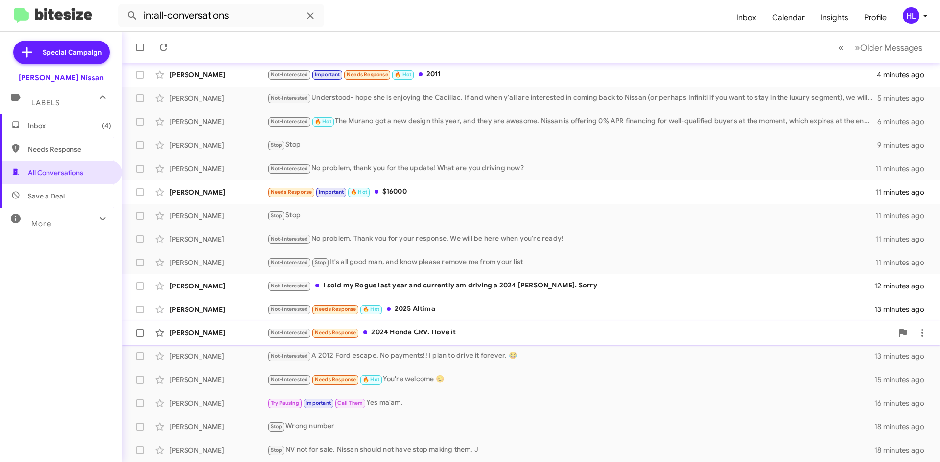
click at [198, 338] on div "[PERSON_NAME]" at bounding box center [218, 333] width 98 height 10
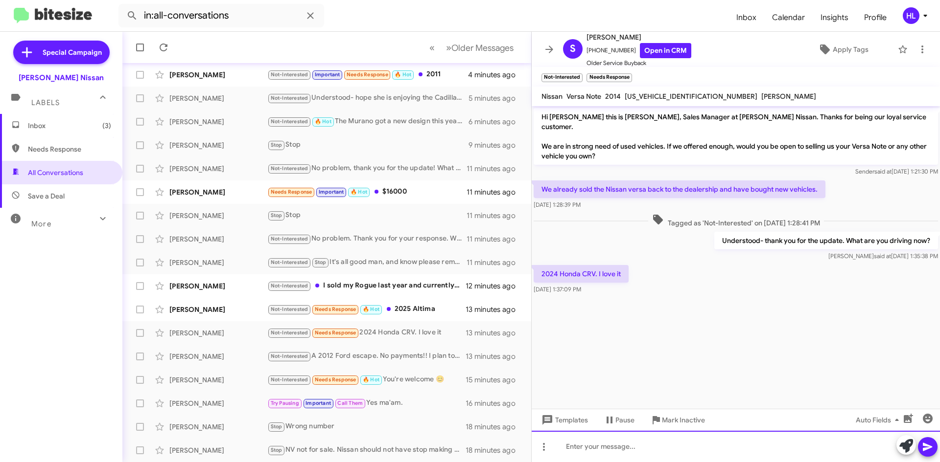
click at [691, 443] on div at bounding box center [735, 446] width 408 height 31
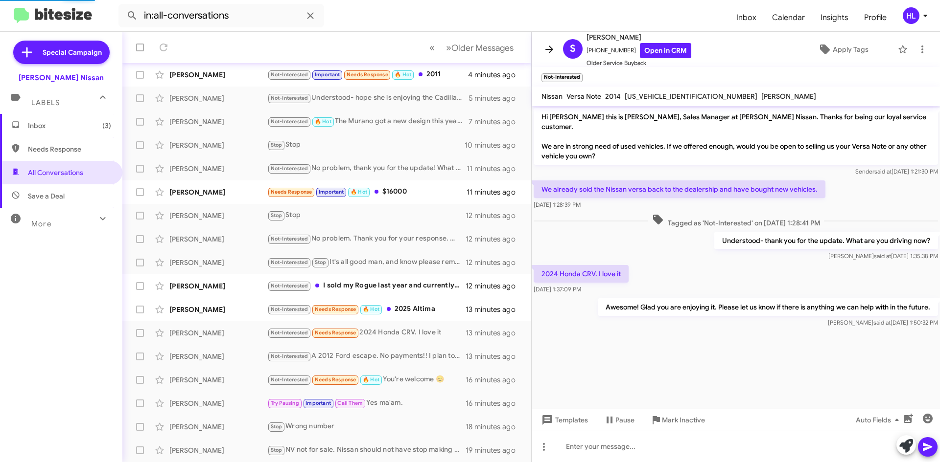
click at [553, 44] on icon at bounding box center [549, 50] width 12 height 12
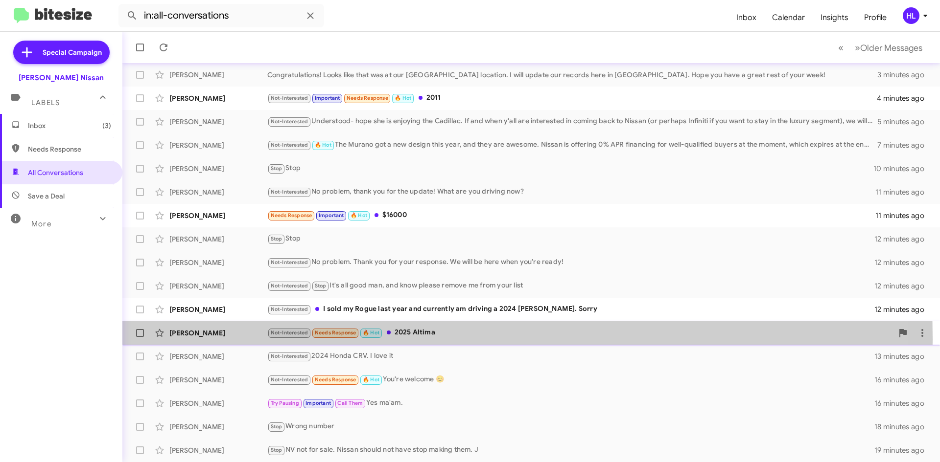
click at [236, 340] on div "[PERSON_NAME] Not-Interested Needs Response 🔥 Hot 2025 Altima 13 minutes ago" at bounding box center [531, 333] width 802 height 20
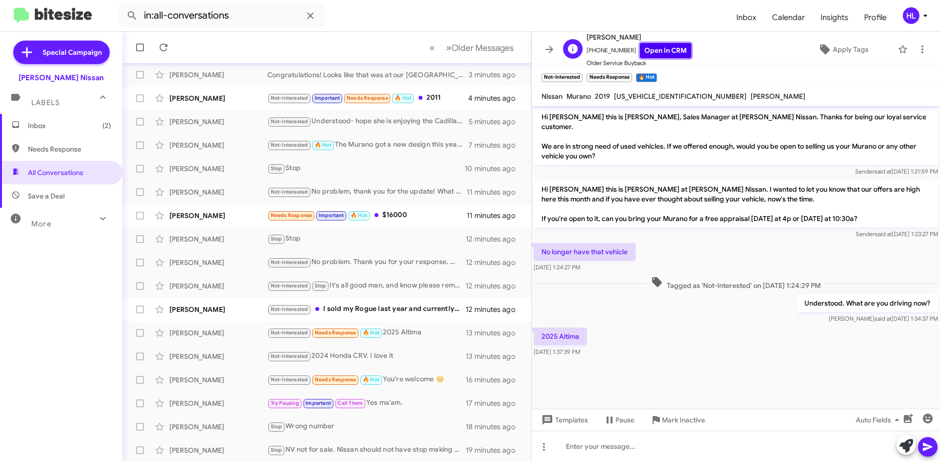
click at [662, 50] on link "Open in CRM" at bounding box center [665, 50] width 51 height 15
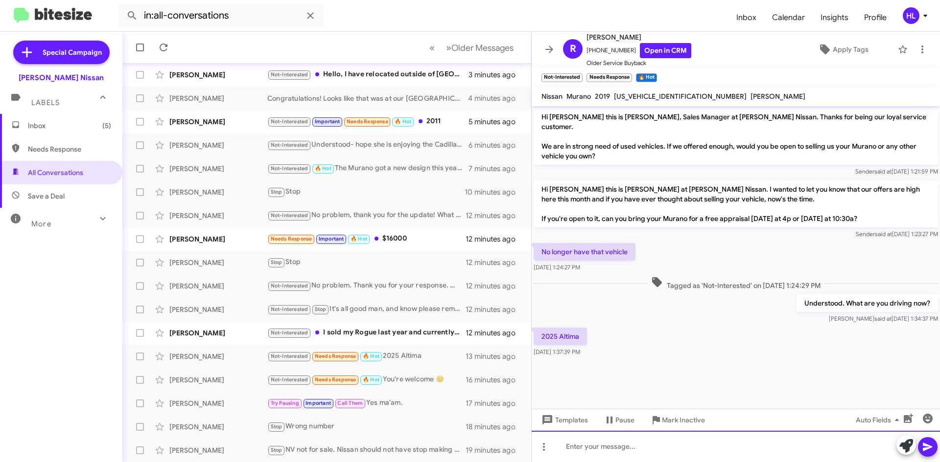
click at [636, 449] on div at bounding box center [735, 446] width 408 height 31
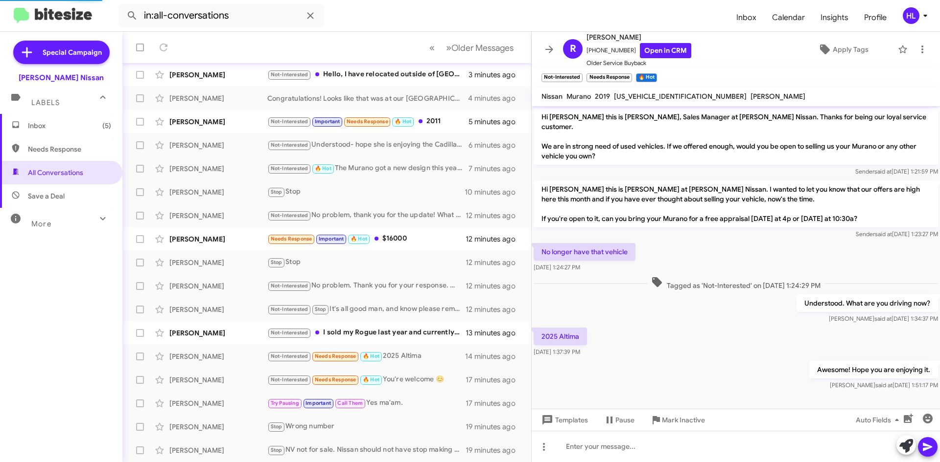
click at [551, 45] on icon at bounding box center [549, 50] width 12 height 12
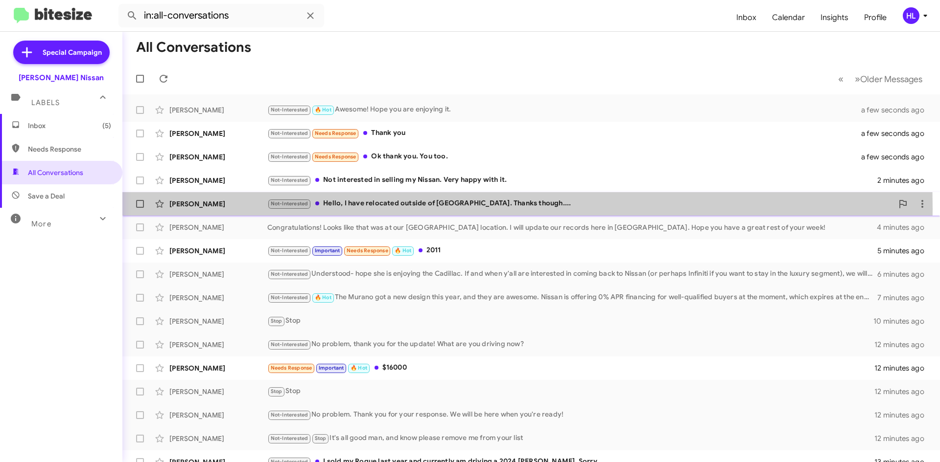
click at [227, 209] on div "[PERSON_NAME] Not-Interested Hello, I have relocated outside of [GEOGRAPHIC_DAT…" at bounding box center [531, 204] width 802 height 20
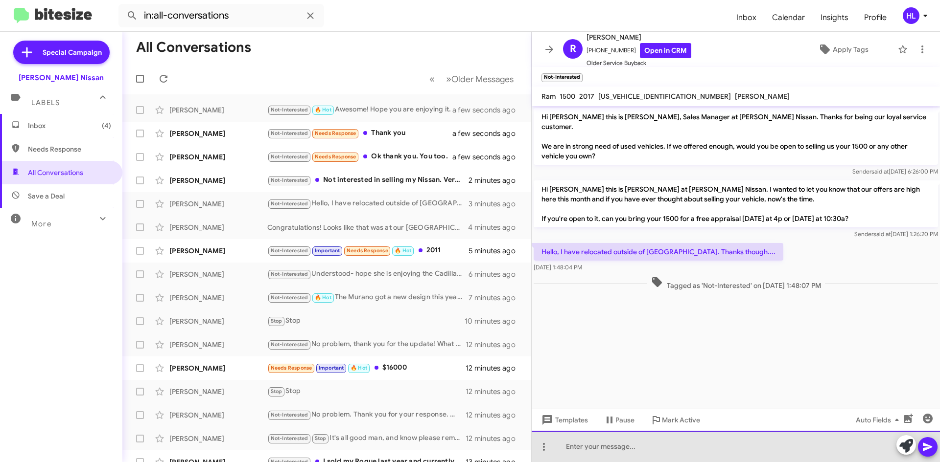
click at [696, 458] on div at bounding box center [735, 446] width 408 height 31
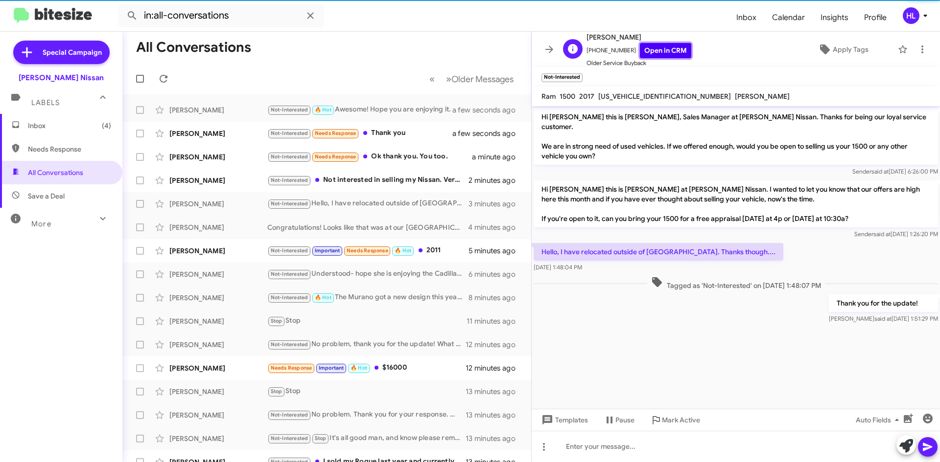
click at [651, 55] on link "Open in CRM" at bounding box center [665, 50] width 51 height 15
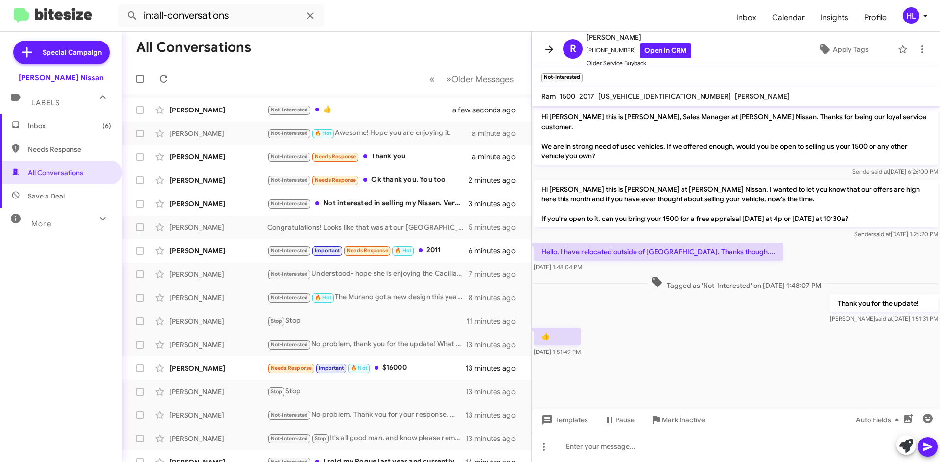
click at [553, 52] on icon at bounding box center [549, 50] width 12 height 12
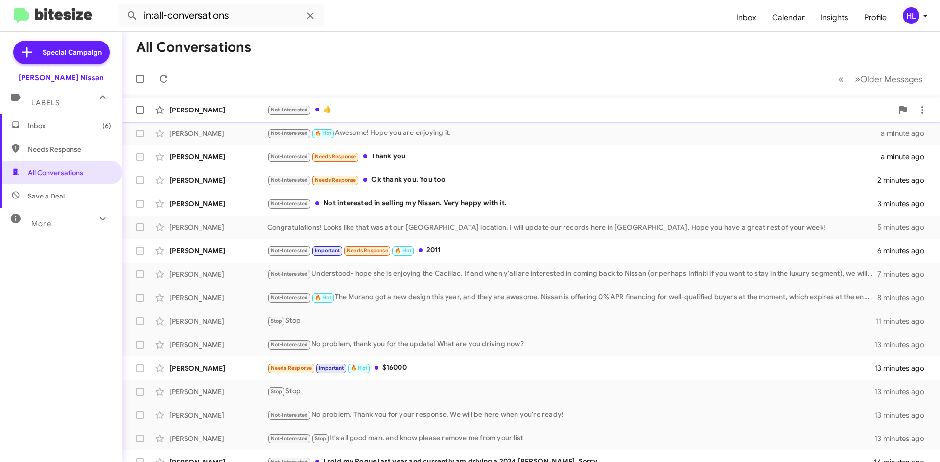
click at [219, 106] on div "[PERSON_NAME]" at bounding box center [218, 110] width 98 height 10
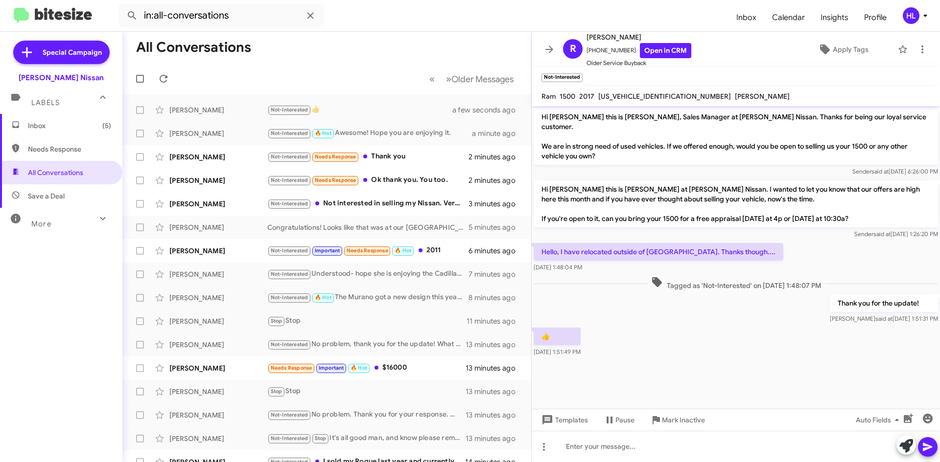
click at [551, 42] on button at bounding box center [549, 50] width 20 height 20
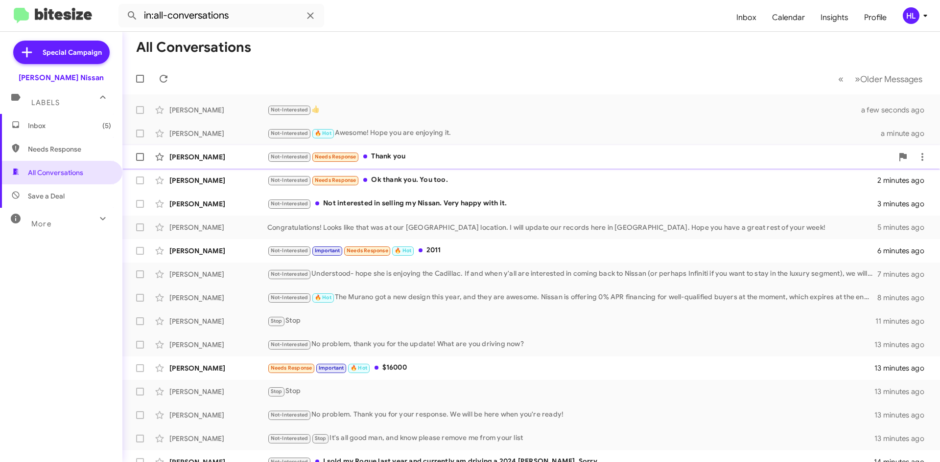
click at [207, 155] on div "[PERSON_NAME]" at bounding box center [218, 157] width 98 height 10
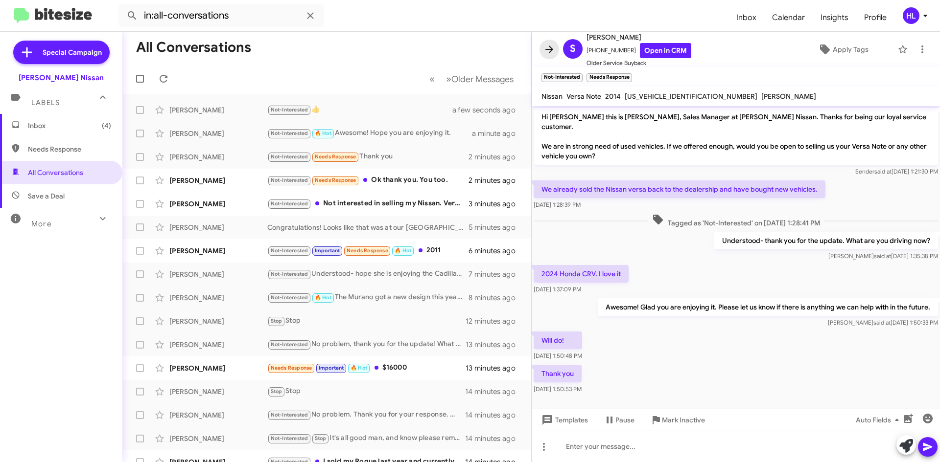
click at [548, 48] on icon at bounding box center [549, 50] width 12 height 12
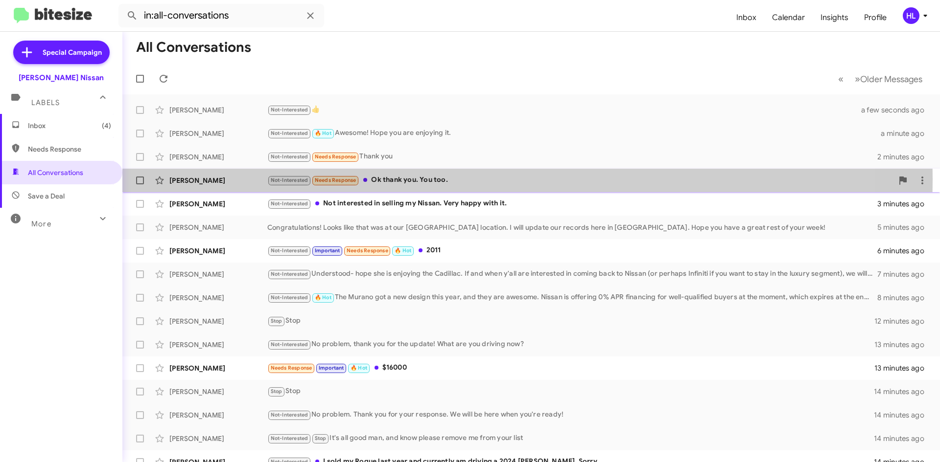
click at [220, 179] on div "[PERSON_NAME]" at bounding box center [218, 181] width 98 height 10
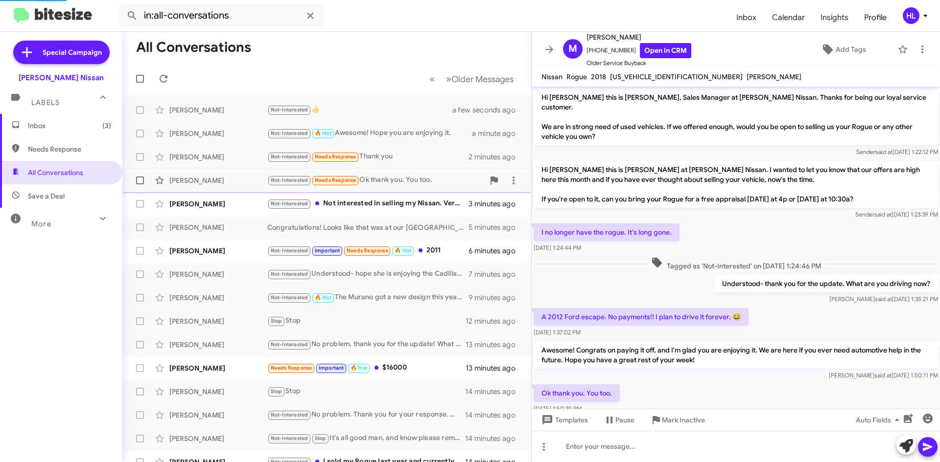
scroll to position [17, 0]
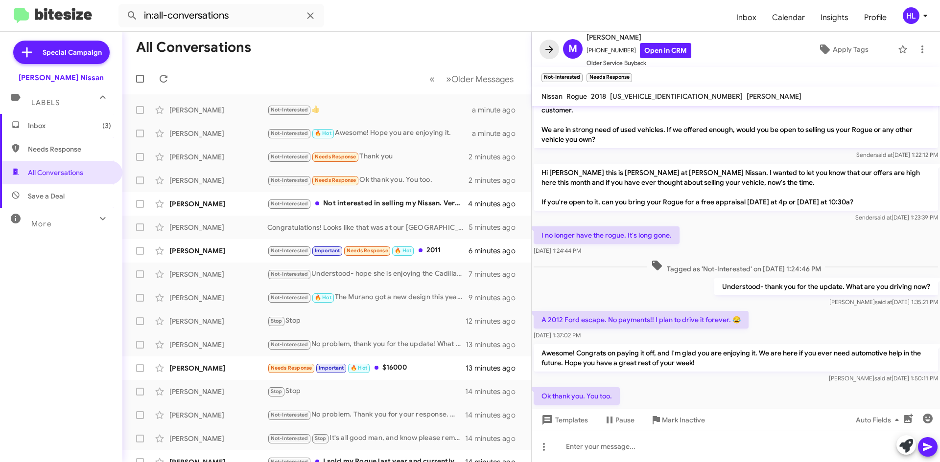
click at [552, 54] on icon at bounding box center [549, 50] width 12 height 12
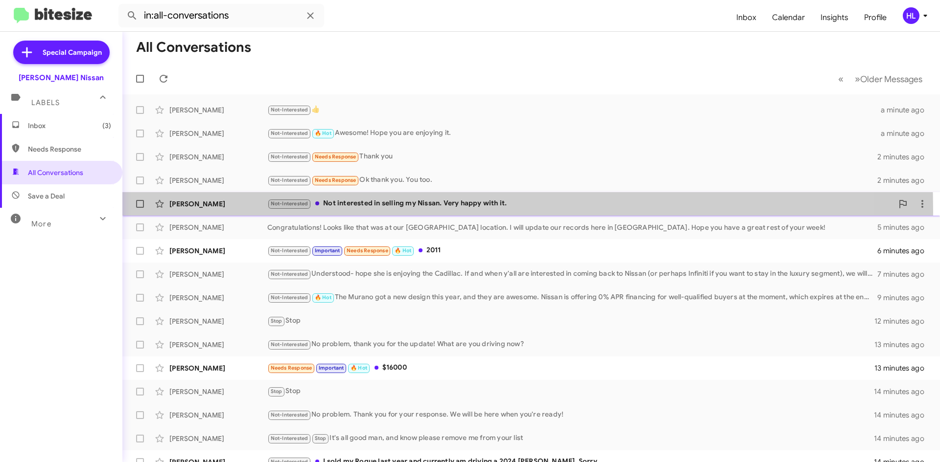
click at [219, 212] on div "[PERSON_NAME] Not-Interested Not interested in selling my Nissan. Very happy wi…" at bounding box center [531, 204] width 802 height 20
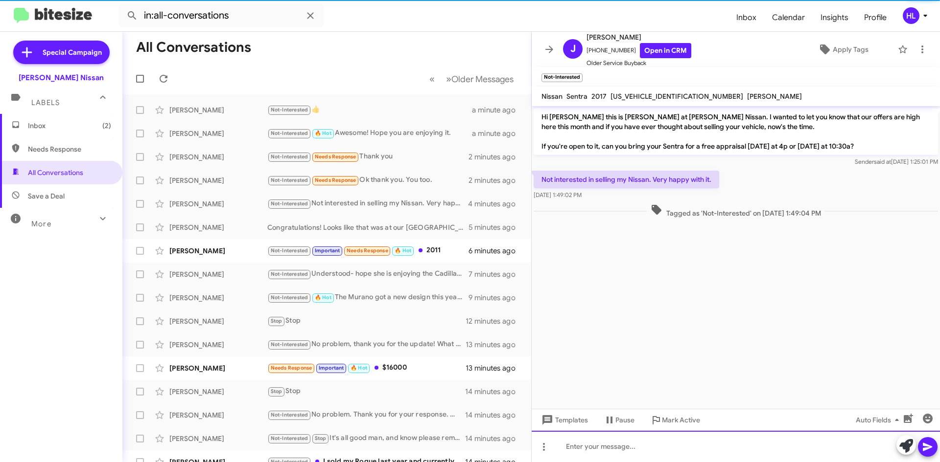
click at [686, 454] on div at bounding box center [735, 446] width 408 height 31
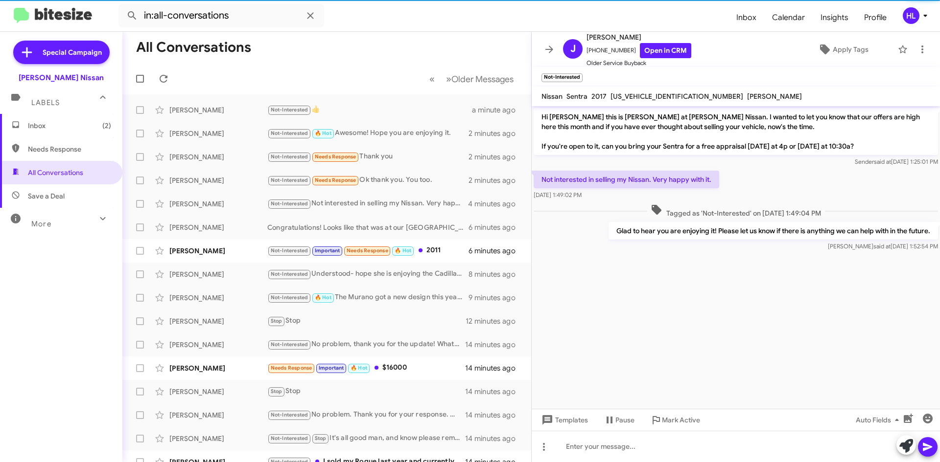
click at [544, 59] on mat-toolbar "[PERSON_NAME] [PHONE_NUMBER] Open in CRM Older Service Buyback Apply Tags" at bounding box center [735, 49] width 408 height 35
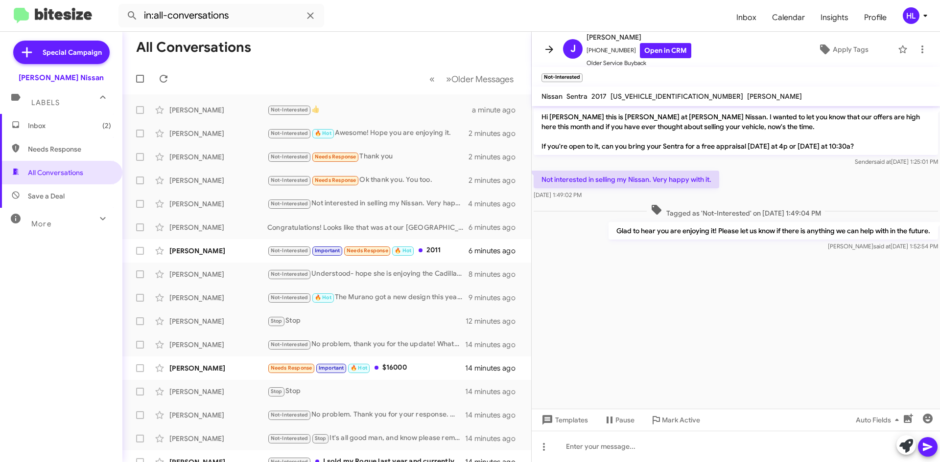
click at [543, 51] on span at bounding box center [549, 50] width 20 height 12
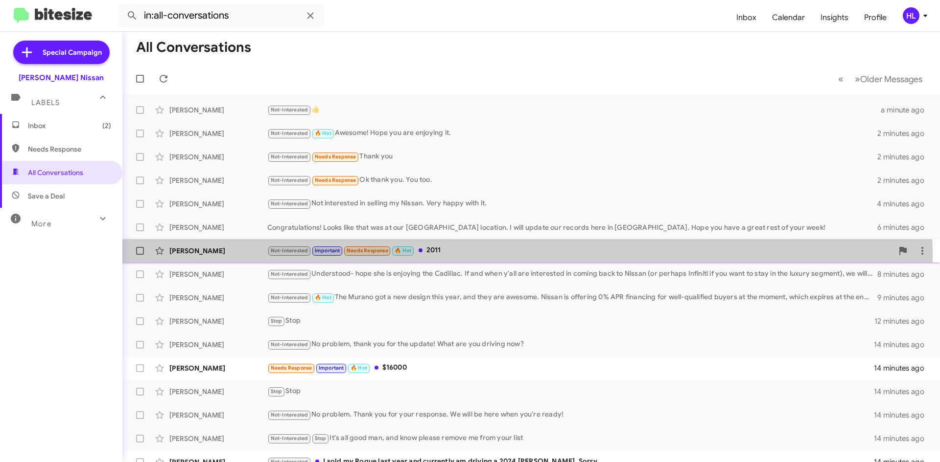
click at [234, 255] on div "[PERSON_NAME]" at bounding box center [218, 251] width 98 height 10
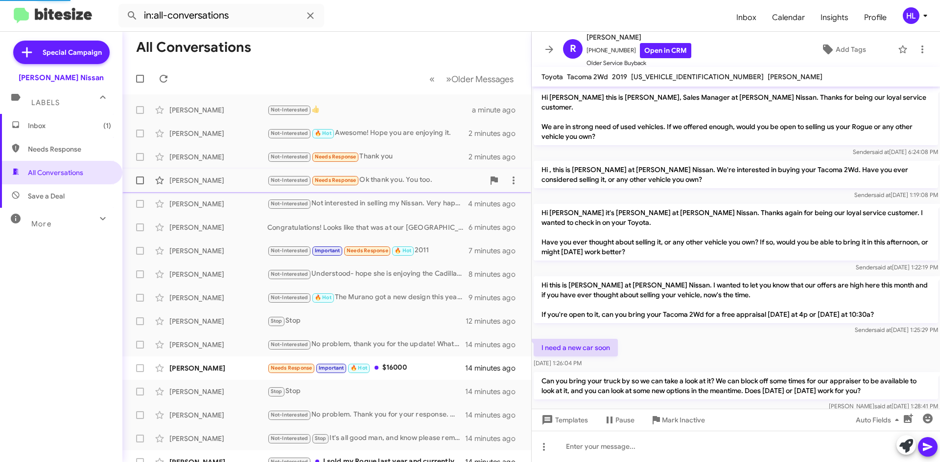
scroll to position [316, 0]
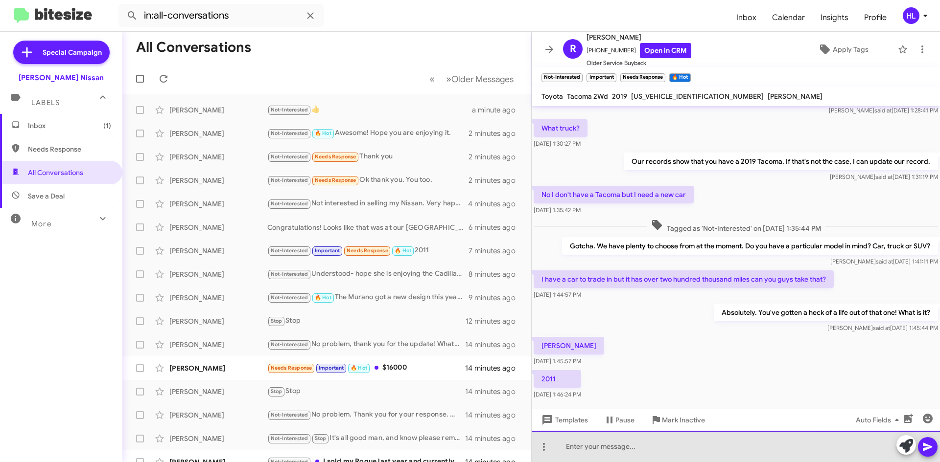
click at [692, 445] on div at bounding box center [735, 446] width 408 height 31
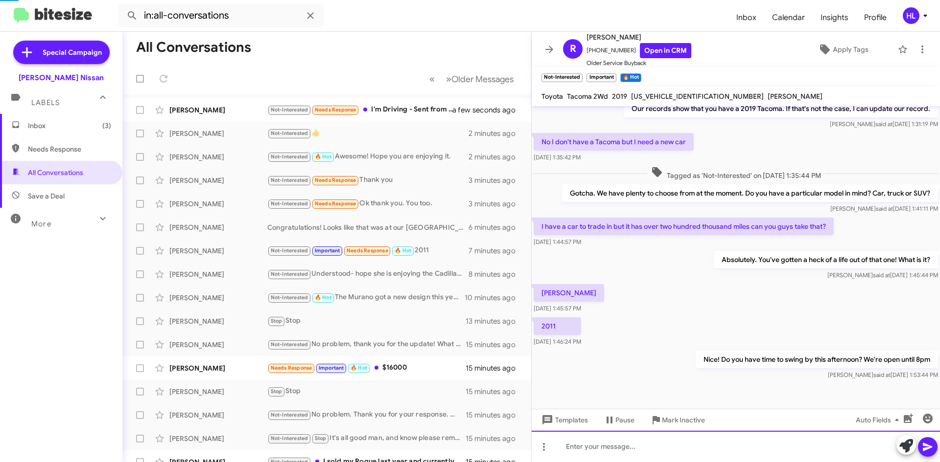
scroll to position [371, 0]
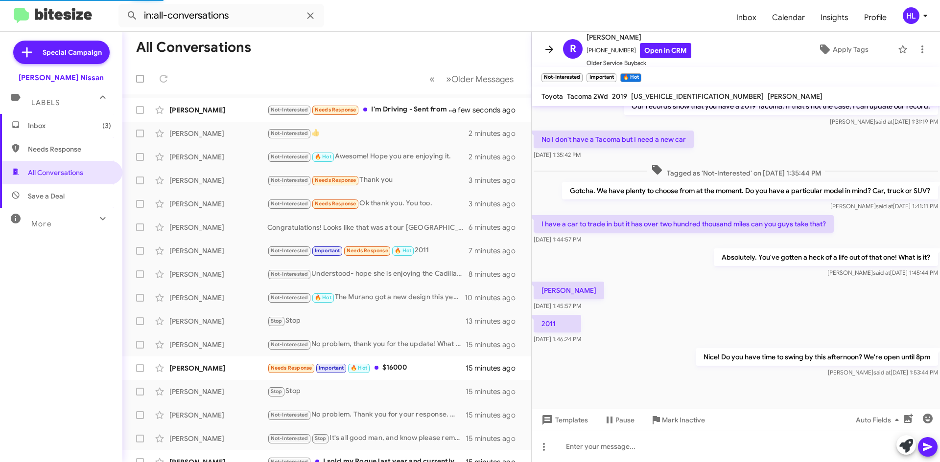
click at [551, 53] on icon at bounding box center [549, 50] width 12 height 12
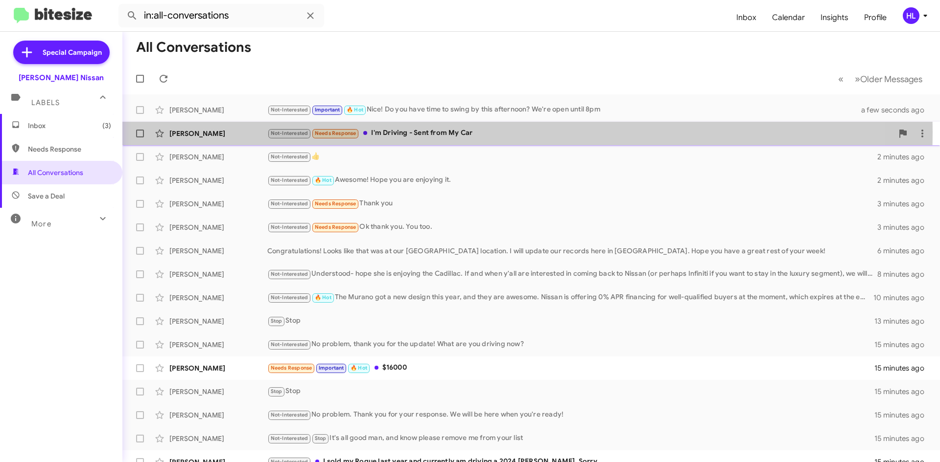
click at [225, 132] on div "[PERSON_NAME]" at bounding box center [218, 134] width 98 height 10
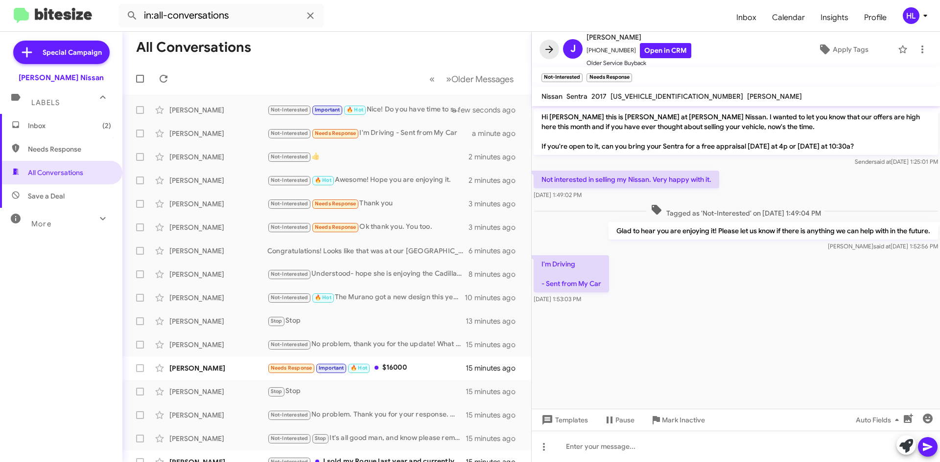
click at [548, 49] on icon at bounding box center [549, 49] width 8 height 7
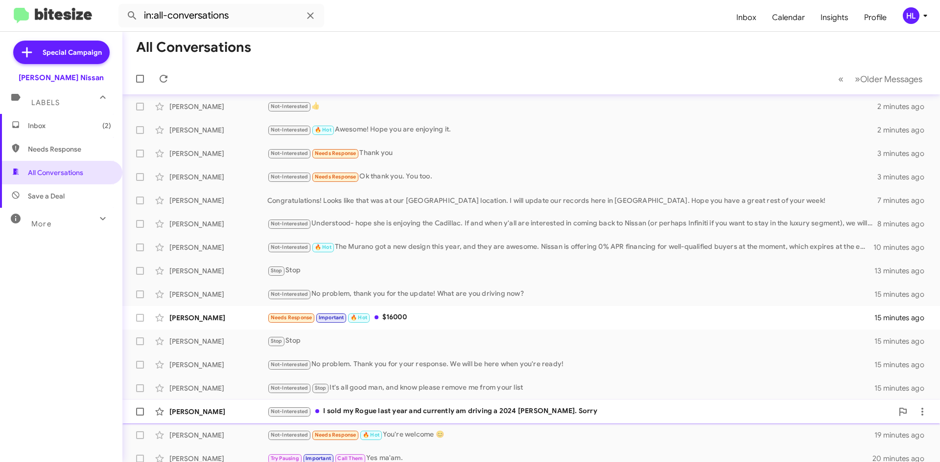
scroll to position [106, 0]
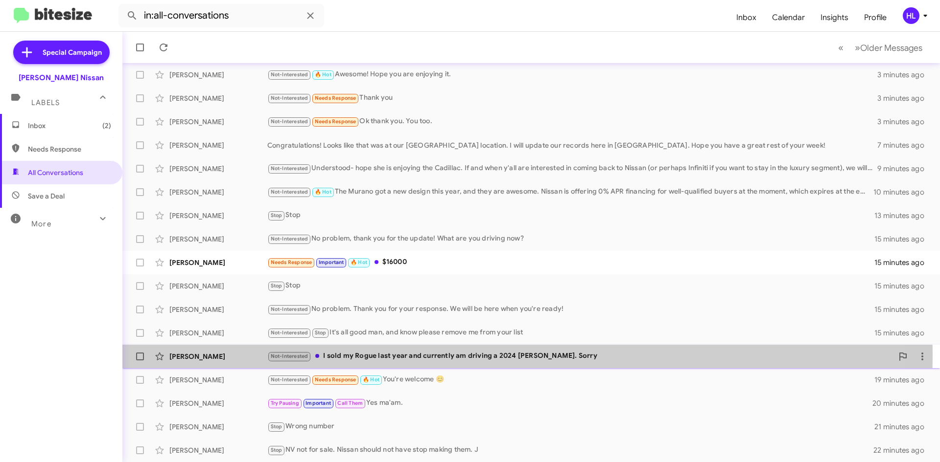
click at [234, 355] on div "[PERSON_NAME]" at bounding box center [218, 357] width 98 height 10
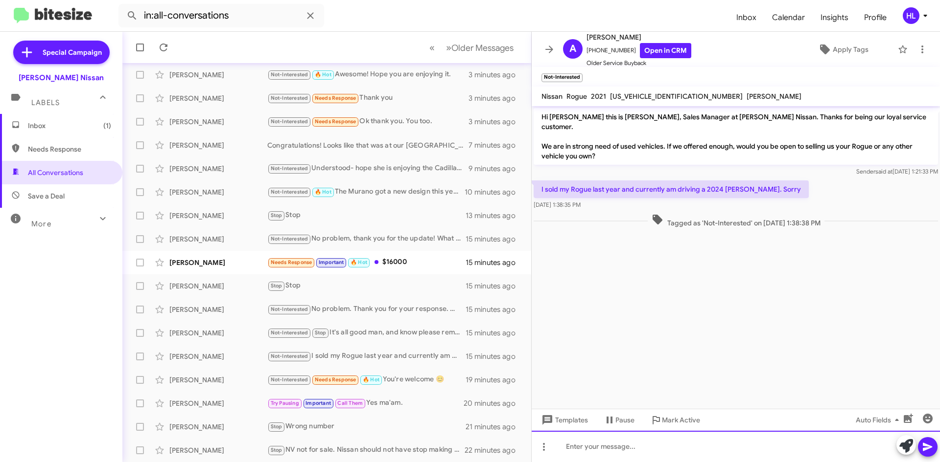
click at [739, 452] on div at bounding box center [735, 446] width 408 height 31
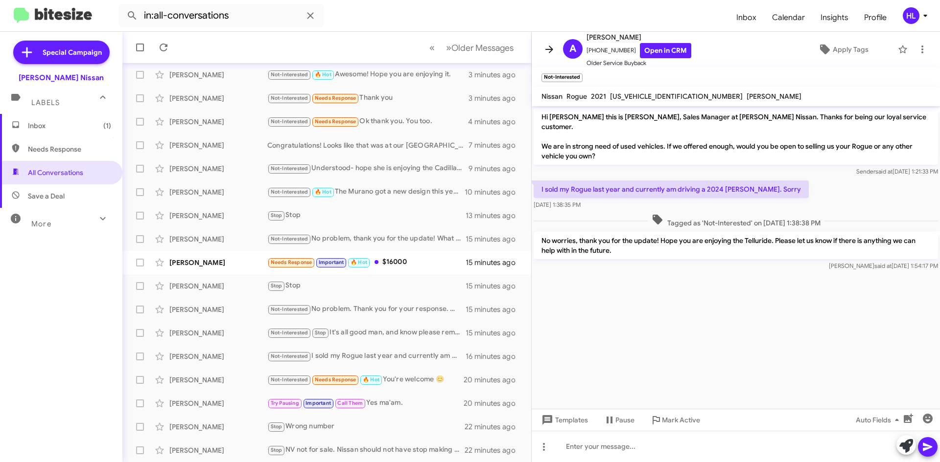
click at [550, 50] on icon at bounding box center [549, 50] width 12 height 12
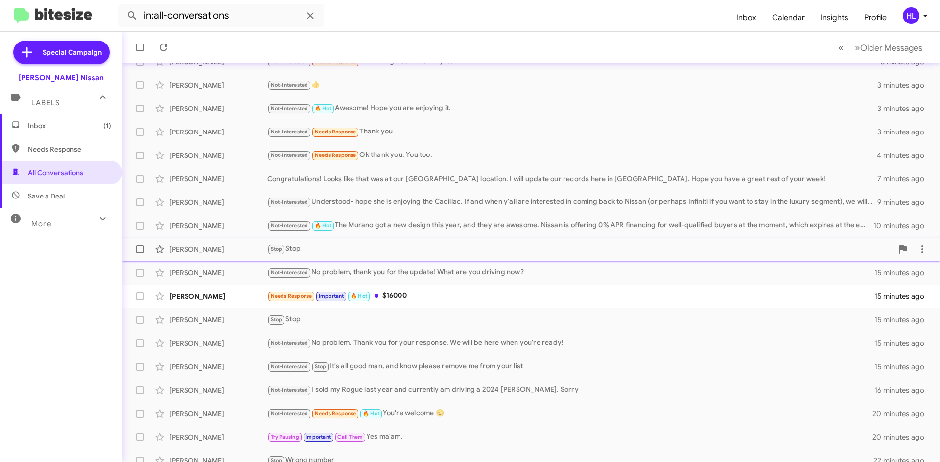
scroll to position [106, 0]
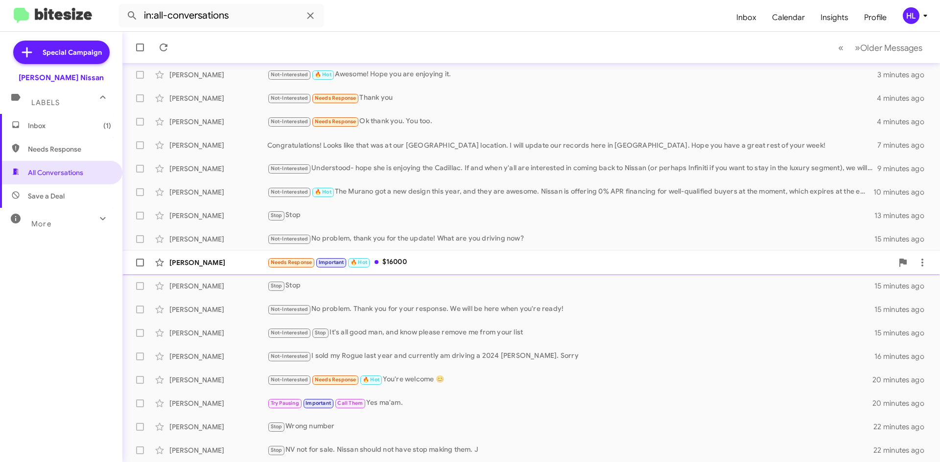
click at [247, 271] on div "[PERSON_NAME] Needs Response Important 🔥 Hot $16000 15 minutes ago" at bounding box center [531, 263] width 802 height 20
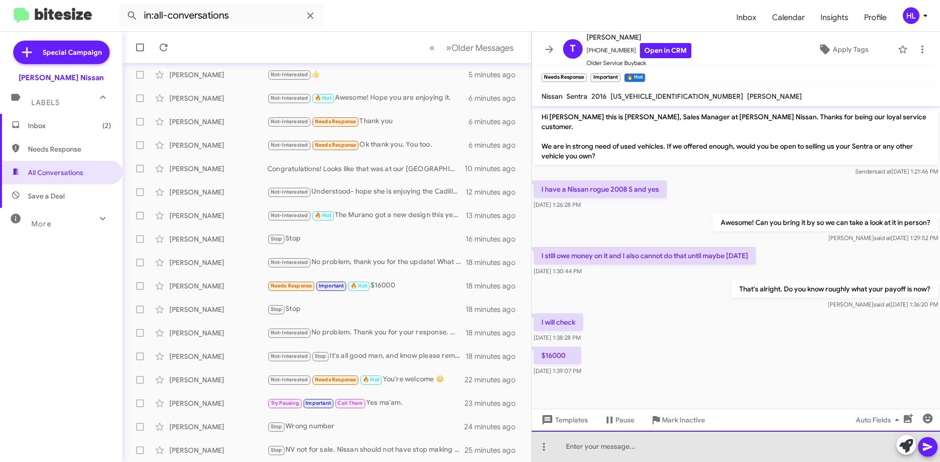
click at [683, 455] on div at bounding box center [735, 446] width 408 height 31
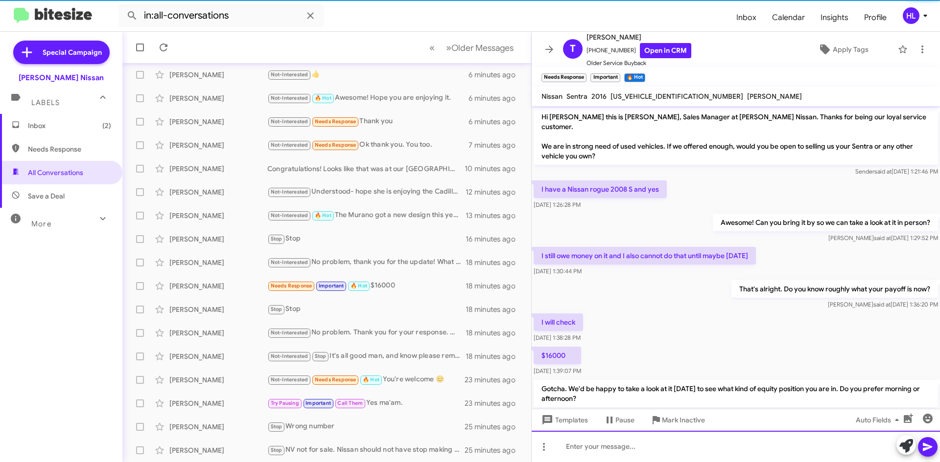
scroll to position [22, 0]
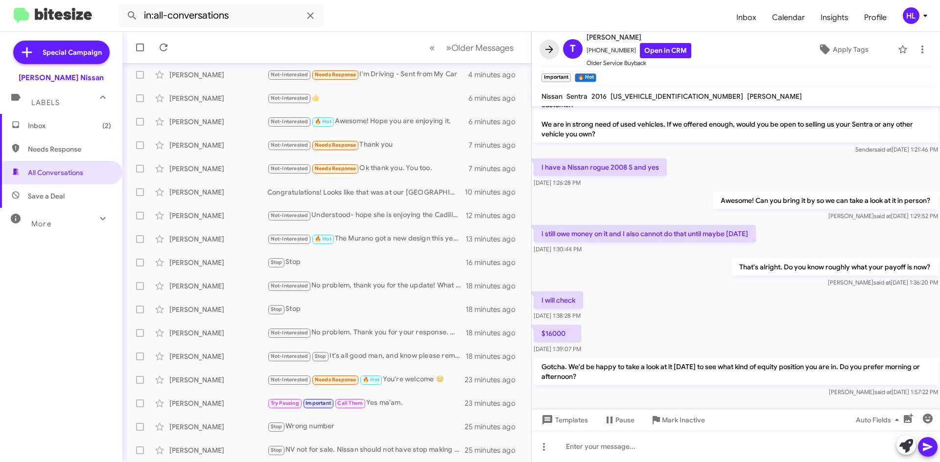
click at [553, 57] on button at bounding box center [549, 50] width 20 height 20
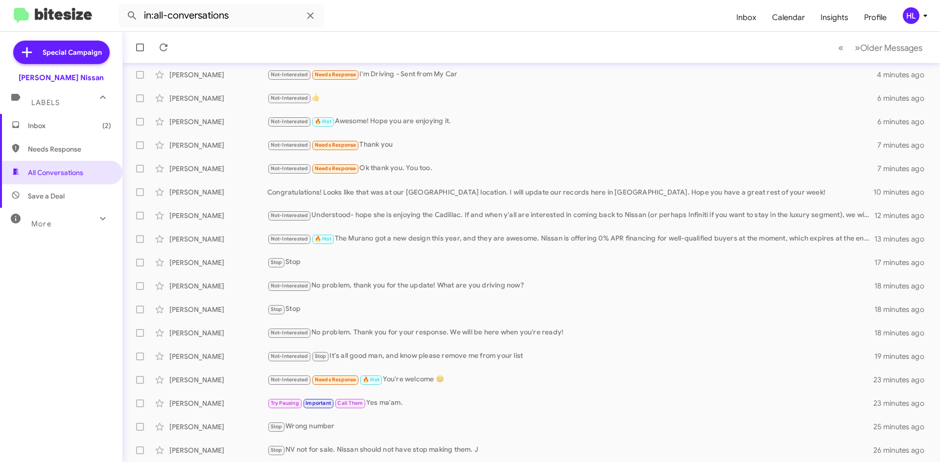
click at [102, 126] on span "(2)" at bounding box center [106, 126] width 9 height 10
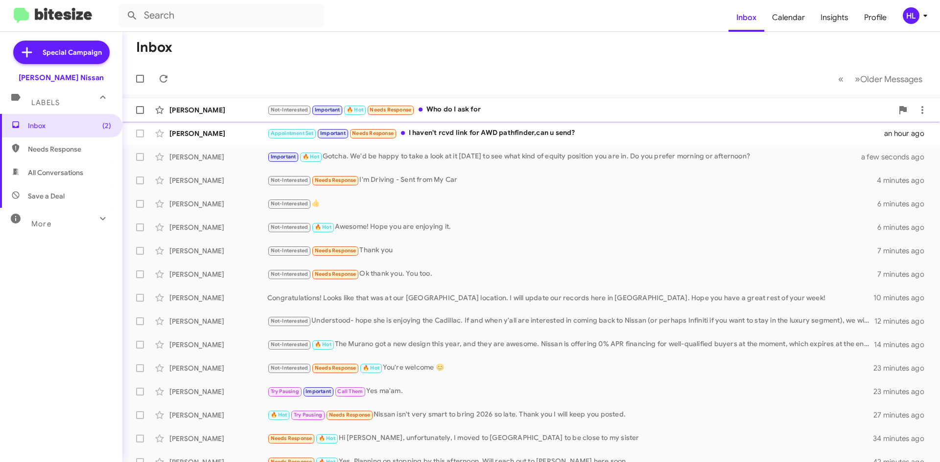
click at [222, 115] on div "[PERSON_NAME] Not-Interested Important 🔥 Hot Needs Response Who do I ask for 3 …" at bounding box center [531, 110] width 802 height 20
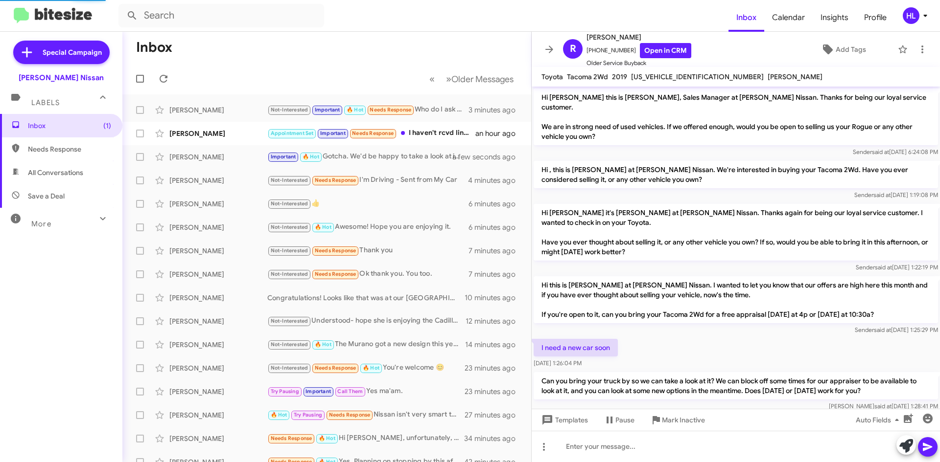
scroll to position [387, 0]
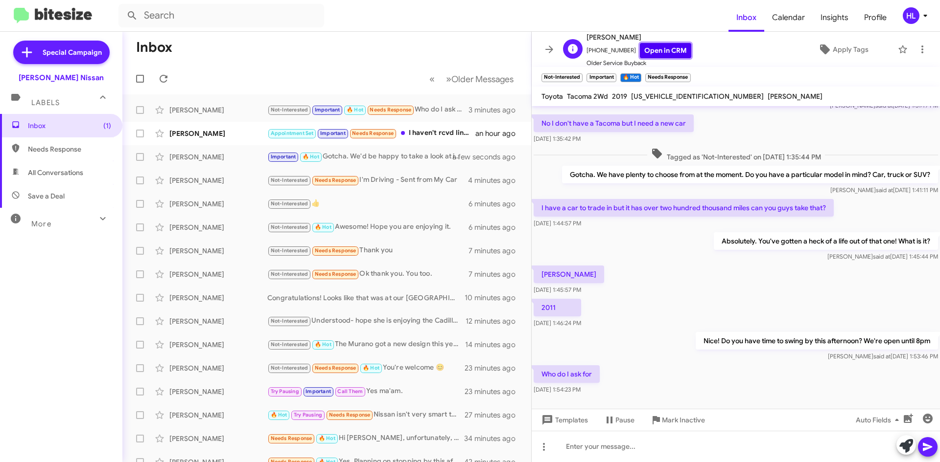
click at [670, 52] on link "Open in CRM" at bounding box center [665, 50] width 51 height 15
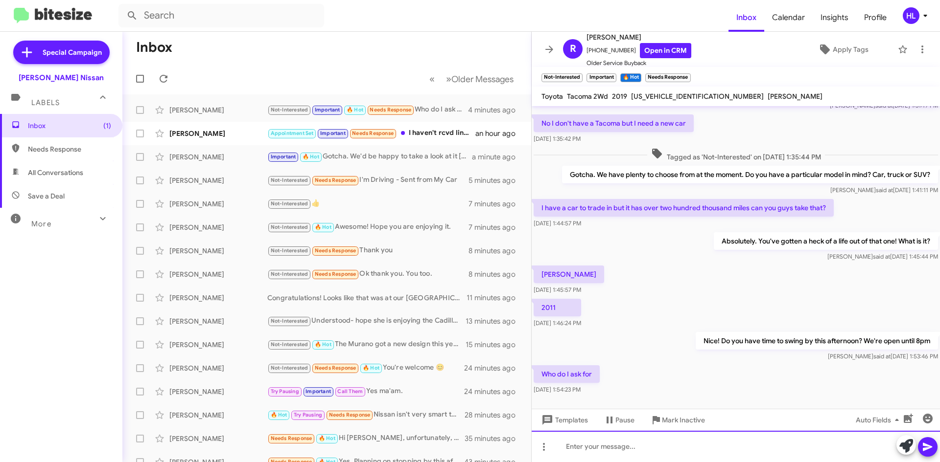
click at [722, 444] on div at bounding box center [735, 446] width 408 height 31
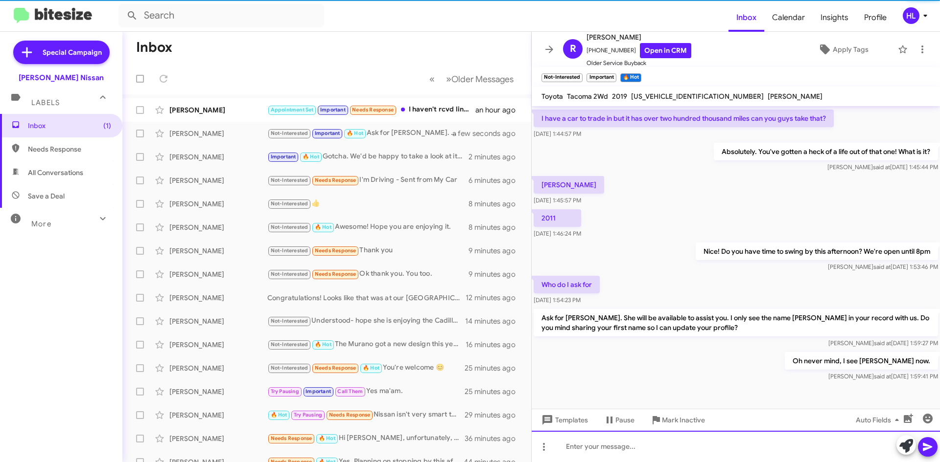
scroll to position [488, 0]
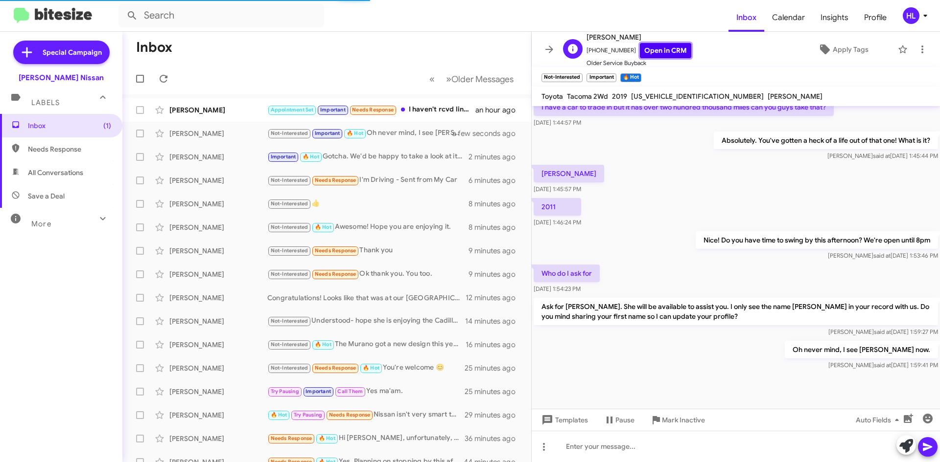
click at [660, 49] on link "Open in CRM" at bounding box center [665, 50] width 51 height 15
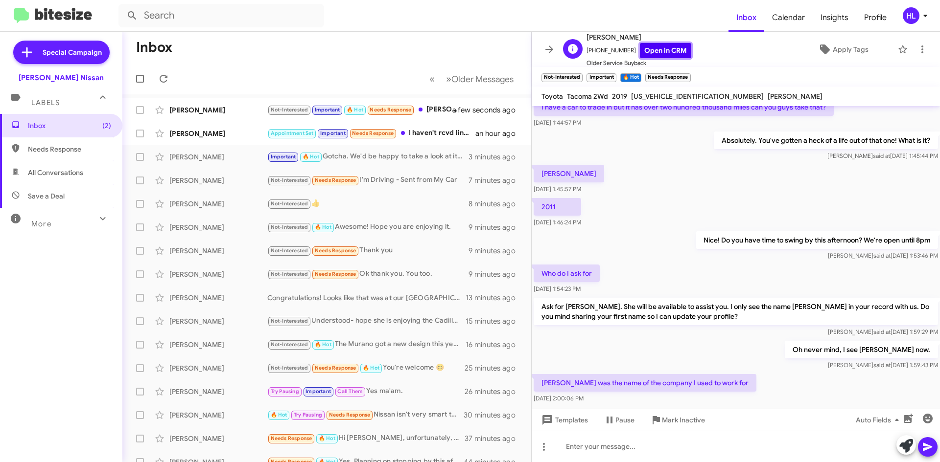
scroll to position [0, 0]
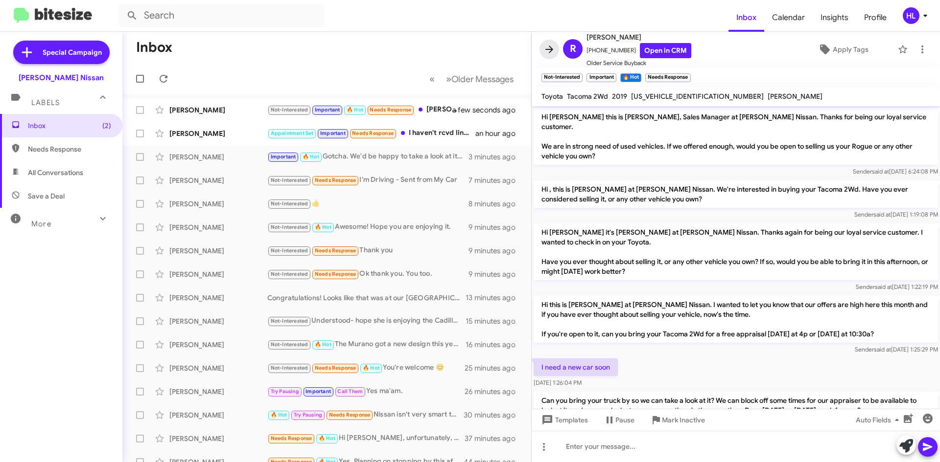
click at [554, 44] on span at bounding box center [549, 50] width 20 height 12
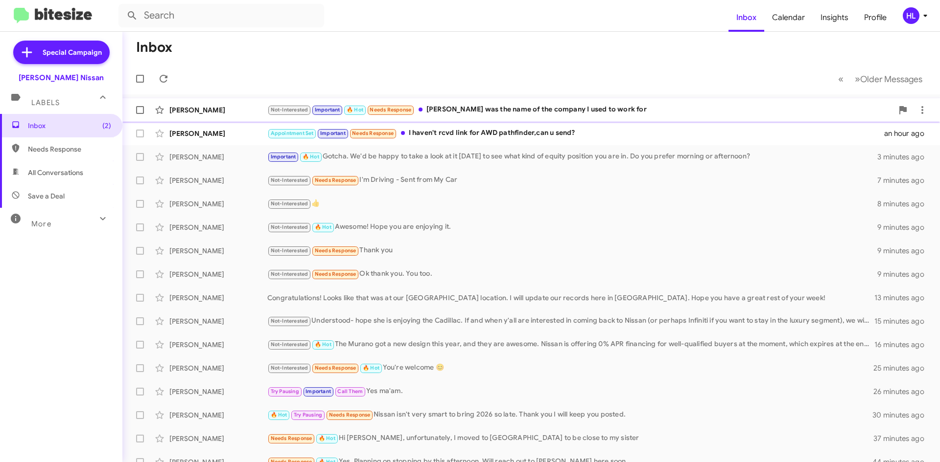
click at [258, 114] on div "[PERSON_NAME]" at bounding box center [218, 110] width 98 height 10
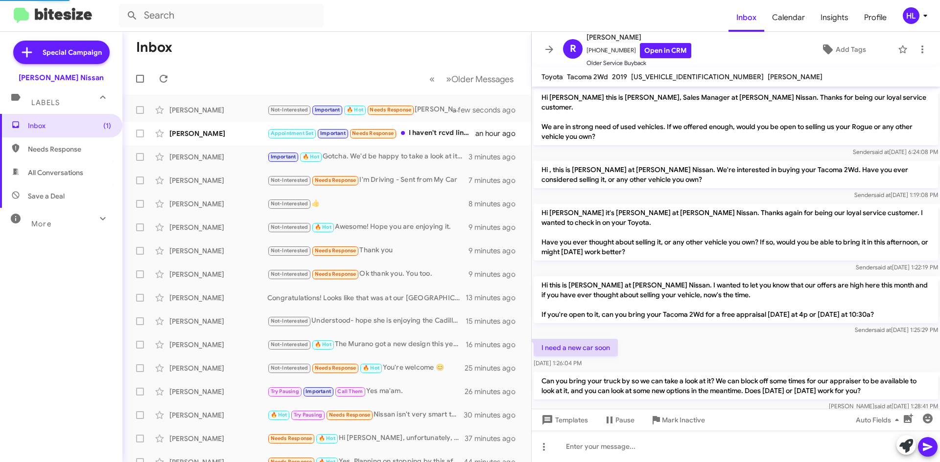
scroll to position [484, 0]
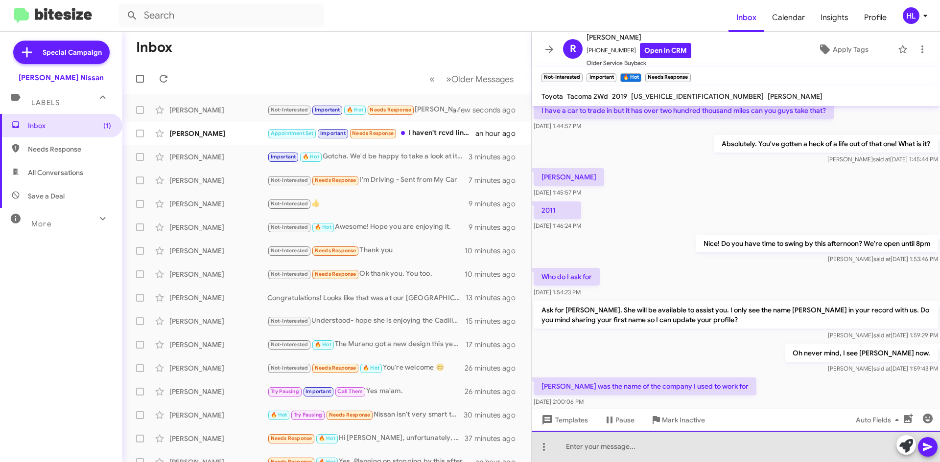
click at [743, 447] on div at bounding box center [735, 446] width 408 height 31
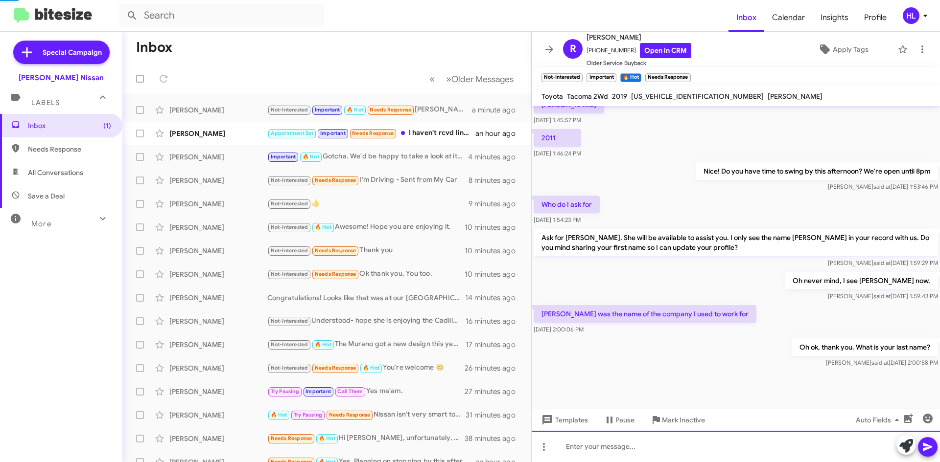
scroll to position [559, 0]
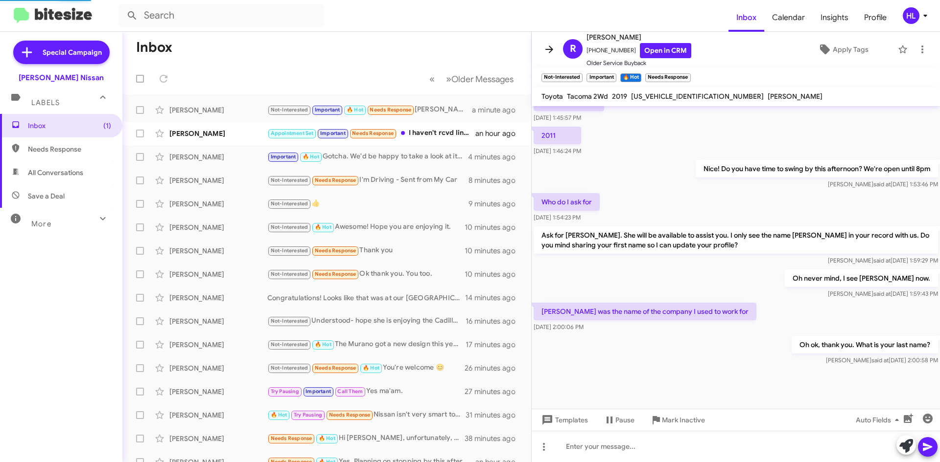
click at [547, 46] on icon at bounding box center [549, 50] width 12 height 12
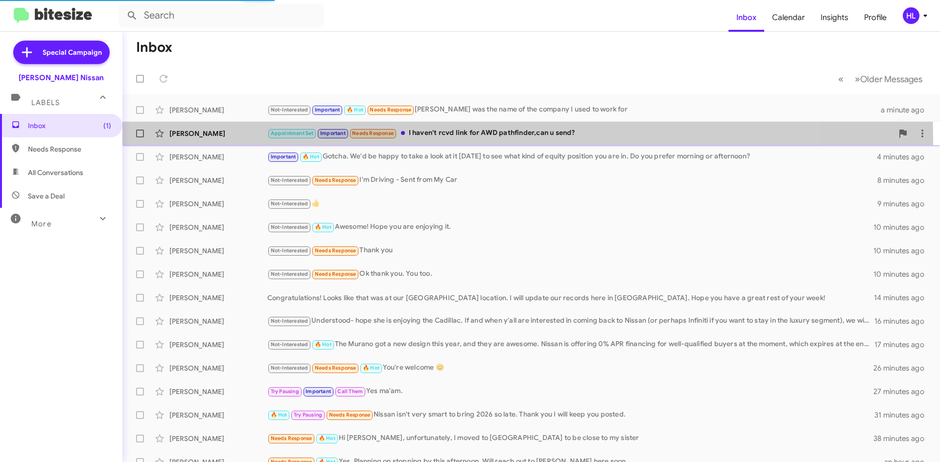
click at [192, 141] on div "[PERSON_NAME] Appointment Set Important Needs Response I haven't rcvd link for …" at bounding box center [531, 134] width 802 height 20
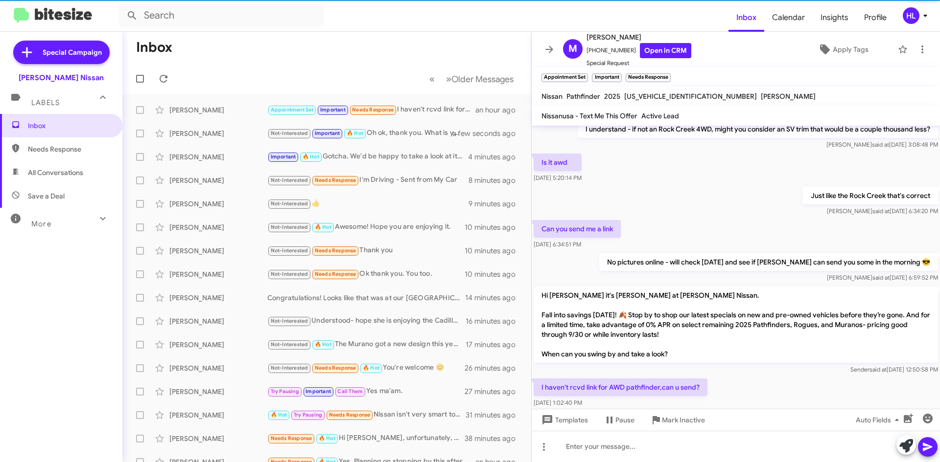
scroll to position [173, 0]
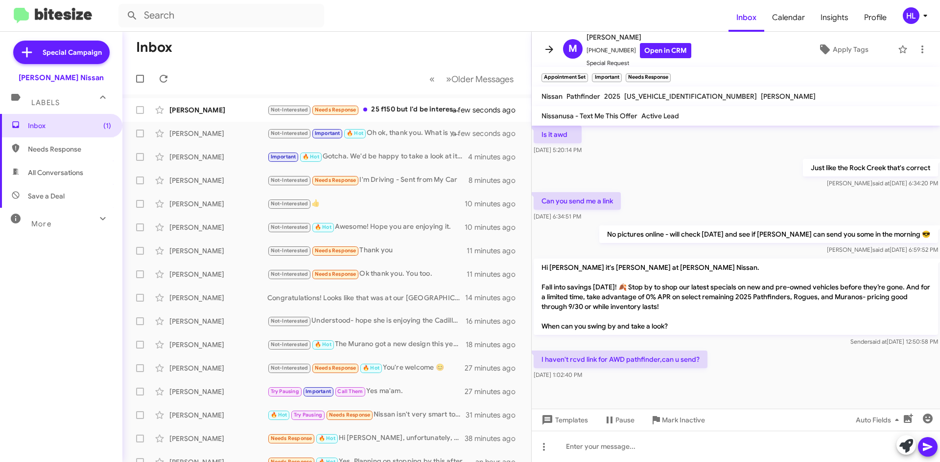
click at [554, 49] on icon at bounding box center [549, 50] width 12 height 12
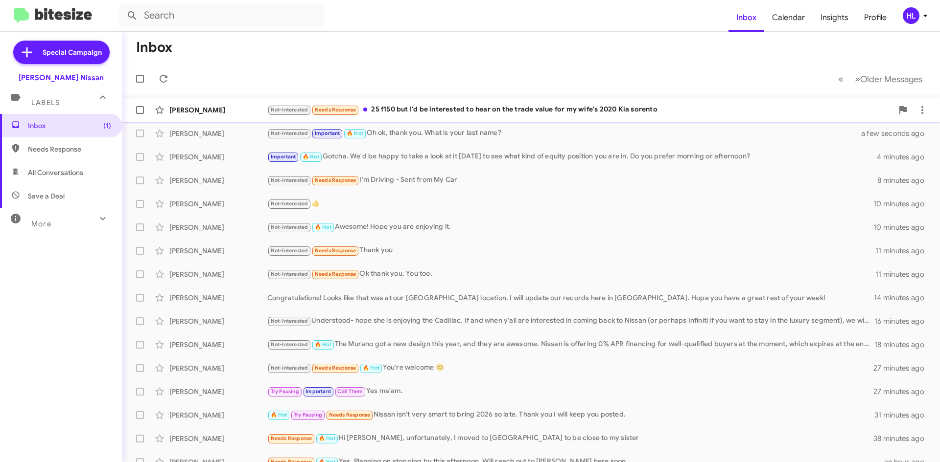
click at [257, 109] on div "[PERSON_NAME]" at bounding box center [218, 110] width 98 height 10
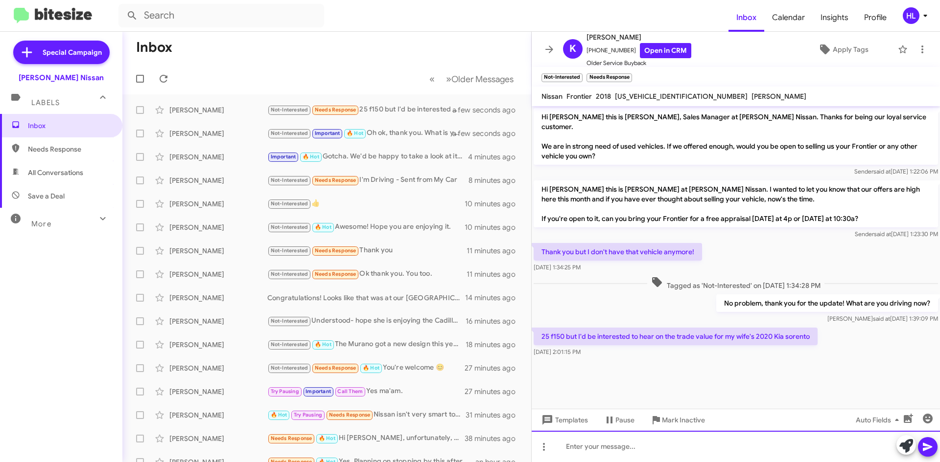
click at [703, 439] on div at bounding box center [735, 446] width 408 height 31
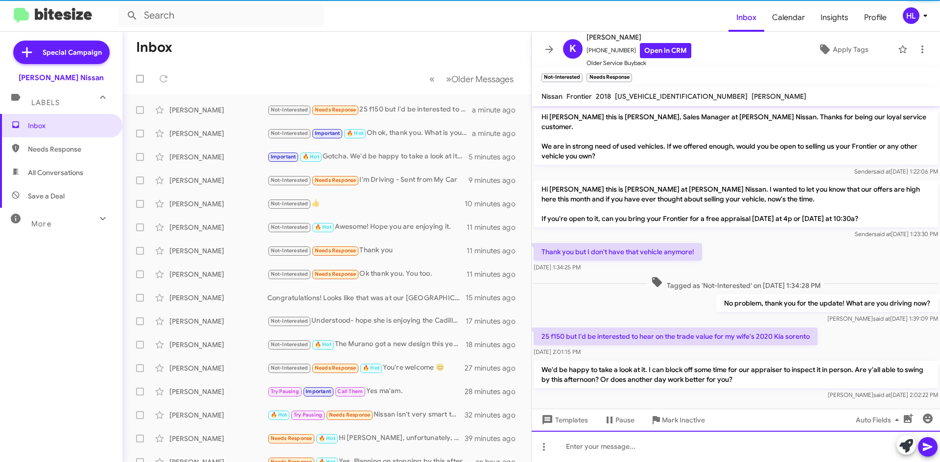
scroll to position [0, 0]
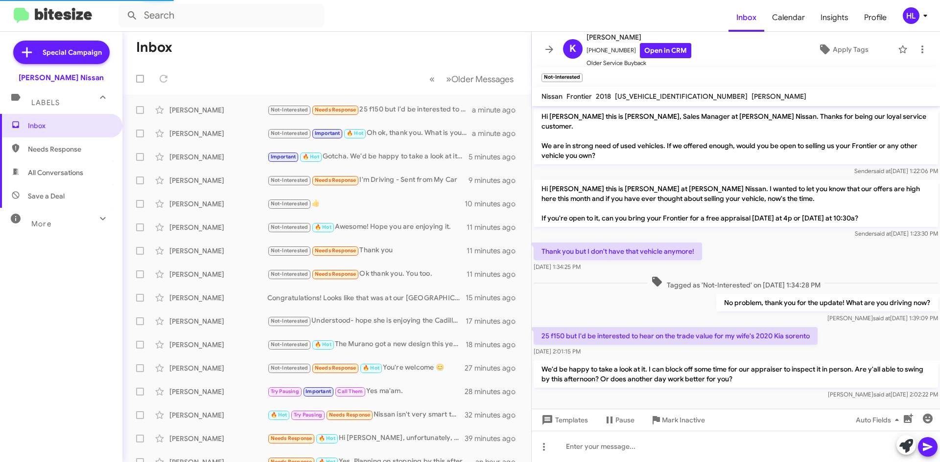
click at [551, 49] on icon at bounding box center [549, 49] width 8 height 7
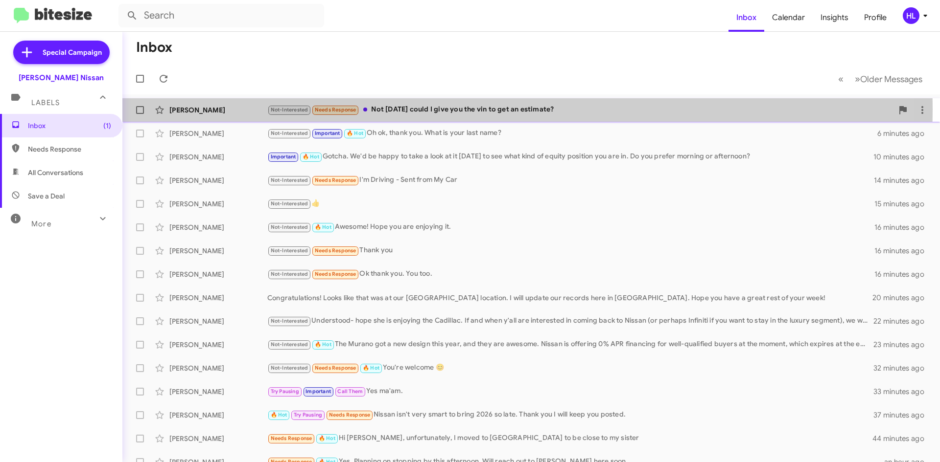
click at [239, 109] on div "[PERSON_NAME]" at bounding box center [218, 110] width 98 height 10
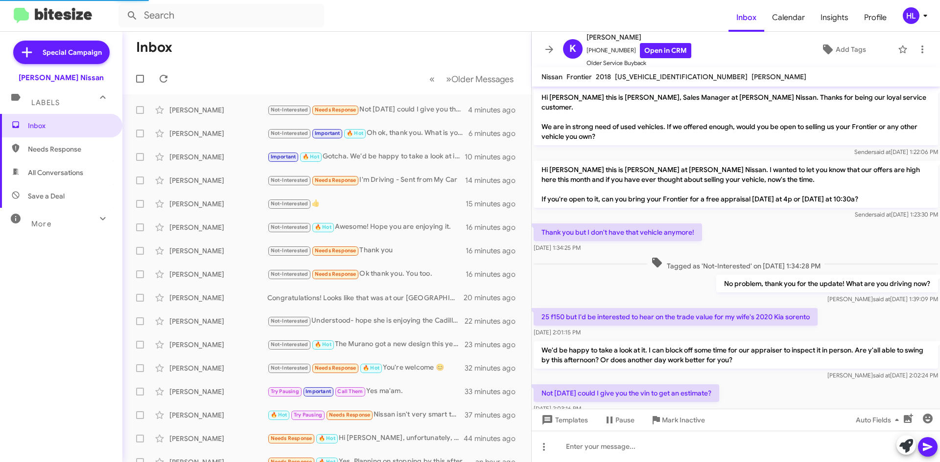
scroll to position [17, 0]
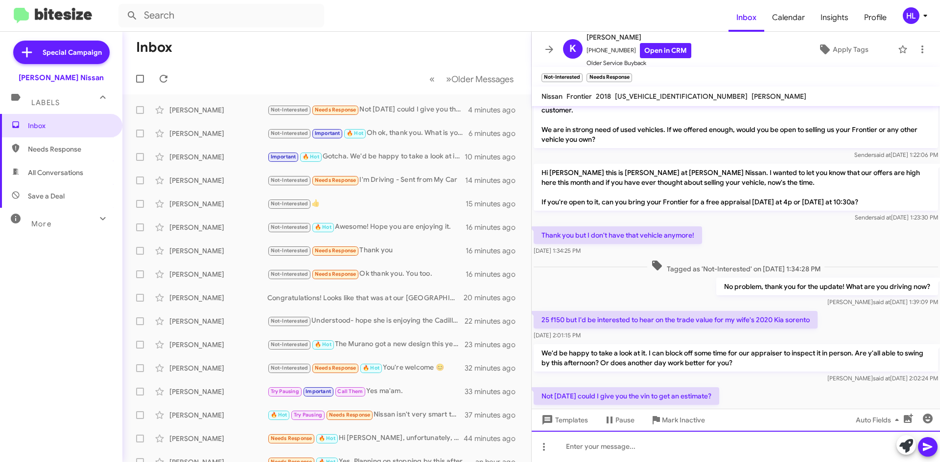
click at [689, 461] on div at bounding box center [735, 446] width 408 height 31
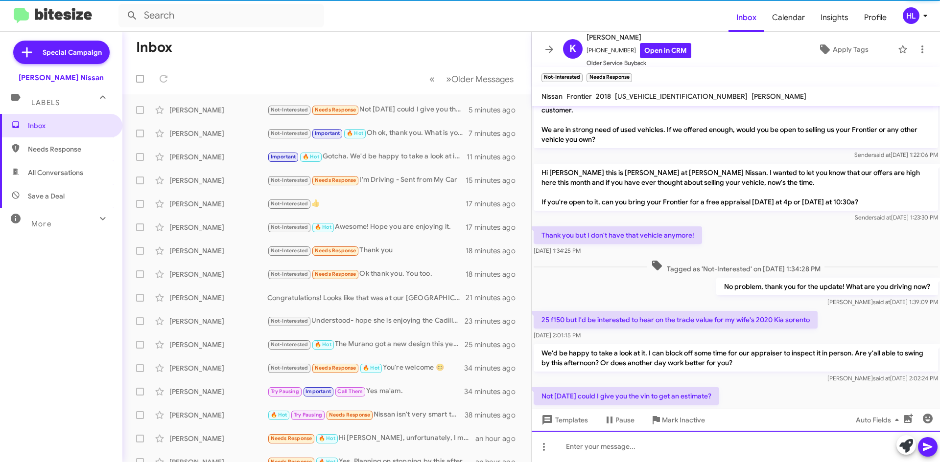
scroll to position [92, 0]
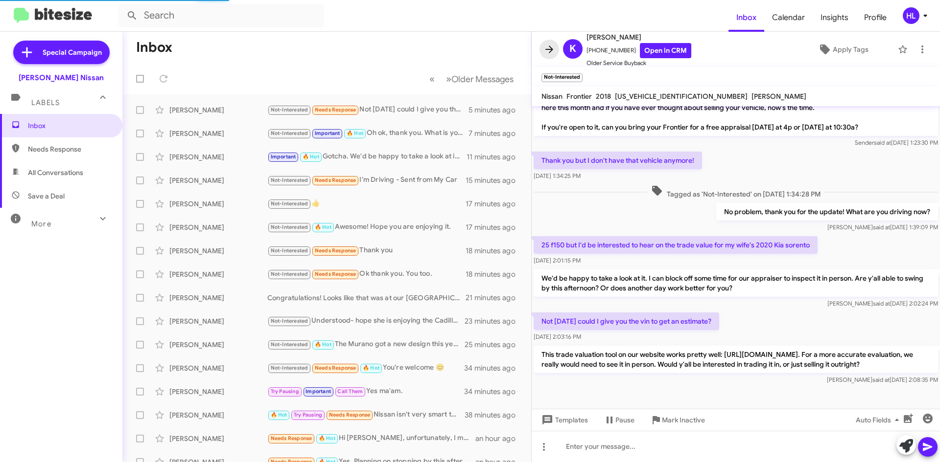
click at [548, 48] on icon at bounding box center [549, 50] width 12 height 12
